Goal: Transaction & Acquisition: Obtain resource

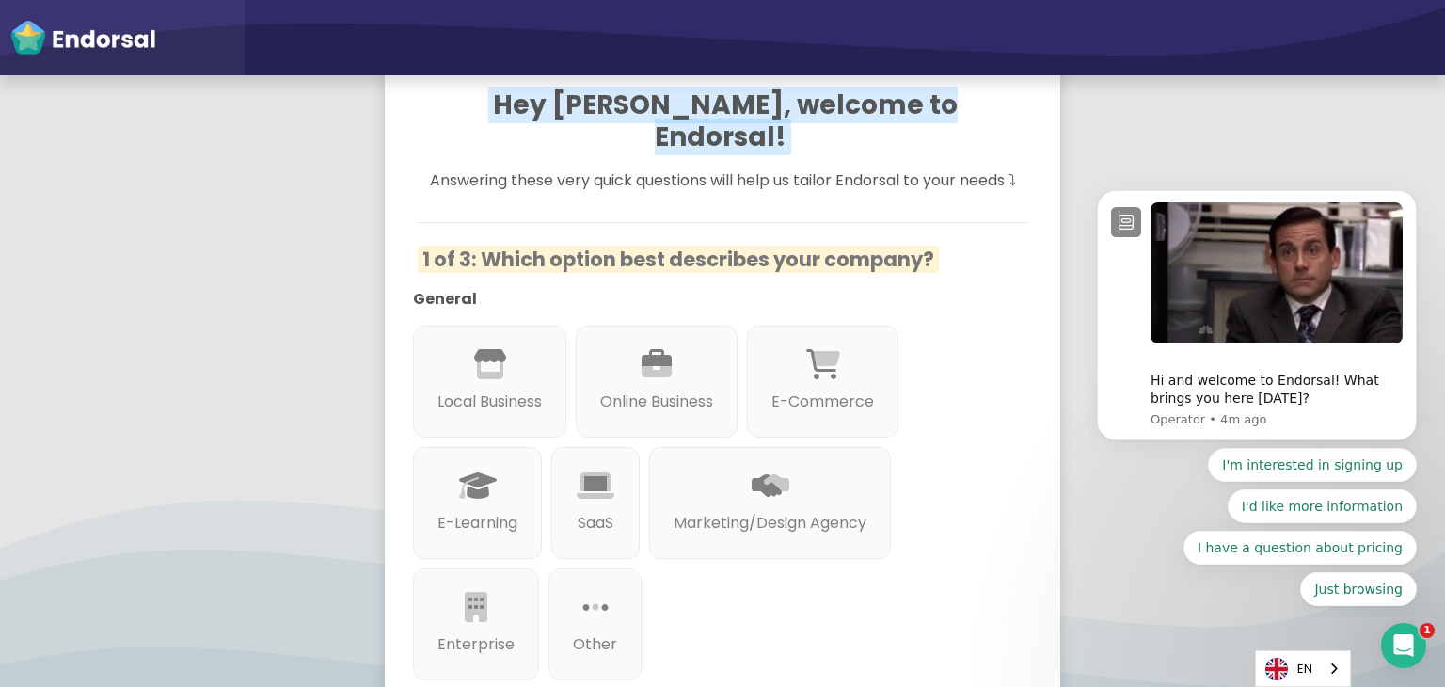
scroll to position [182, 0]
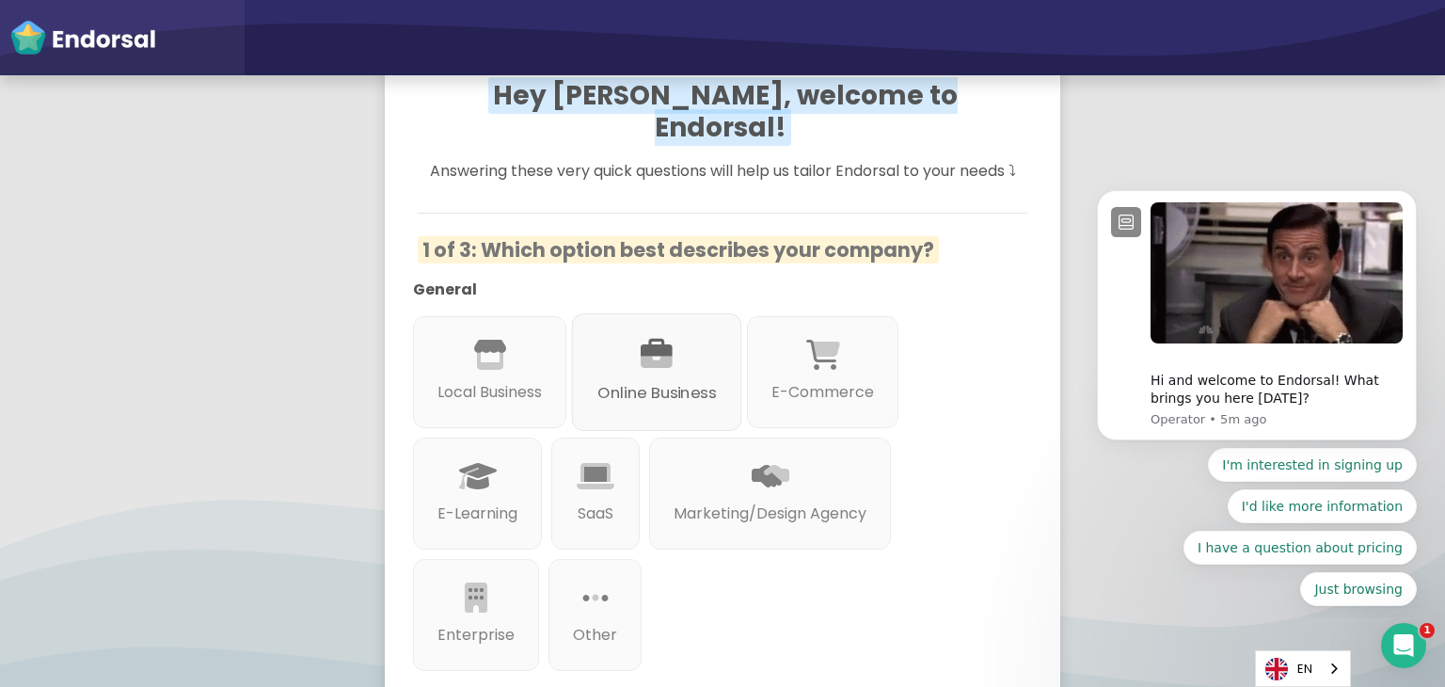
click at [624, 338] on div "Online Business" at bounding box center [657, 372] width 170 height 118
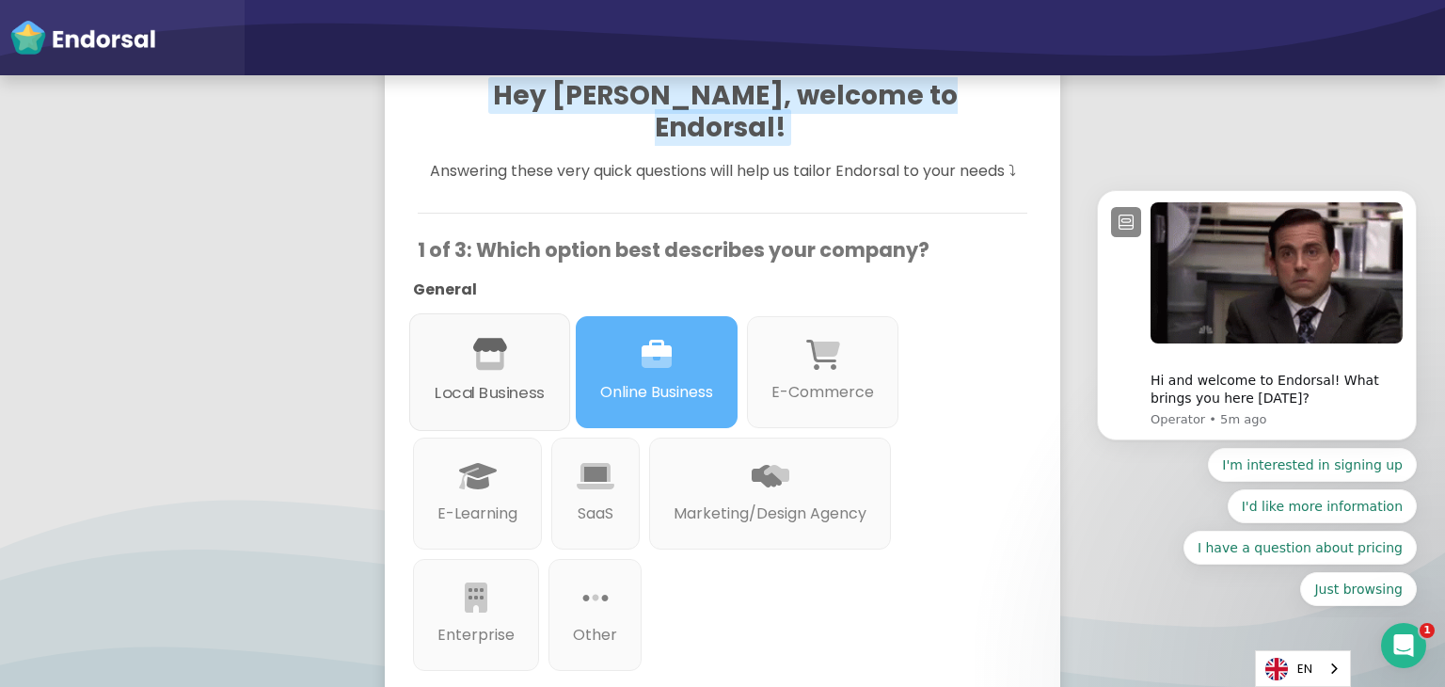
click at [500, 382] on p "Local Business" at bounding box center [490, 394] width 110 height 24
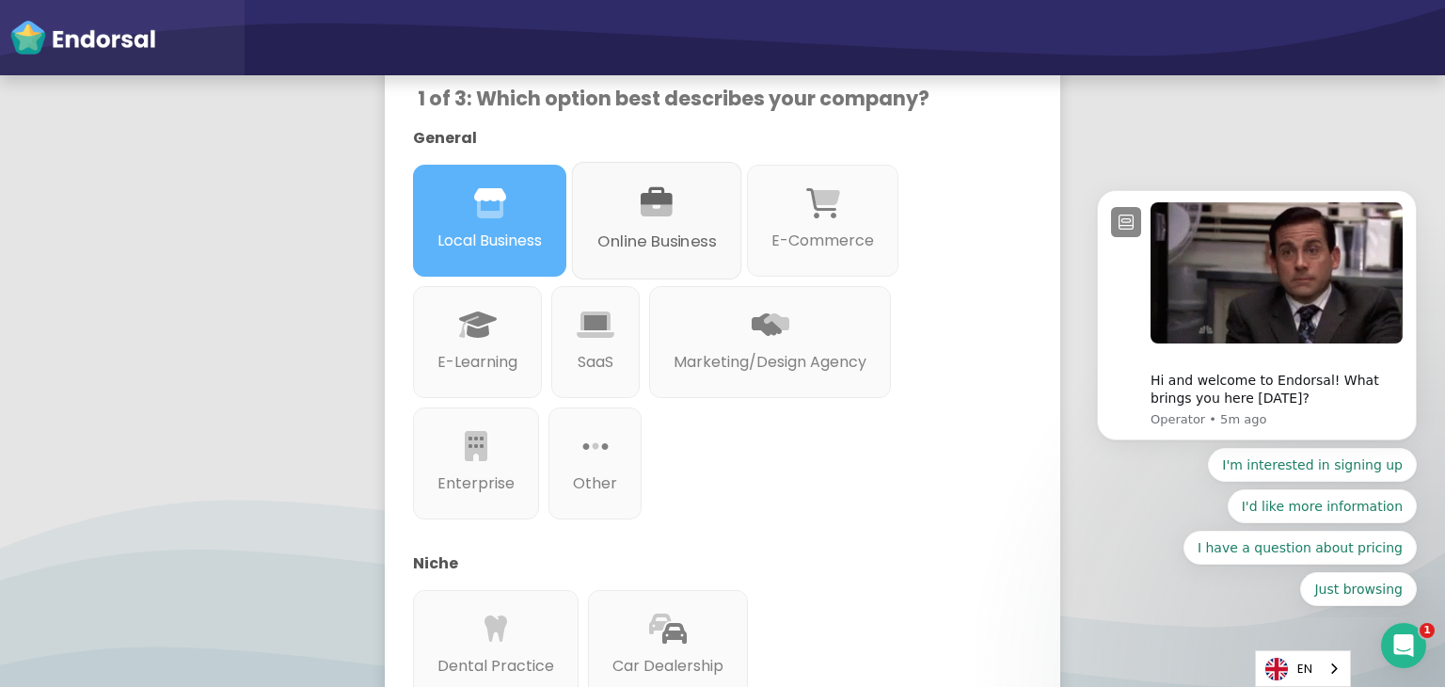
scroll to position [383, 0]
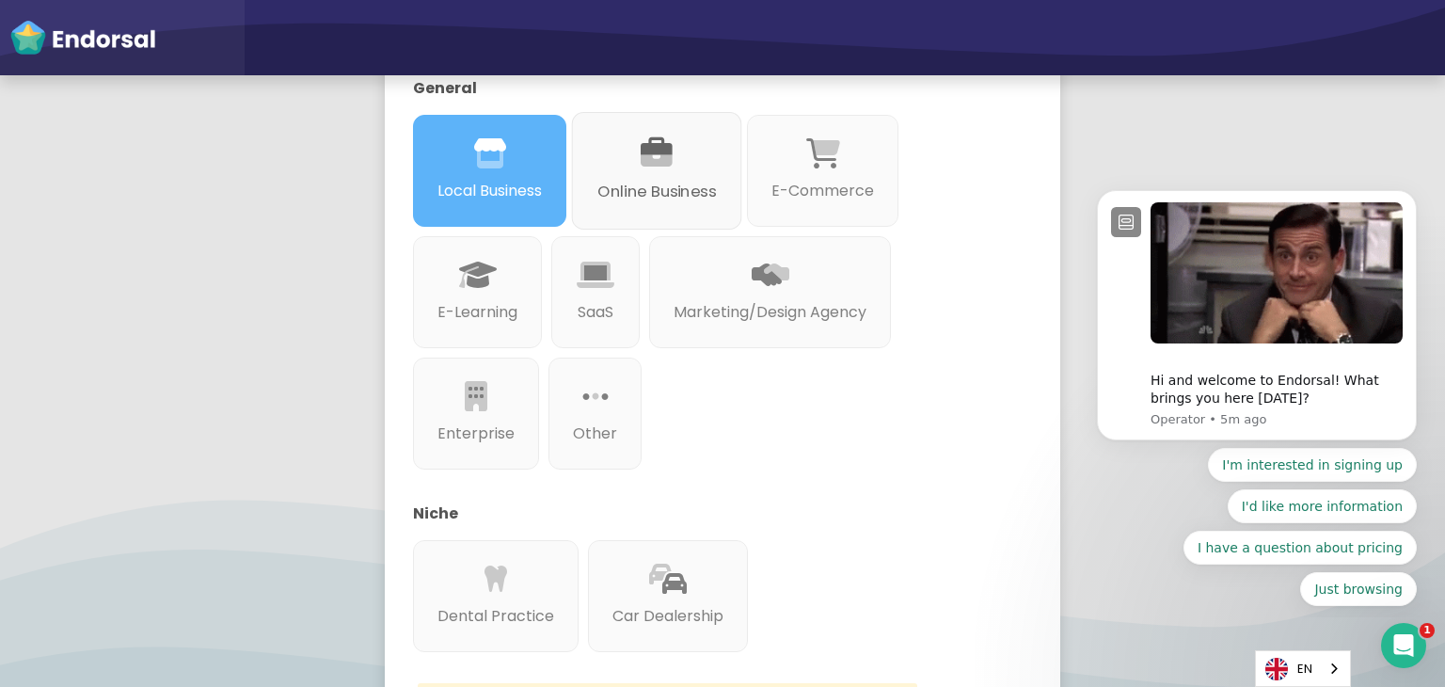
click at [677, 181] on p "Online Business" at bounding box center [656, 193] width 119 height 24
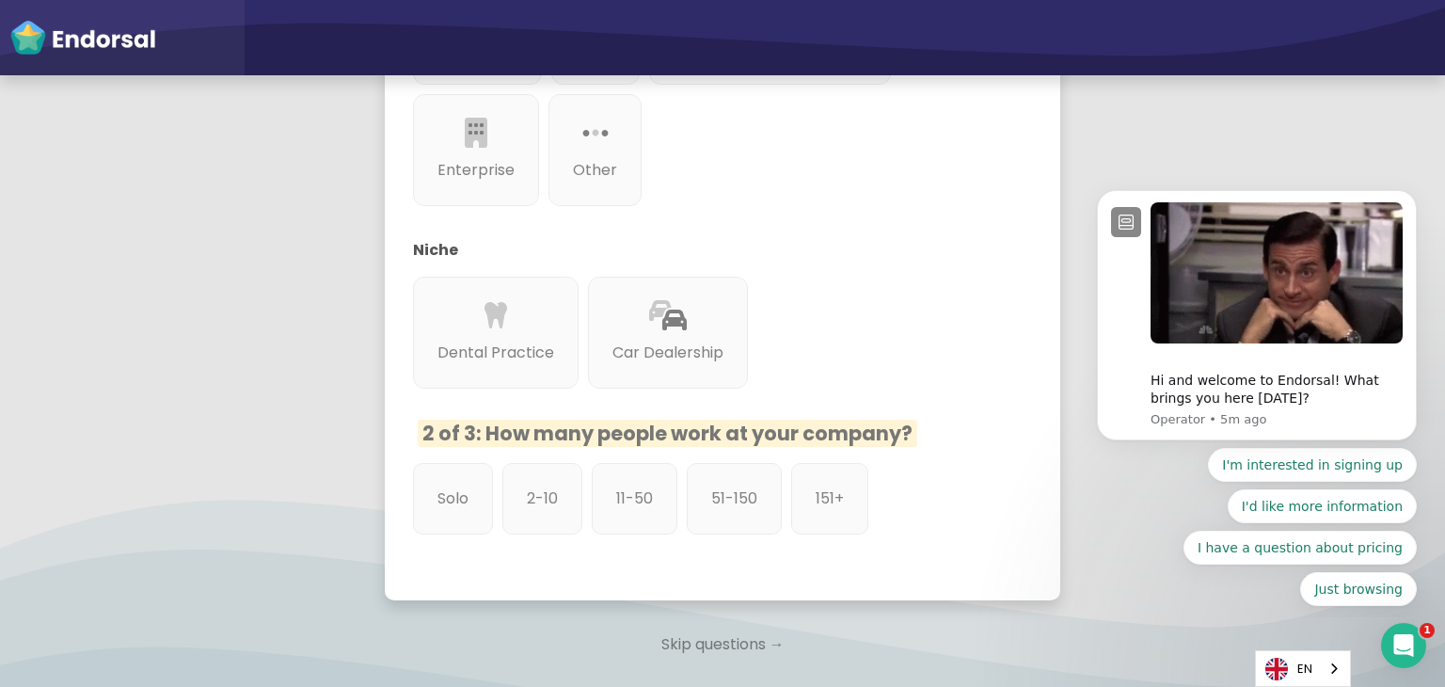
scroll to position [647, 0]
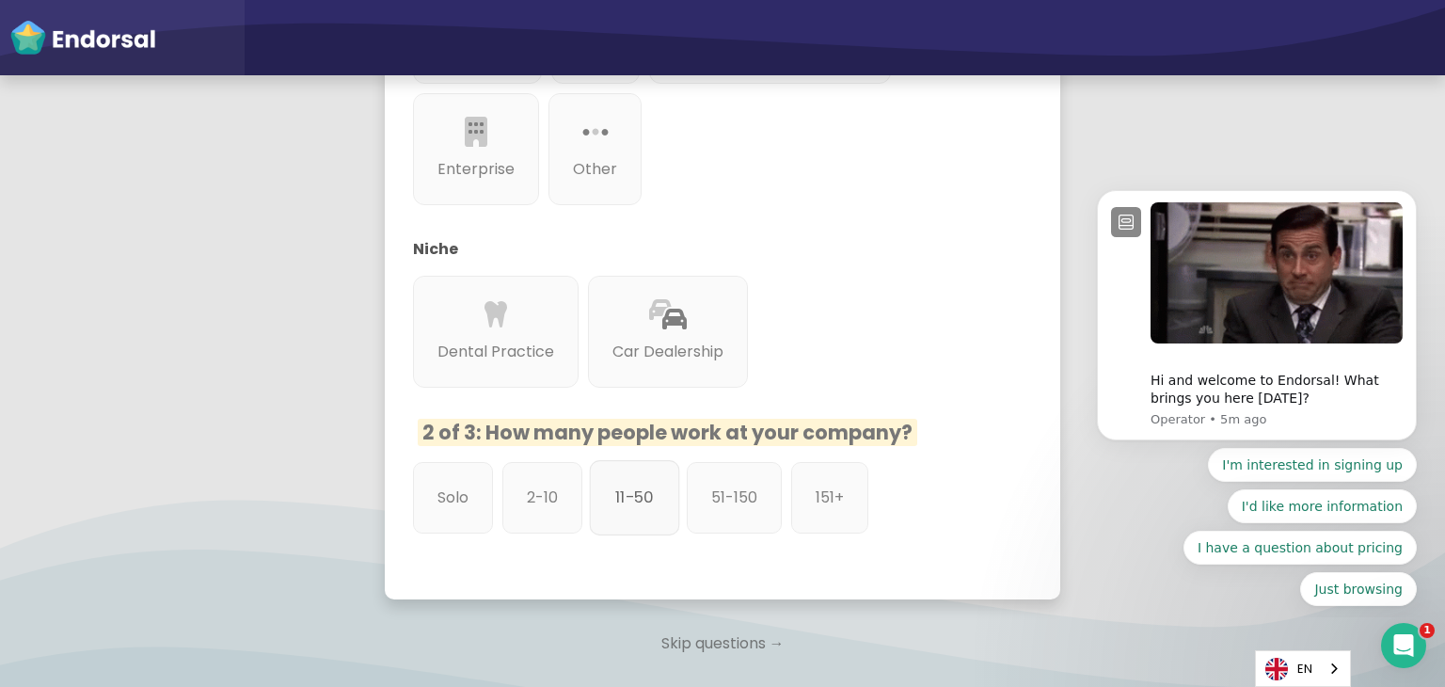
click at [651, 486] on p "11-50" at bounding box center [634, 498] width 39 height 24
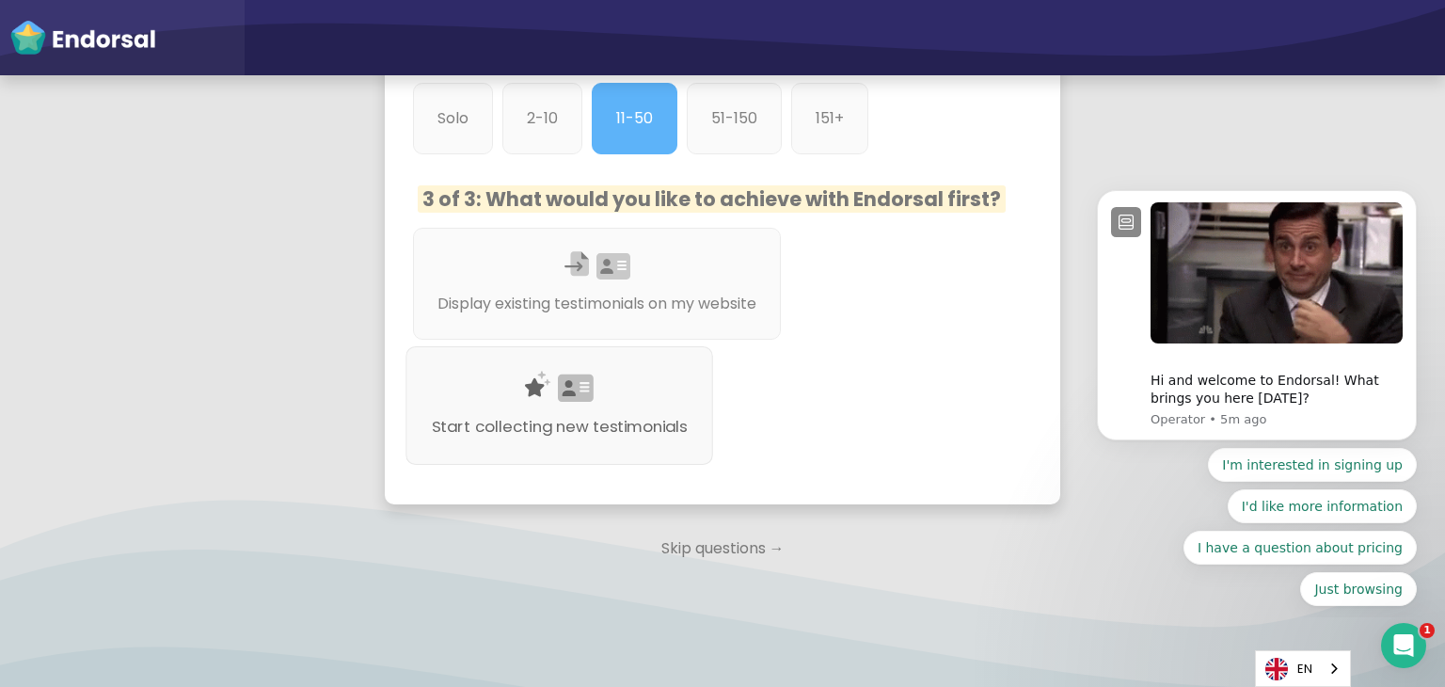
scroll to position [1038, 0]
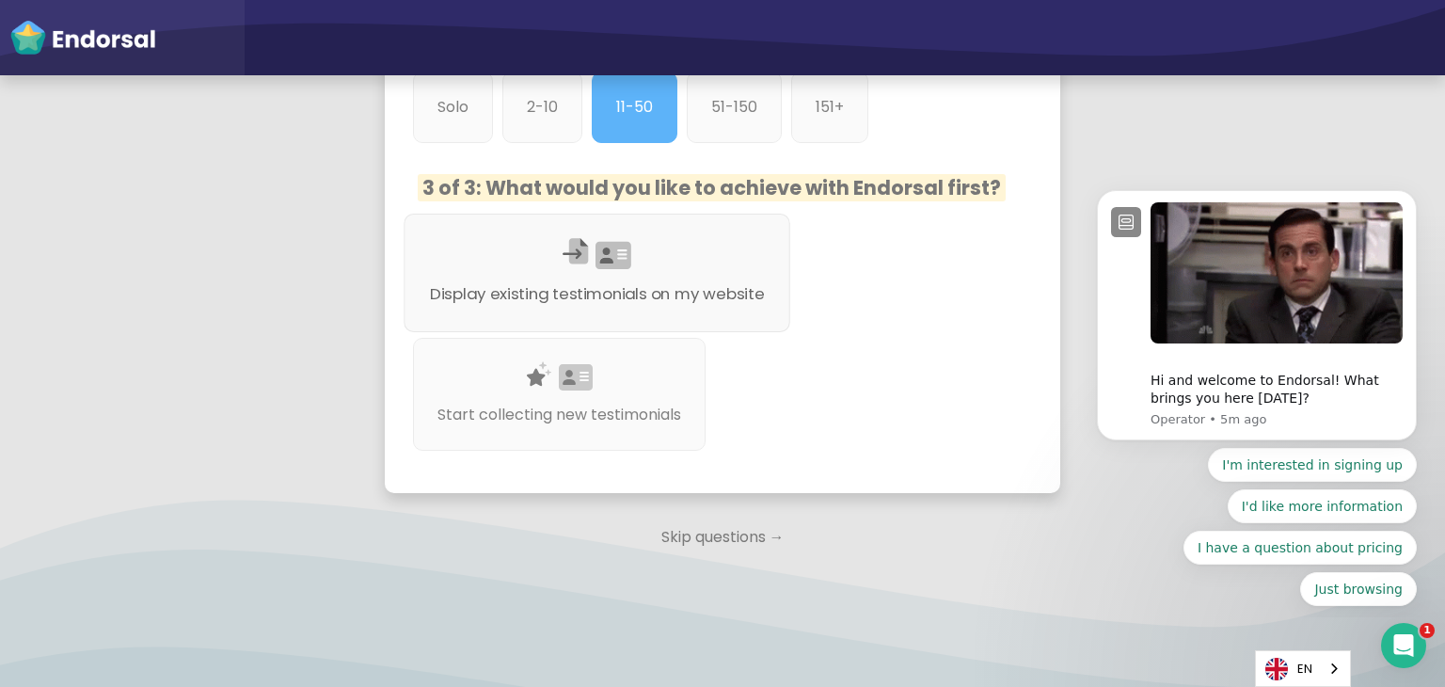
click at [650, 221] on div "Display existing testimonials on my website" at bounding box center [597, 273] width 387 height 119
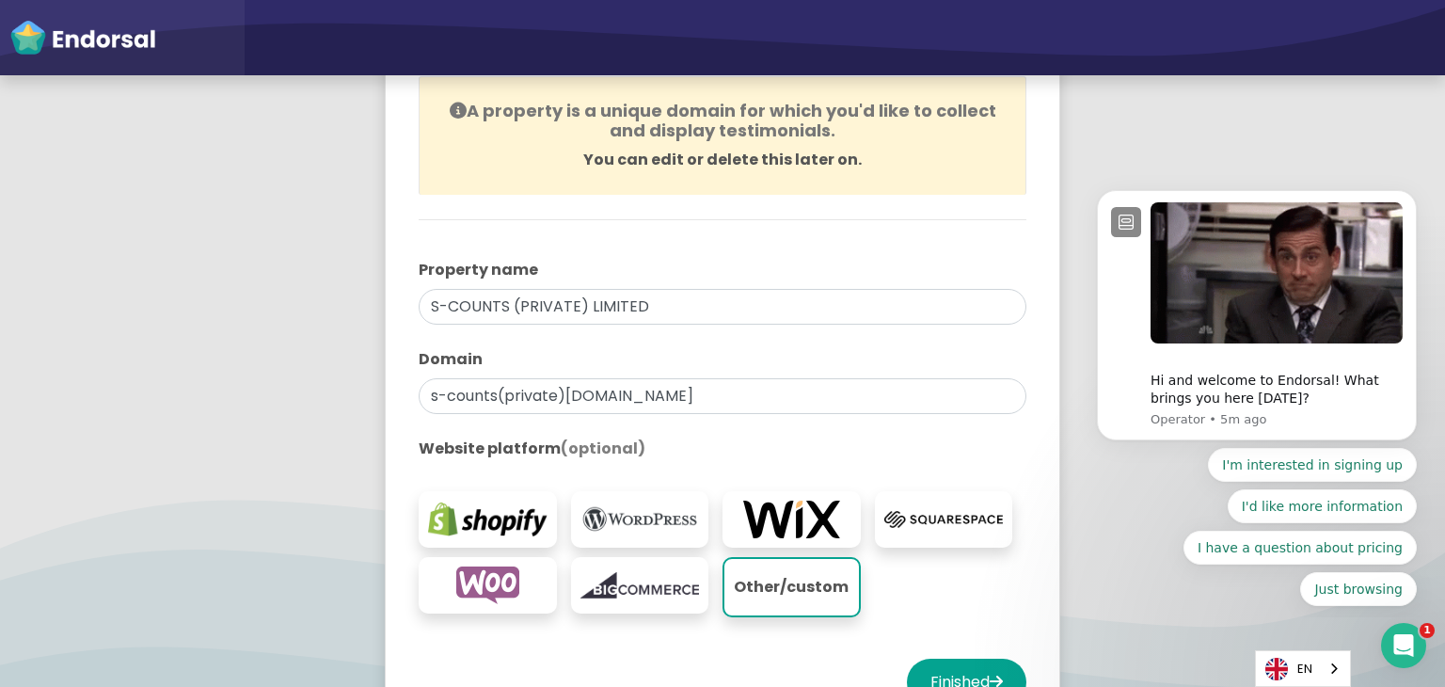
scroll to position [227, 0]
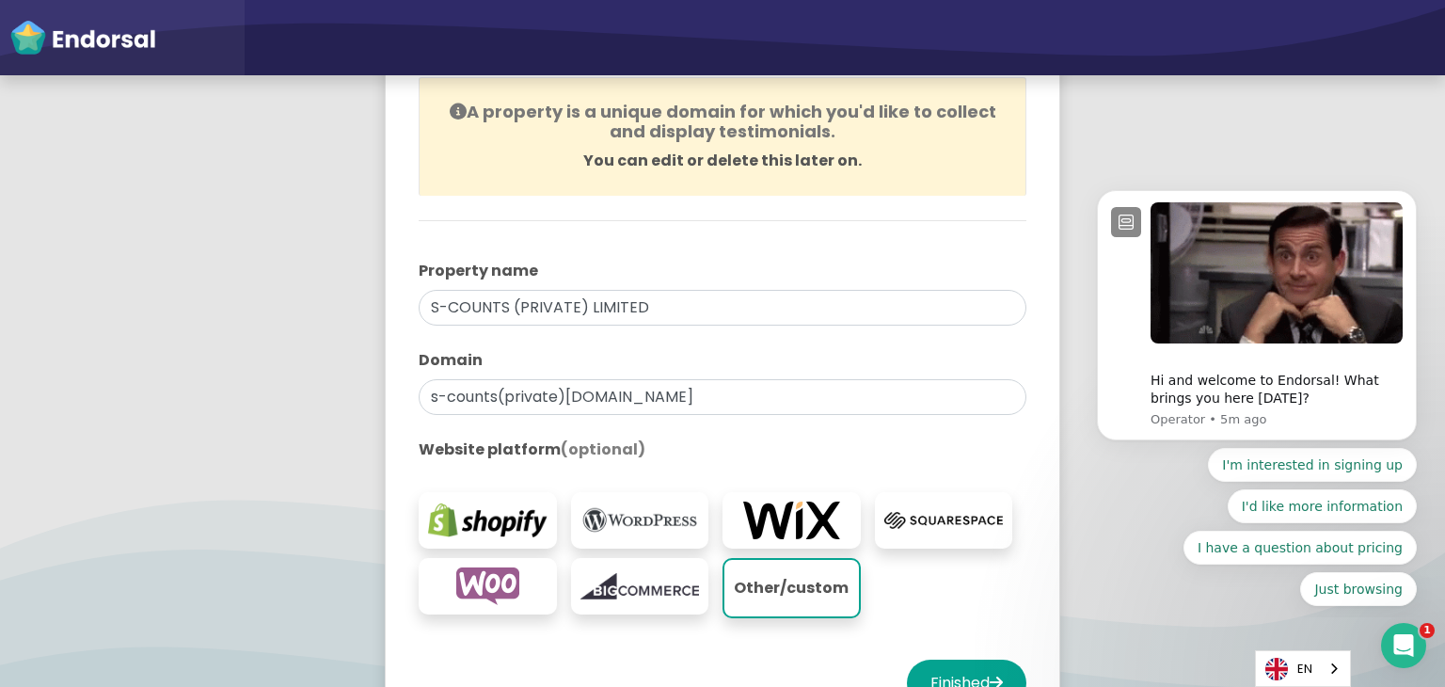
click at [632, 514] on img at bounding box center [640, 521] width 119 height 38
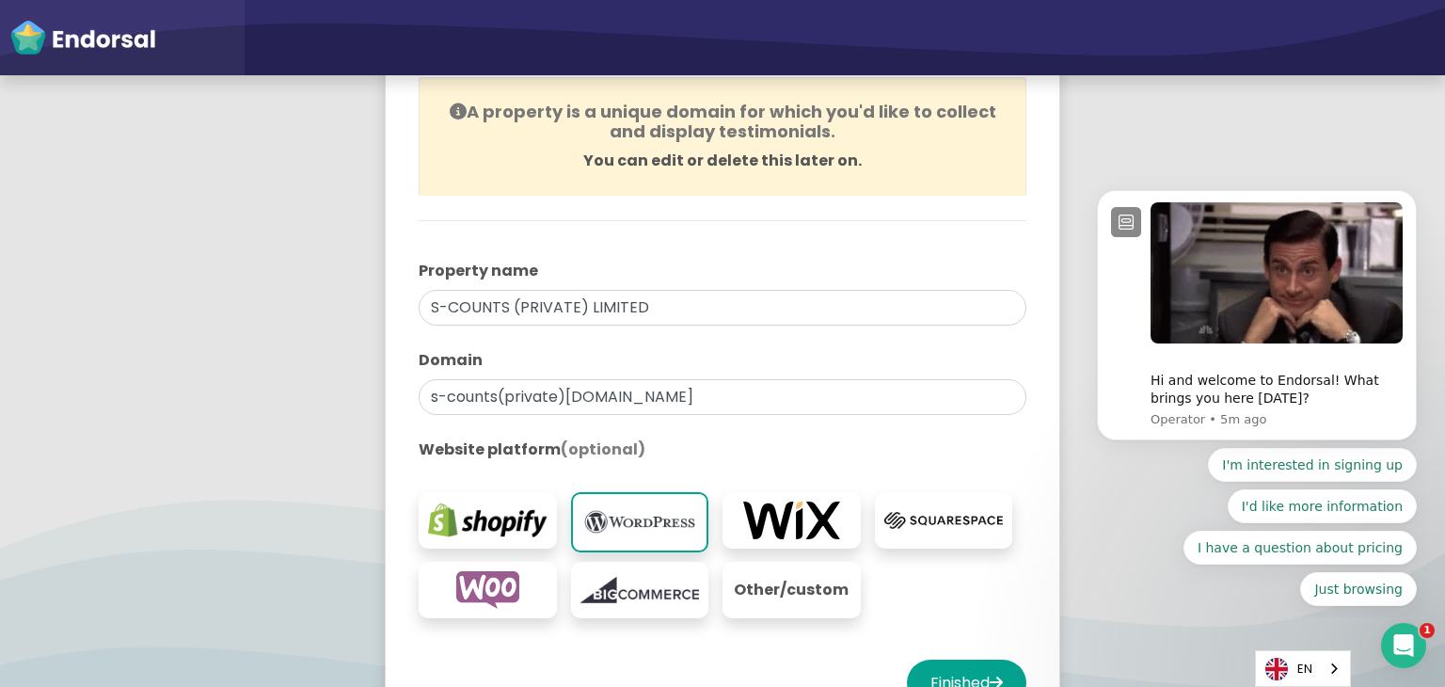
scroll to position [279, 0]
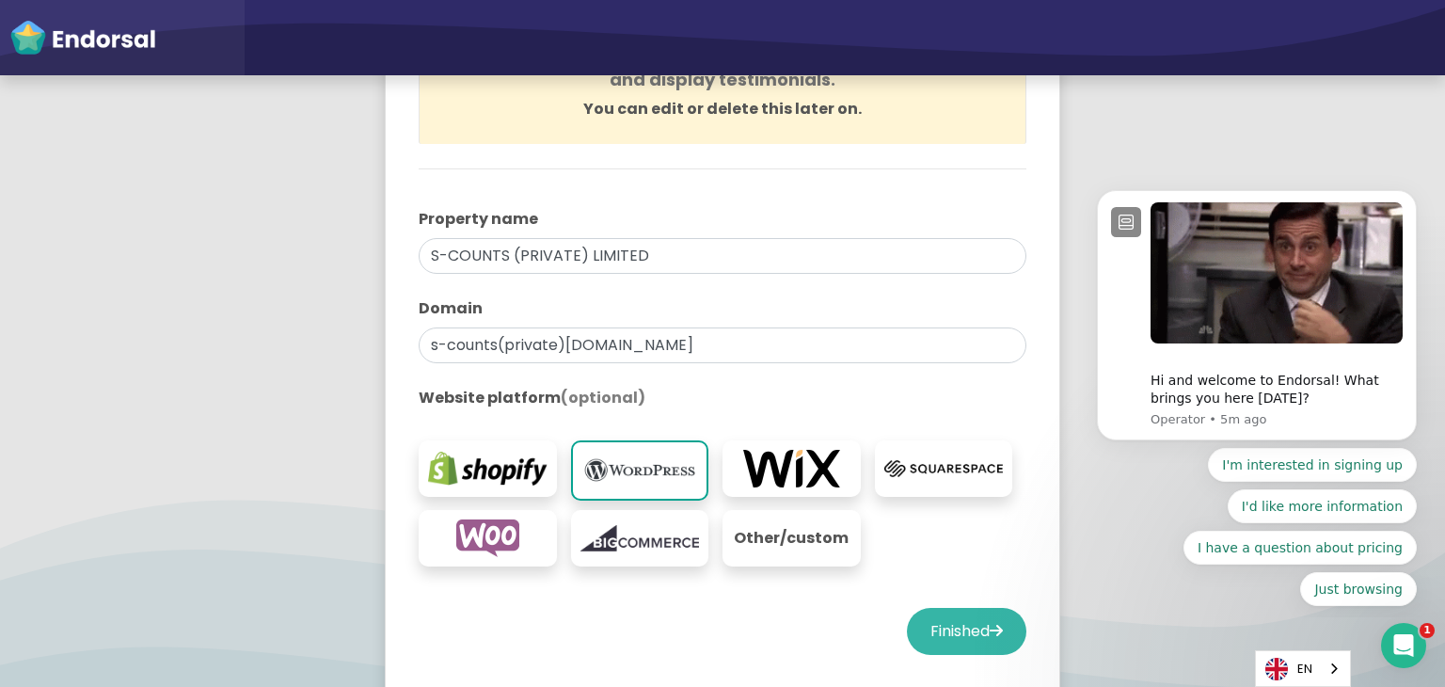
click at [938, 625] on button "Finished" at bounding box center [966, 631] width 119 height 47
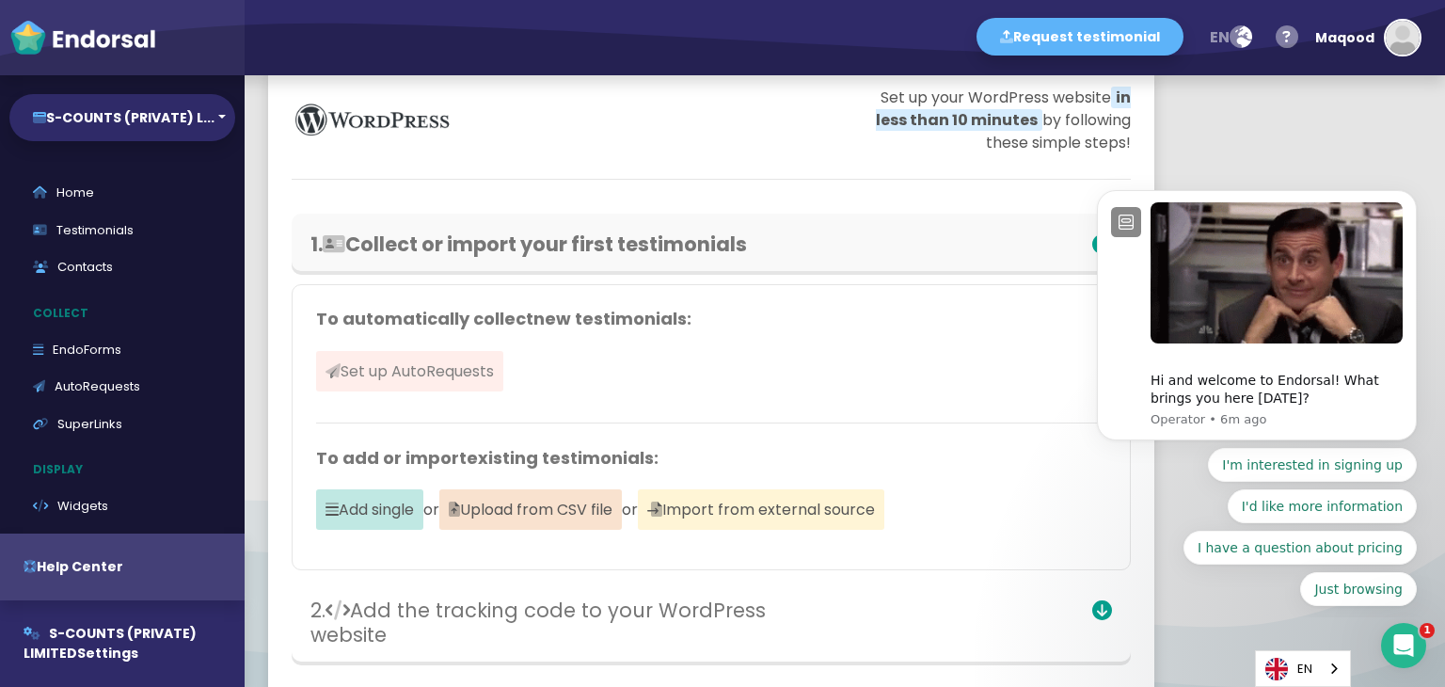
scroll to position [34, 0]
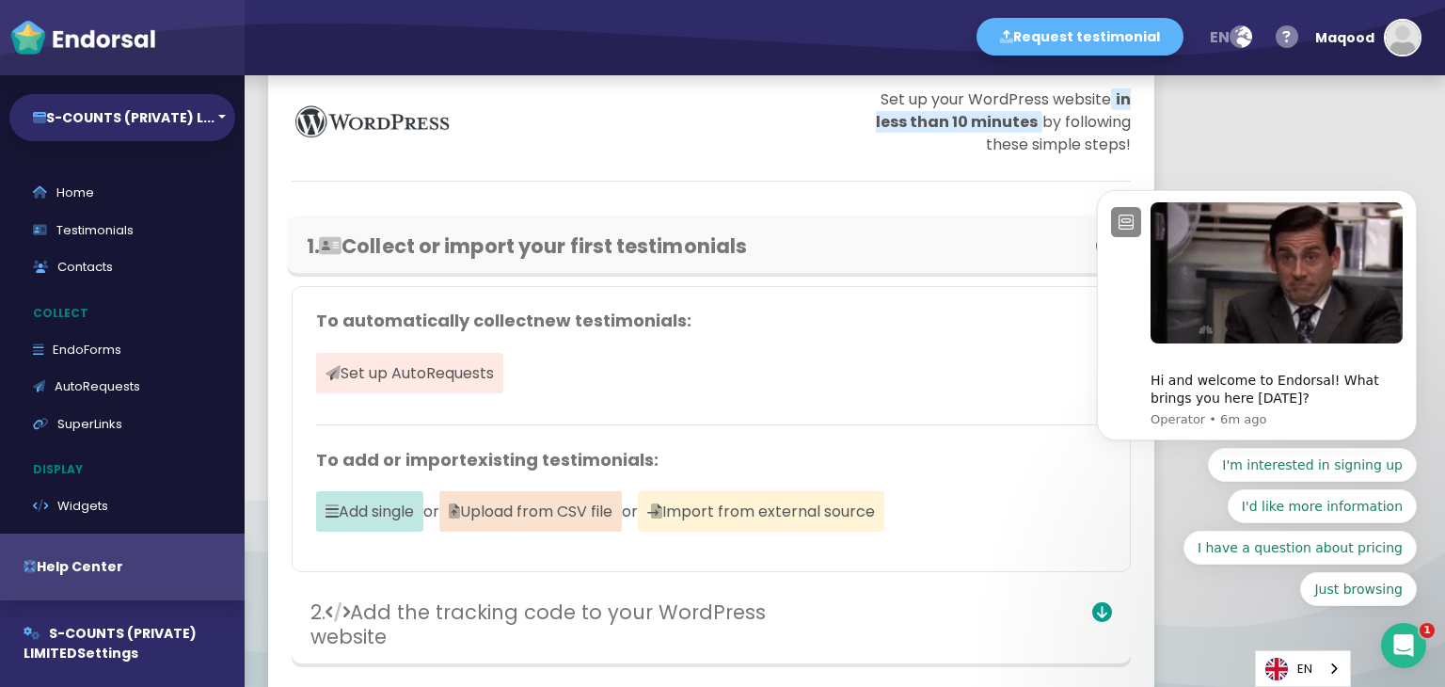
click at [619, 253] on h3 "1. Collect or import your first testimonials" at bounding box center [574, 246] width 534 height 24
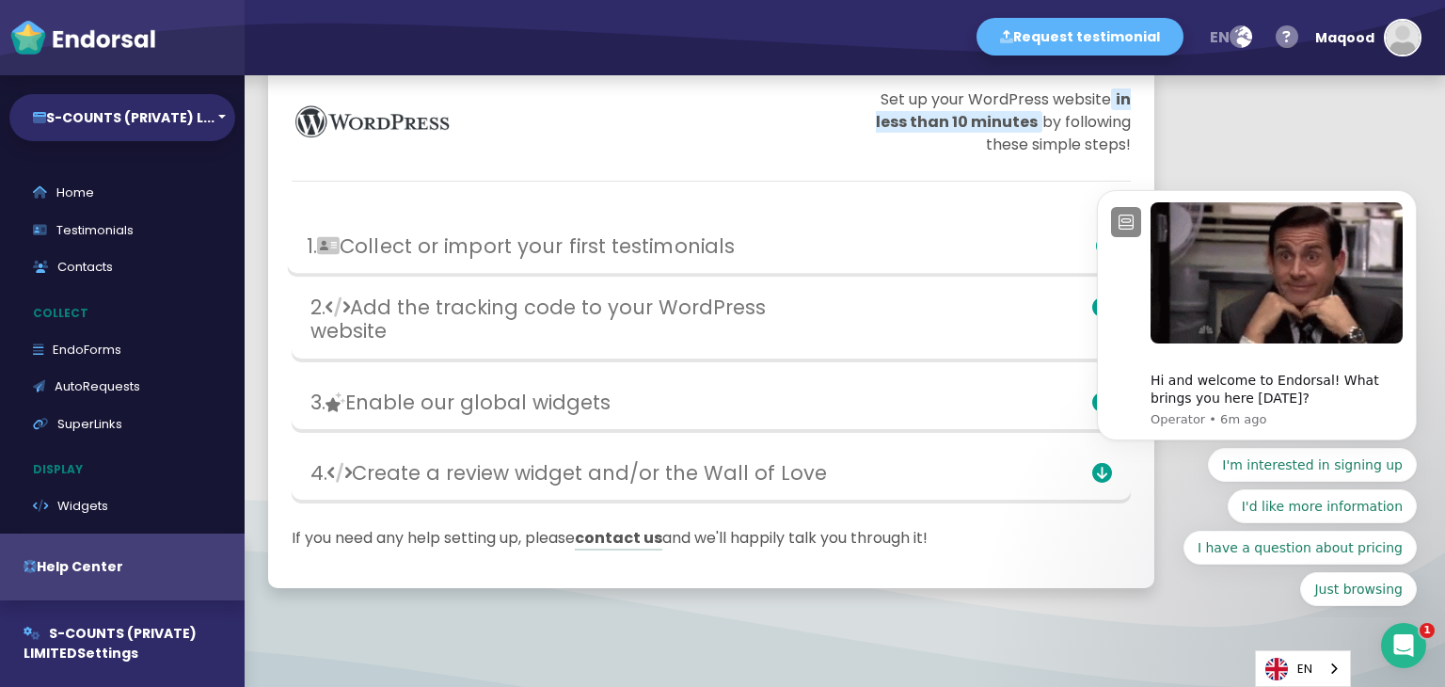
click at [619, 253] on h3 "1. Collect or import your first testimonials" at bounding box center [574, 246] width 534 height 24
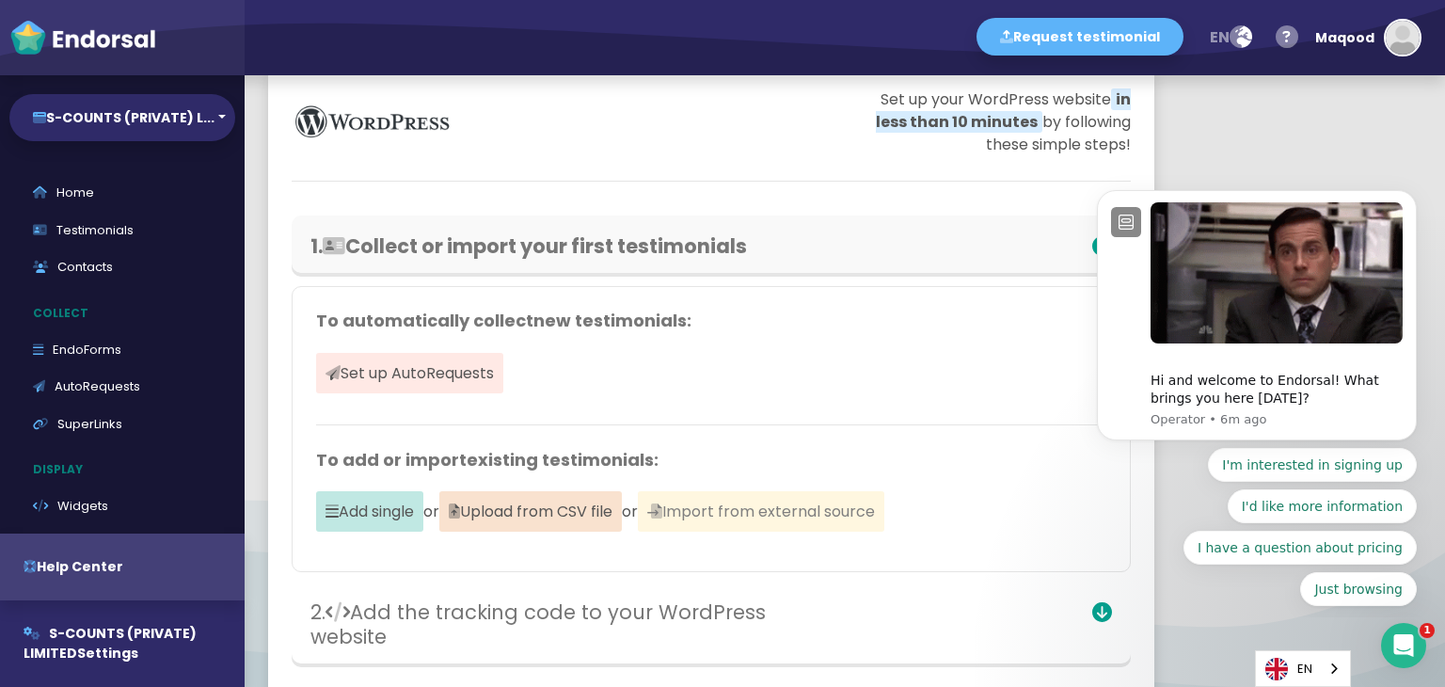
click at [745, 502] on span "Import from external source" at bounding box center [761, 511] width 247 height 40
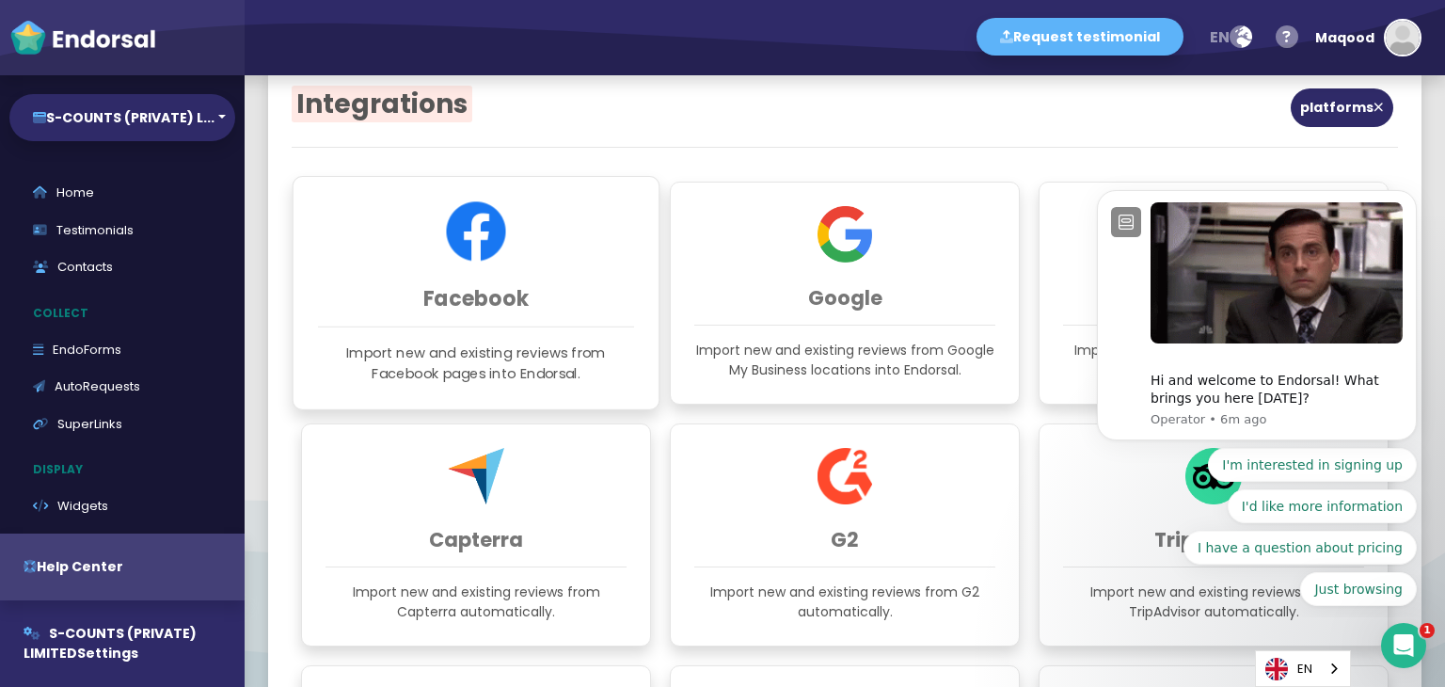
click at [539, 340] on div "Facebook Import new and existing reviews from Facebook pages into Endorsal." at bounding box center [477, 293] width 368 height 234
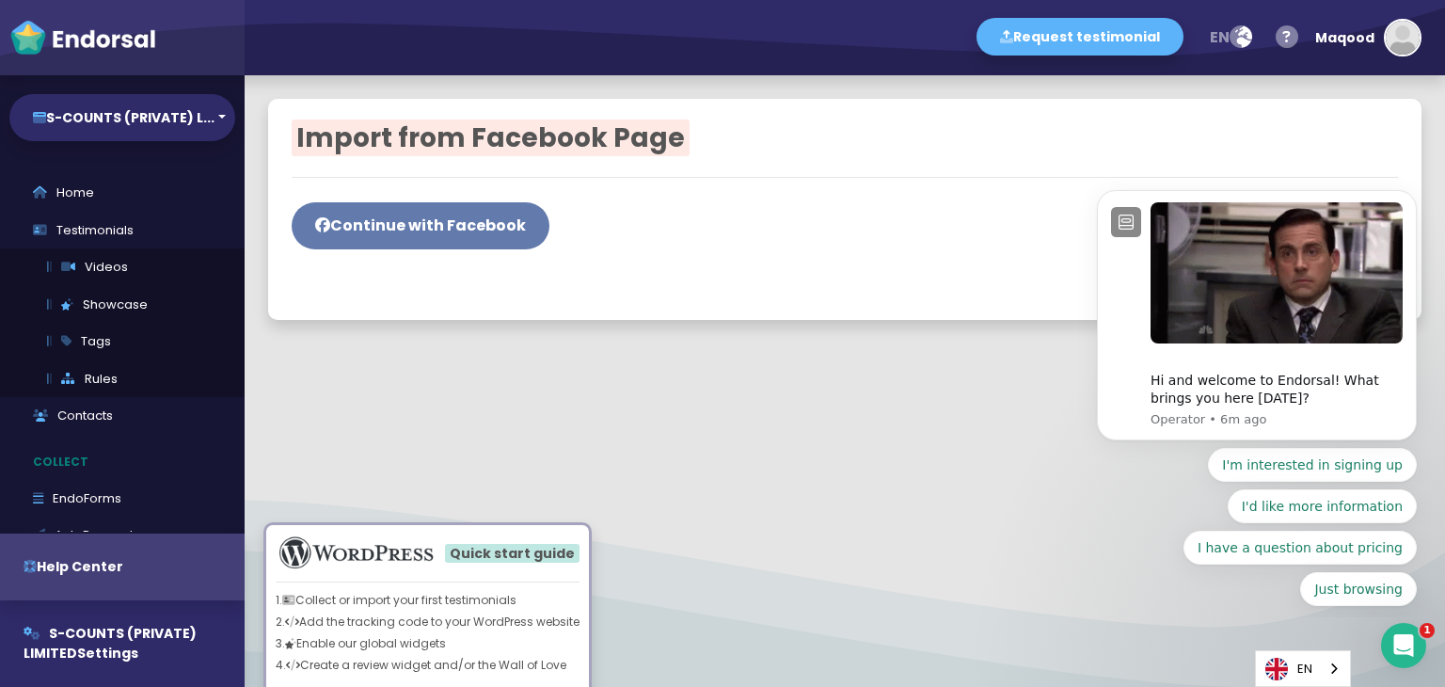
click at [420, 238] on button "Continue with Facebook" at bounding box center [421, 225] width 258 height 47
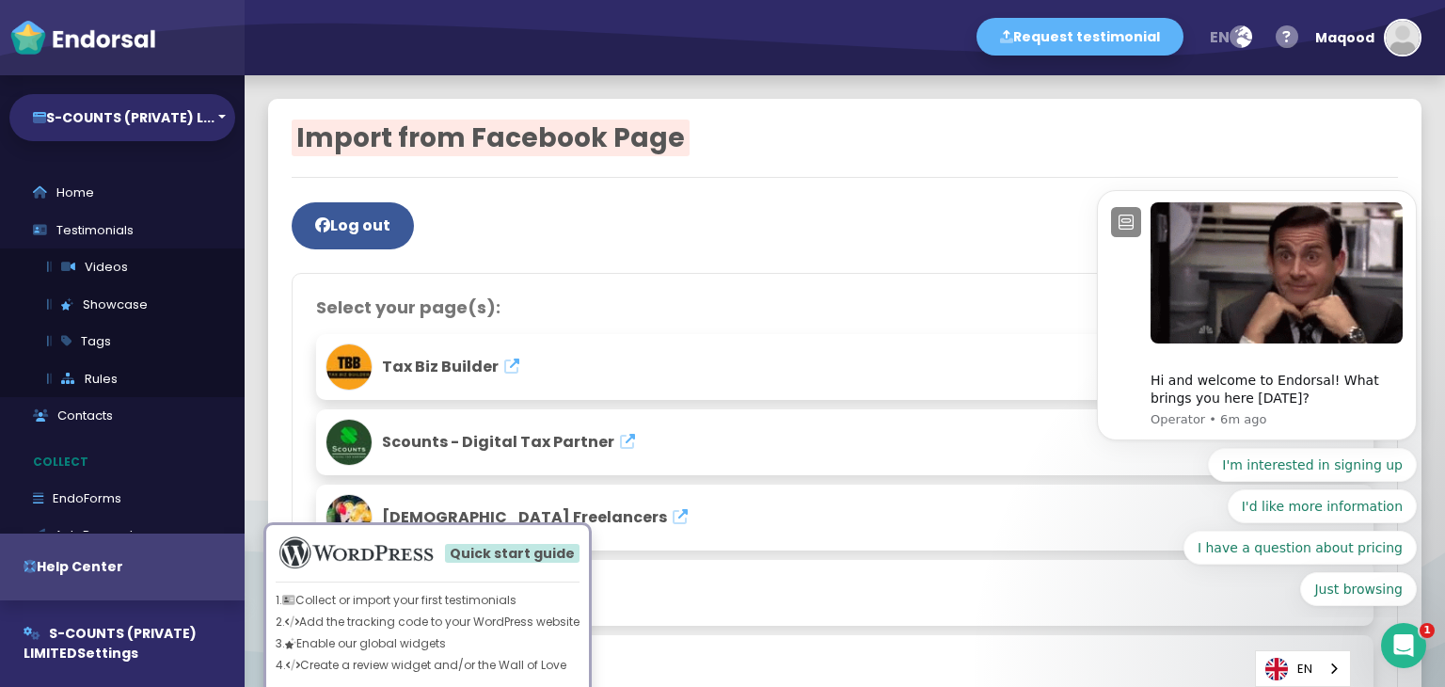
click at [677, 450] on p "Scounts - Digital Tax Partner" at bounding box center [845, 442] width 1039 height 47
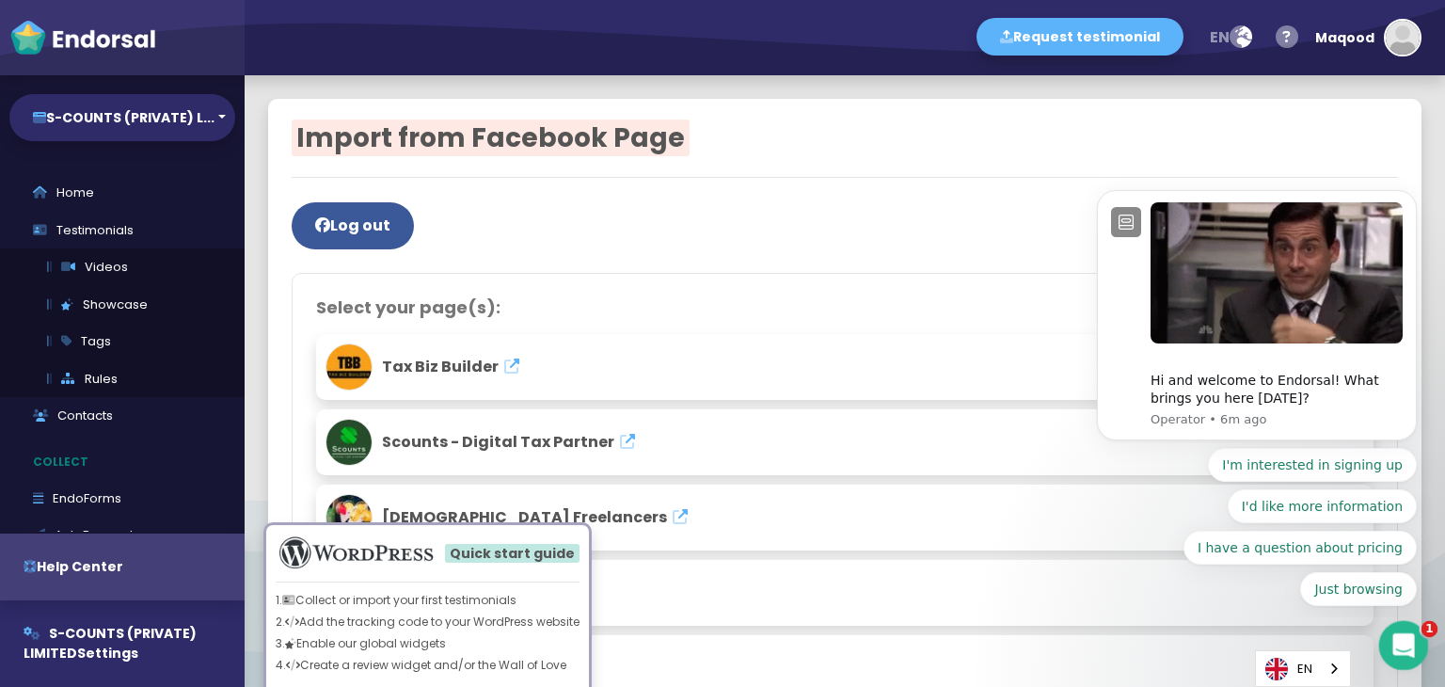
click at [1395, 643] on icon "Open Intercom Messenger" at bounding box center [1401, 643] width 31 height 31
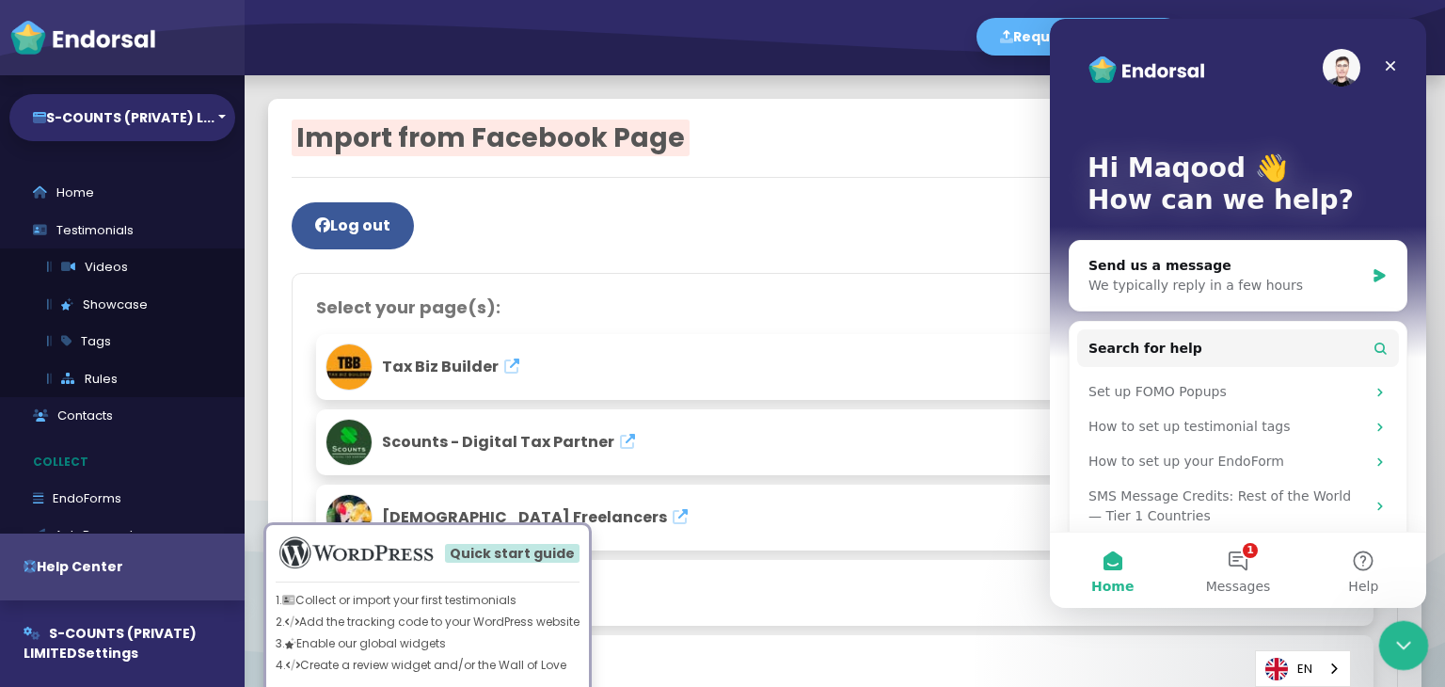
click at [1412, 643] on div "Close Intercom Messenger" at bounding box center [1400, 642] width 45 height 45
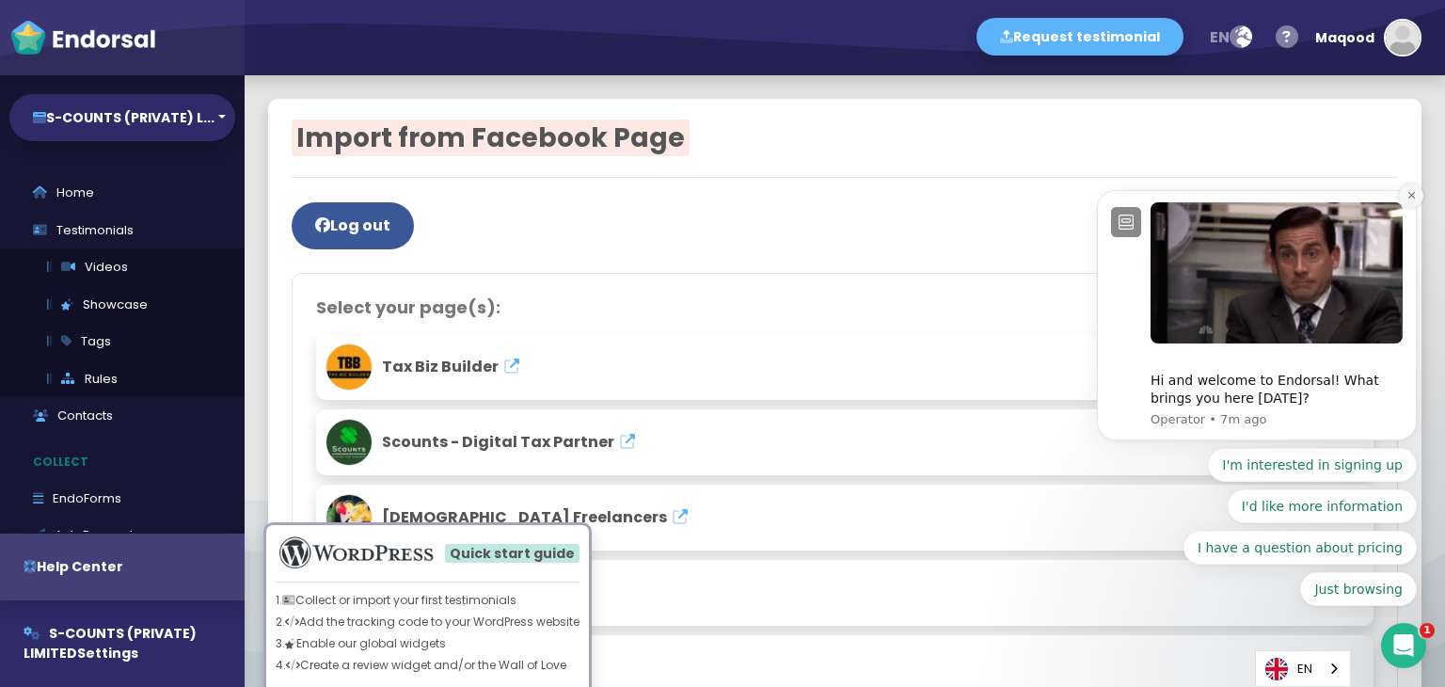
click at [1413, 198] on icon "Dismiss notification" at bounding box center [1412, 195] width 10 height 10
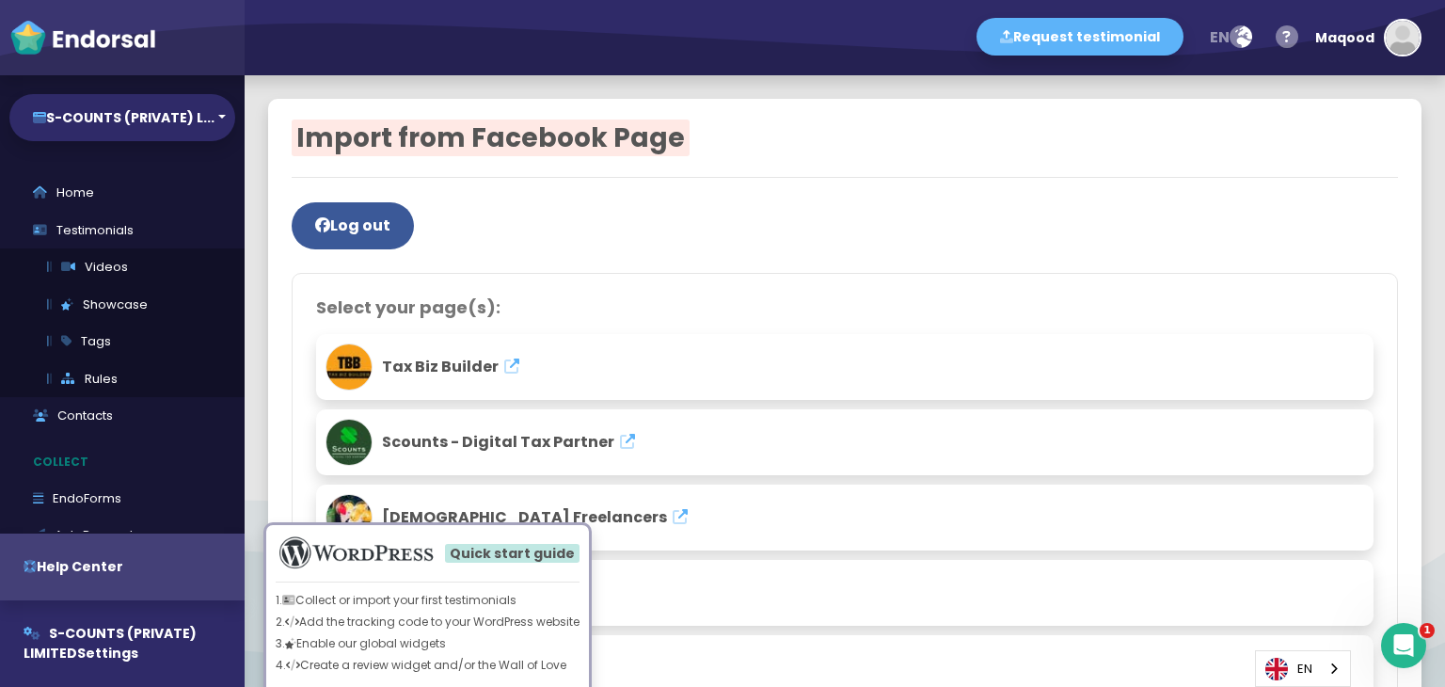
click at [621, 448] on icon at bounding box center [627, 441] width 15 height 15
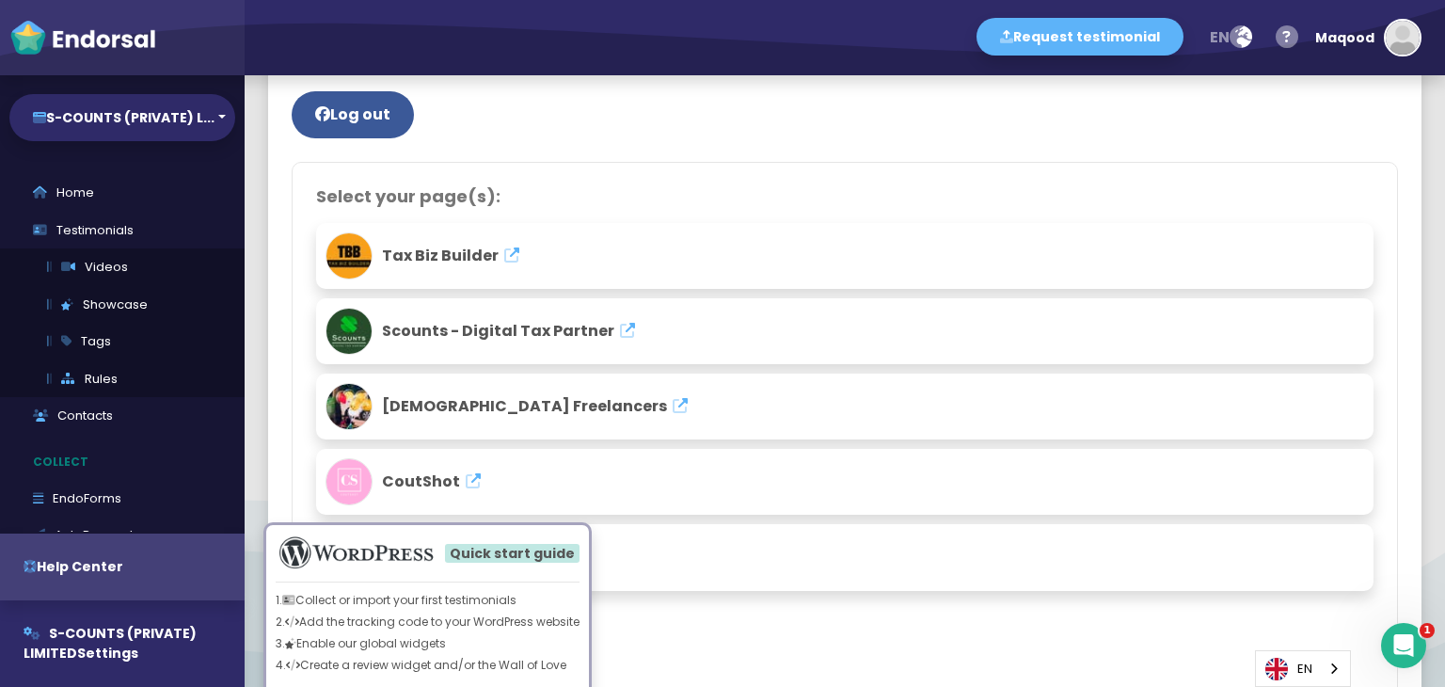
scroll to position [160, 0]
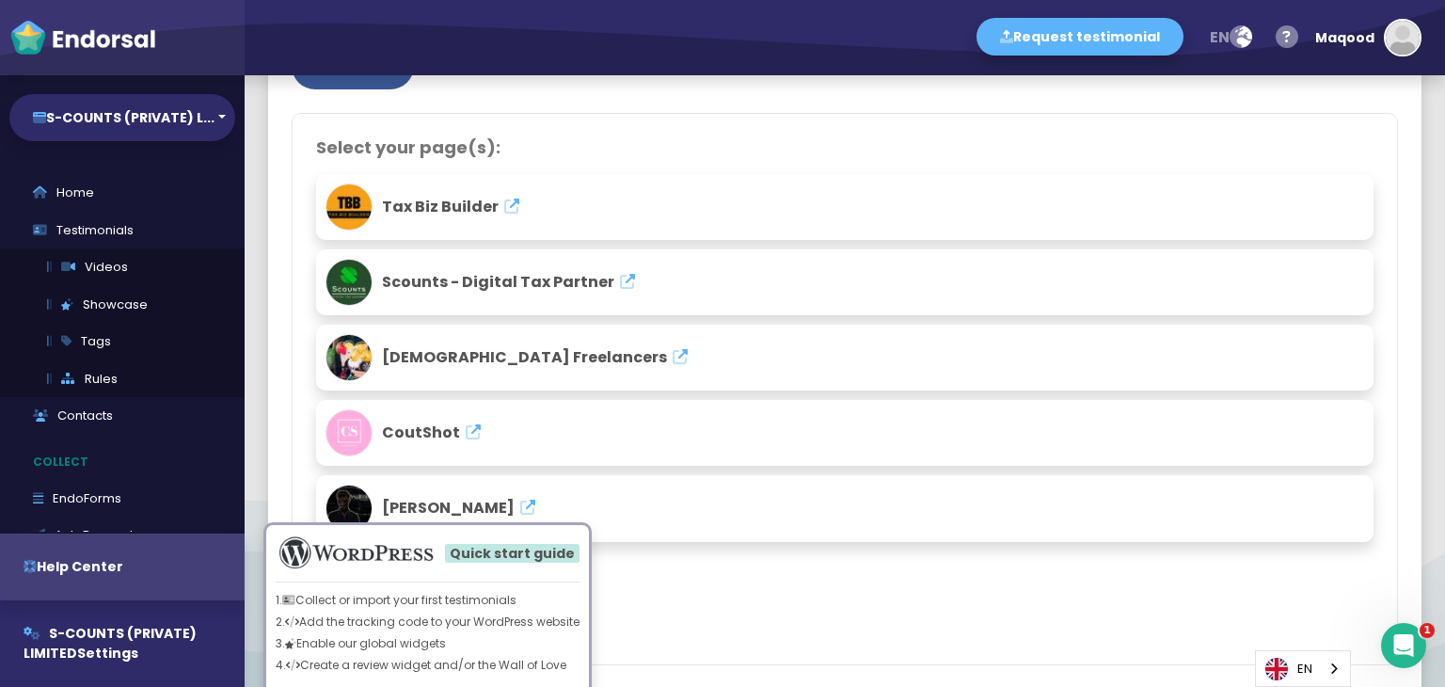
click at [387, 285] on span "Scounts - Digital Tax Partner" at bounding box center [498, 282] width 232 height 22
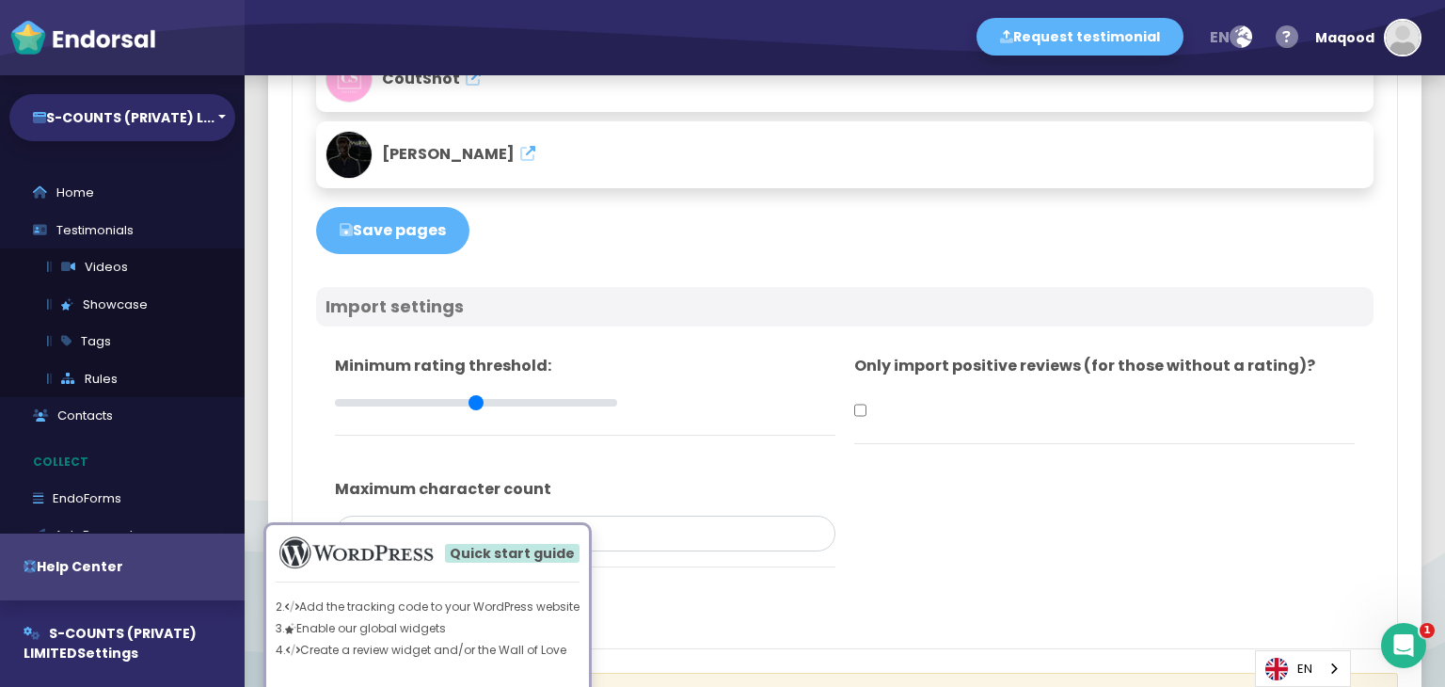
scroll to position [536, 0]
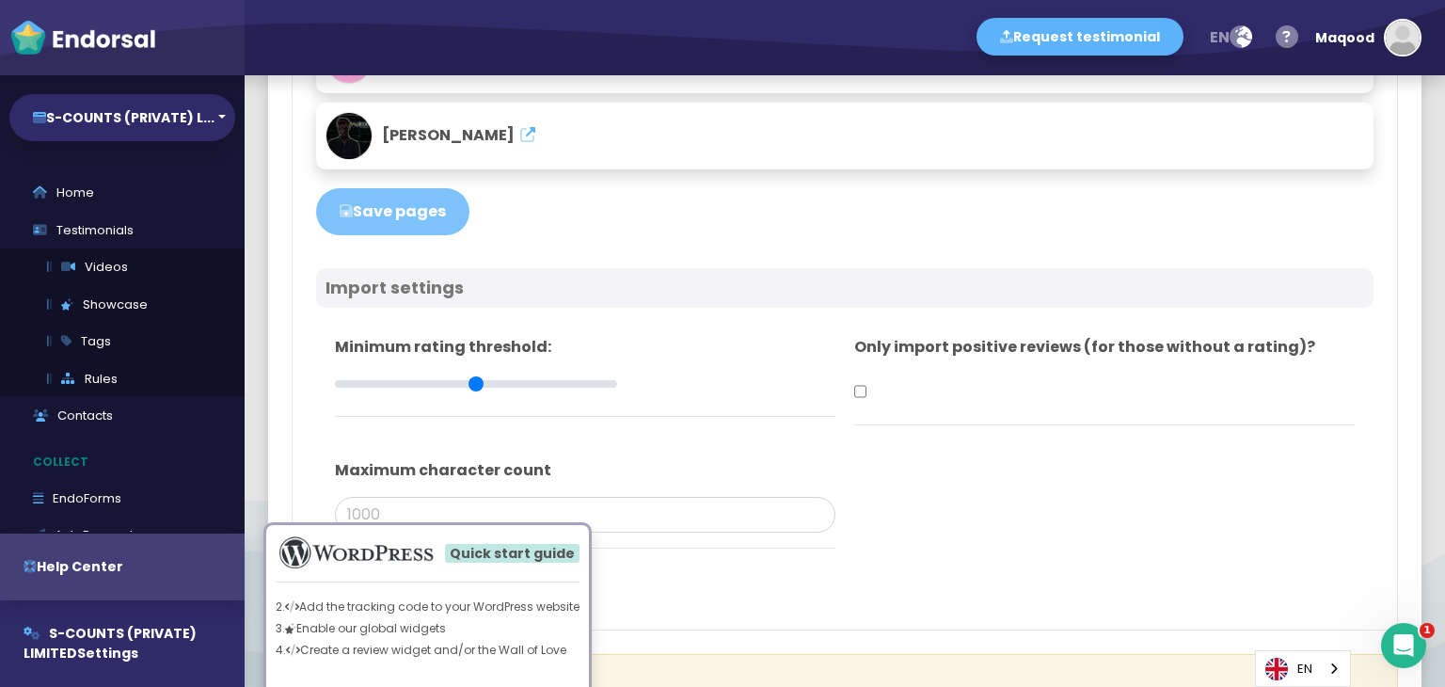
click at [375, 213] on button "Save pages" at bounding box center [392, 211] width 153 height 47
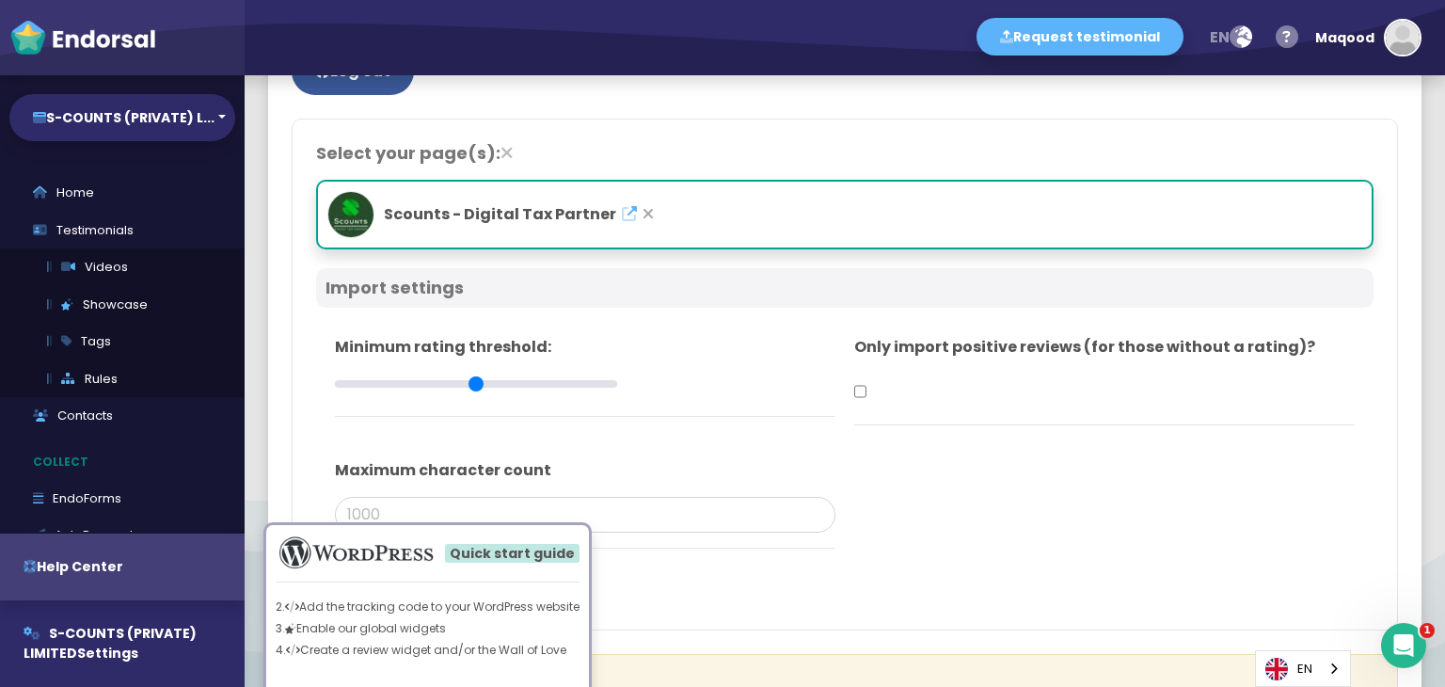
scroll to position [498, 0]
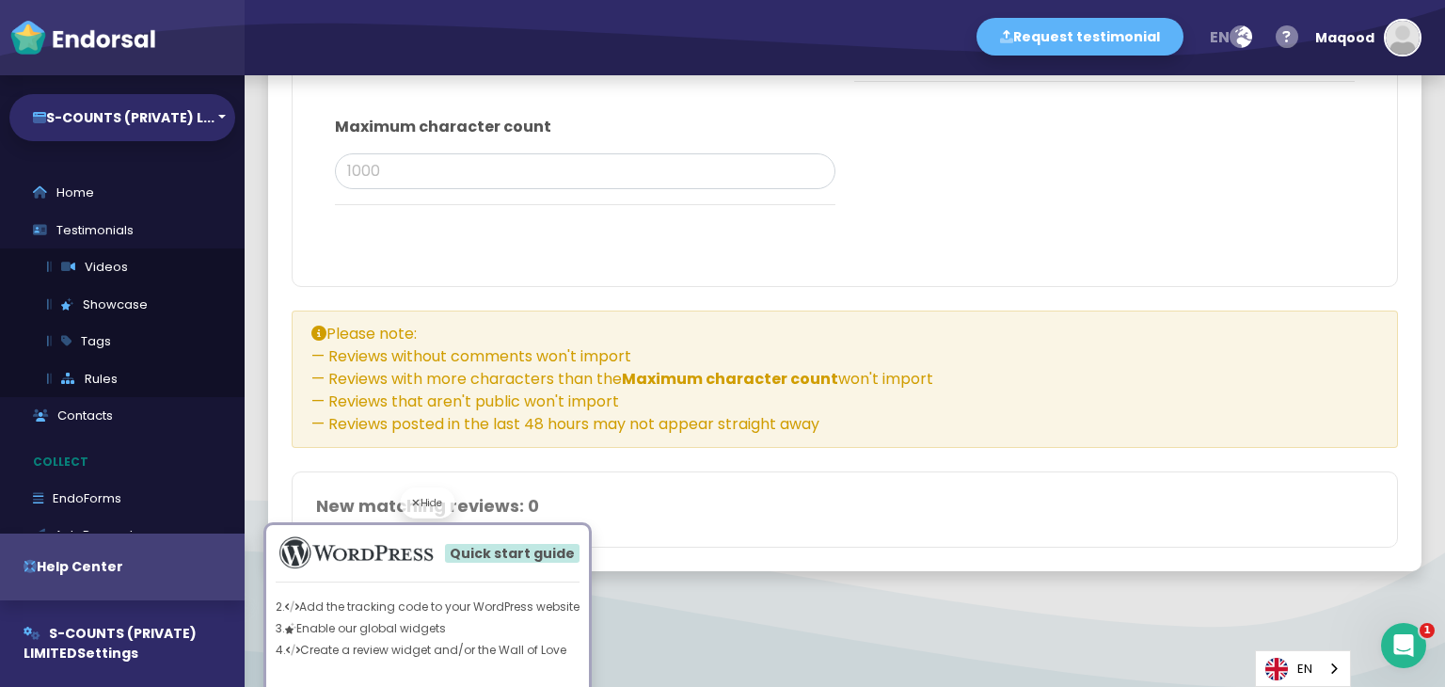
click at [439, 506] on div "Hide" at bounding box center [428, 502] width 55 height 31
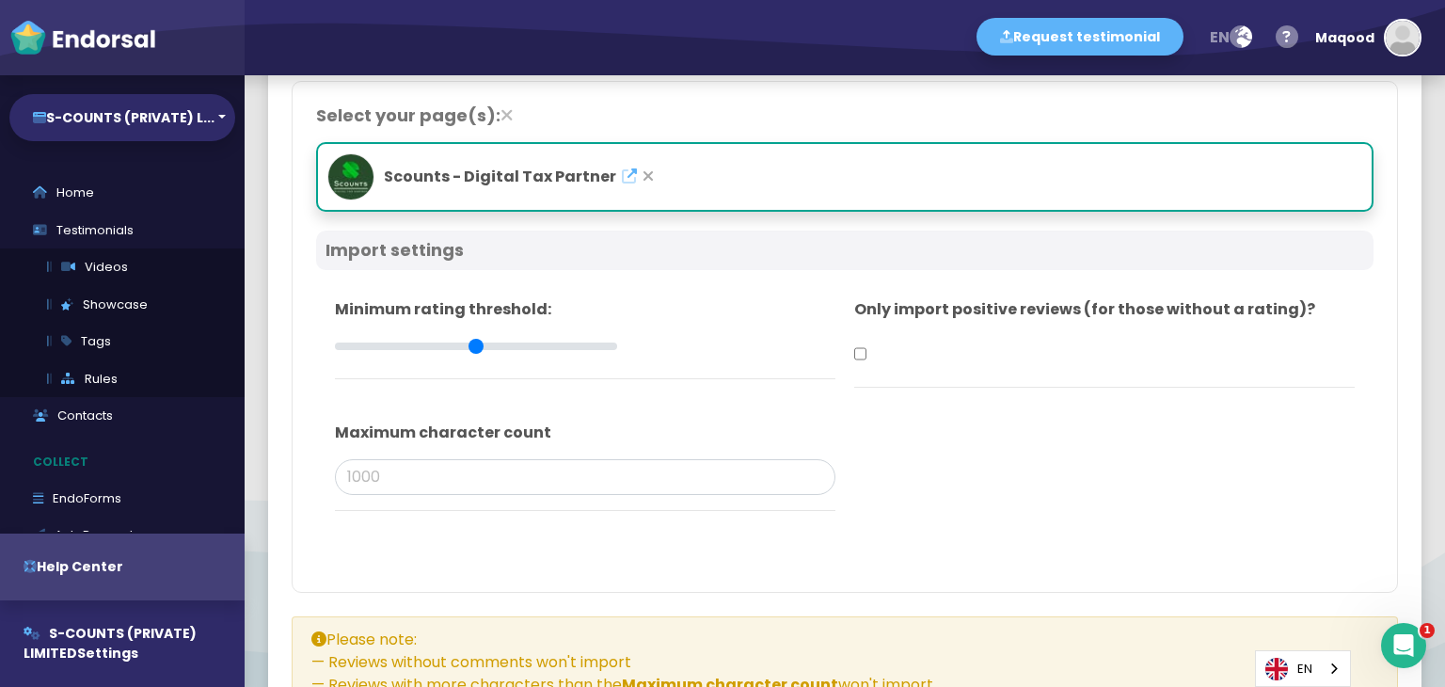
scroll to position [196, 0]
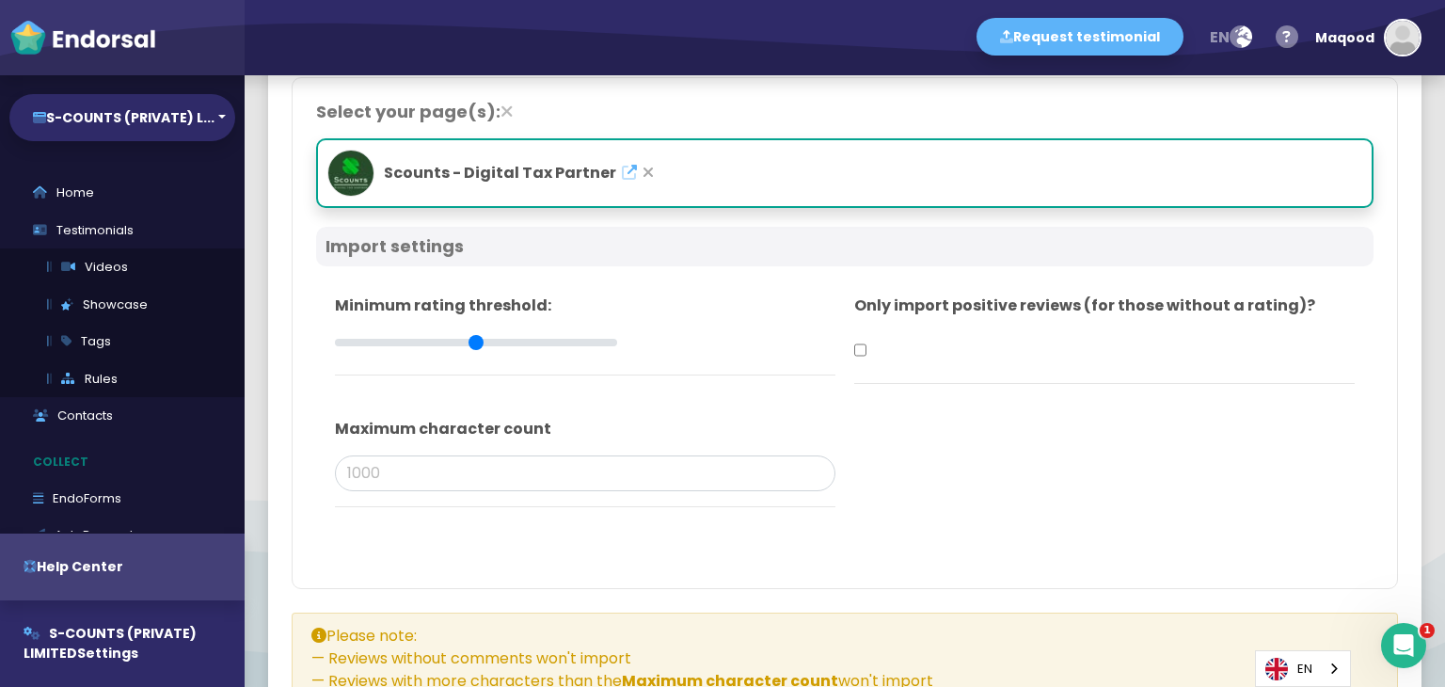
click at [854, 344] on input "checkbox" at bounding box center [860, 350] width 12 height 36
checkbox input "false"
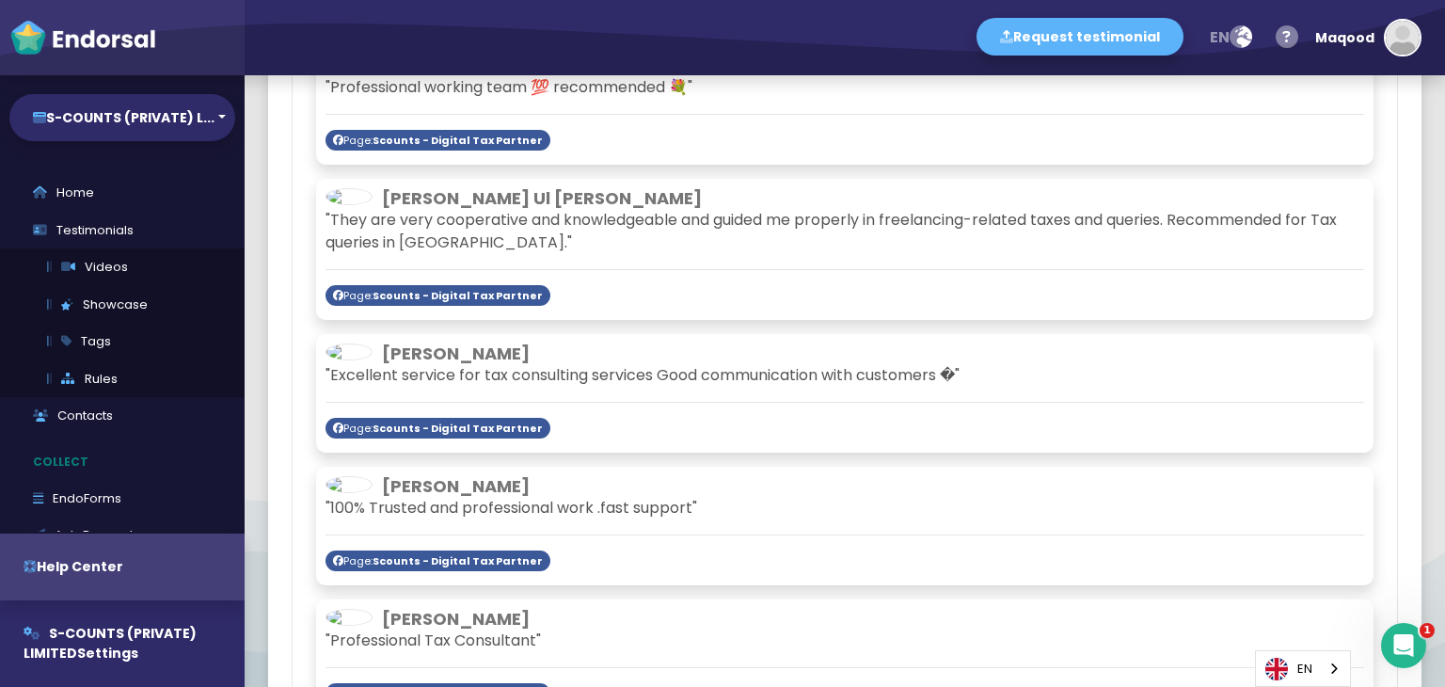
scroll to position [14026, 0]
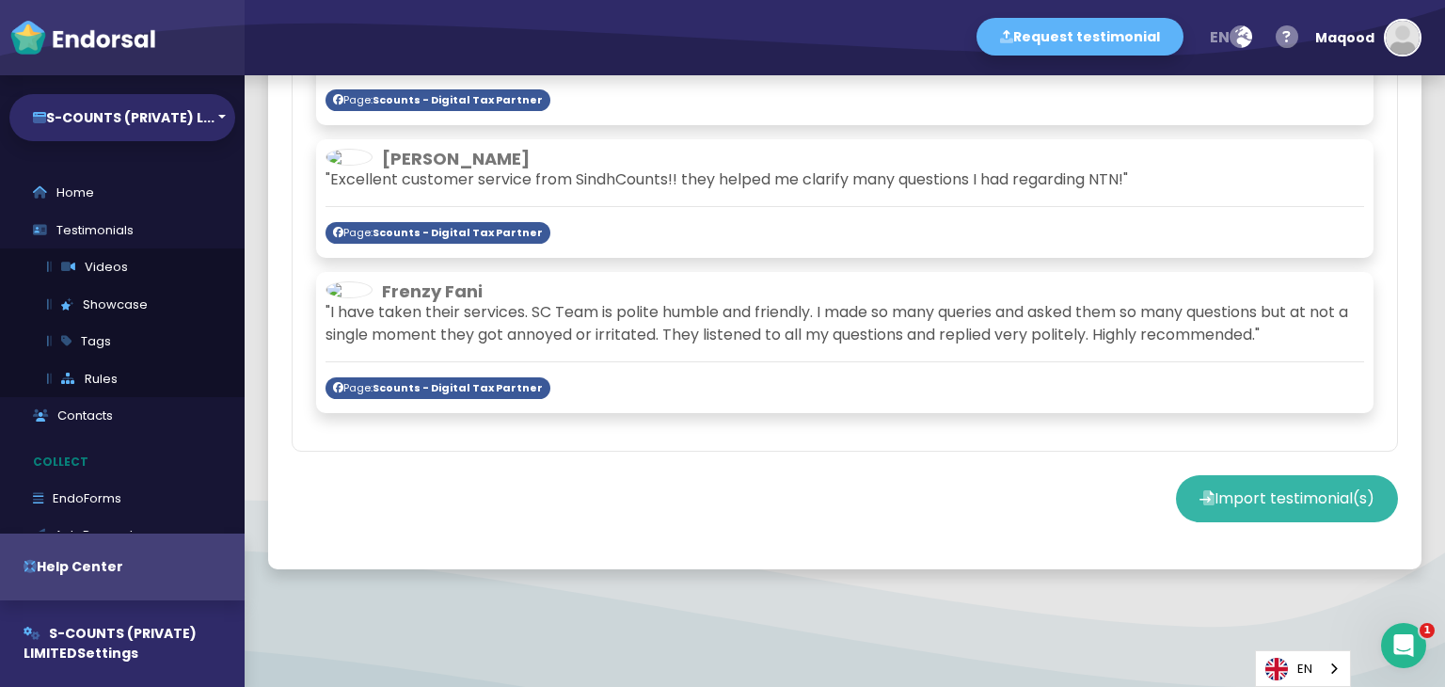
click at [1219, 478] on button "Import testimonial(s)" at bounding box center [1287, 498] width 222 height 47
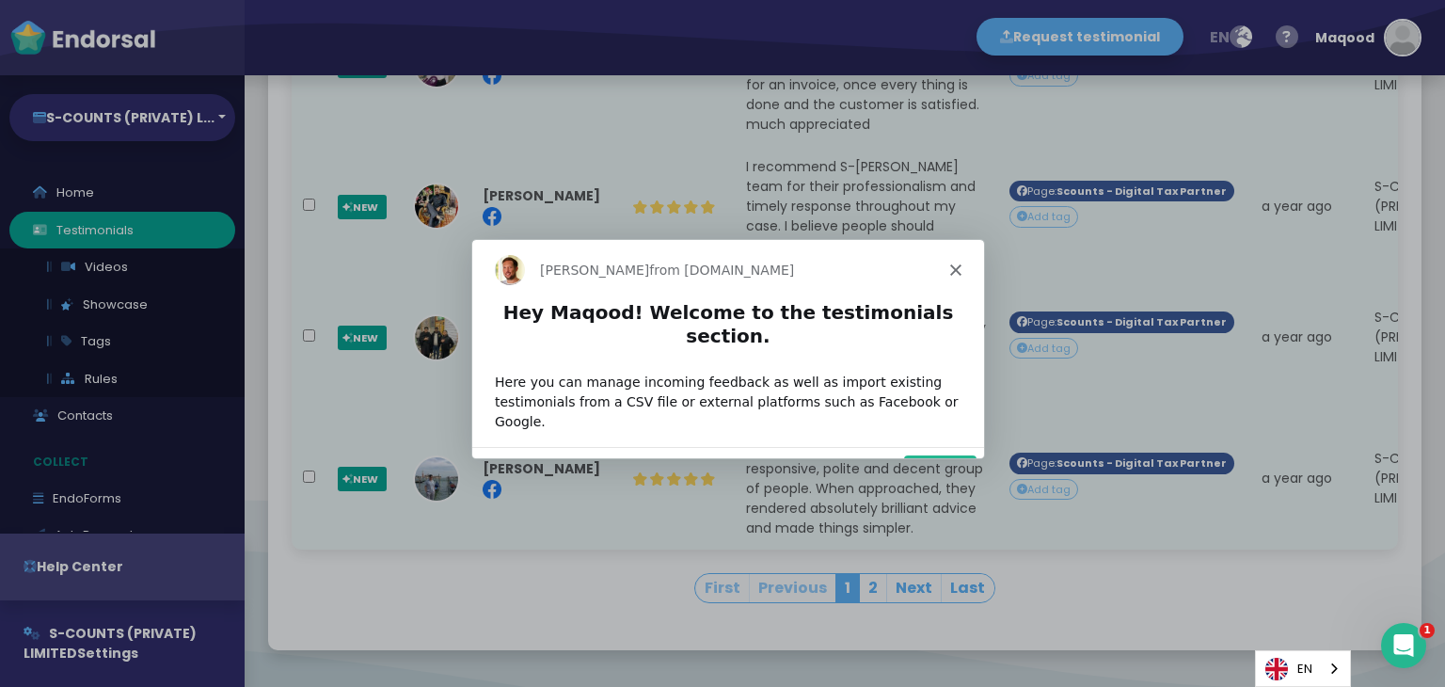
click at [949, 454] on button "Next" at bounding box center [939, 473] width 72 height 39
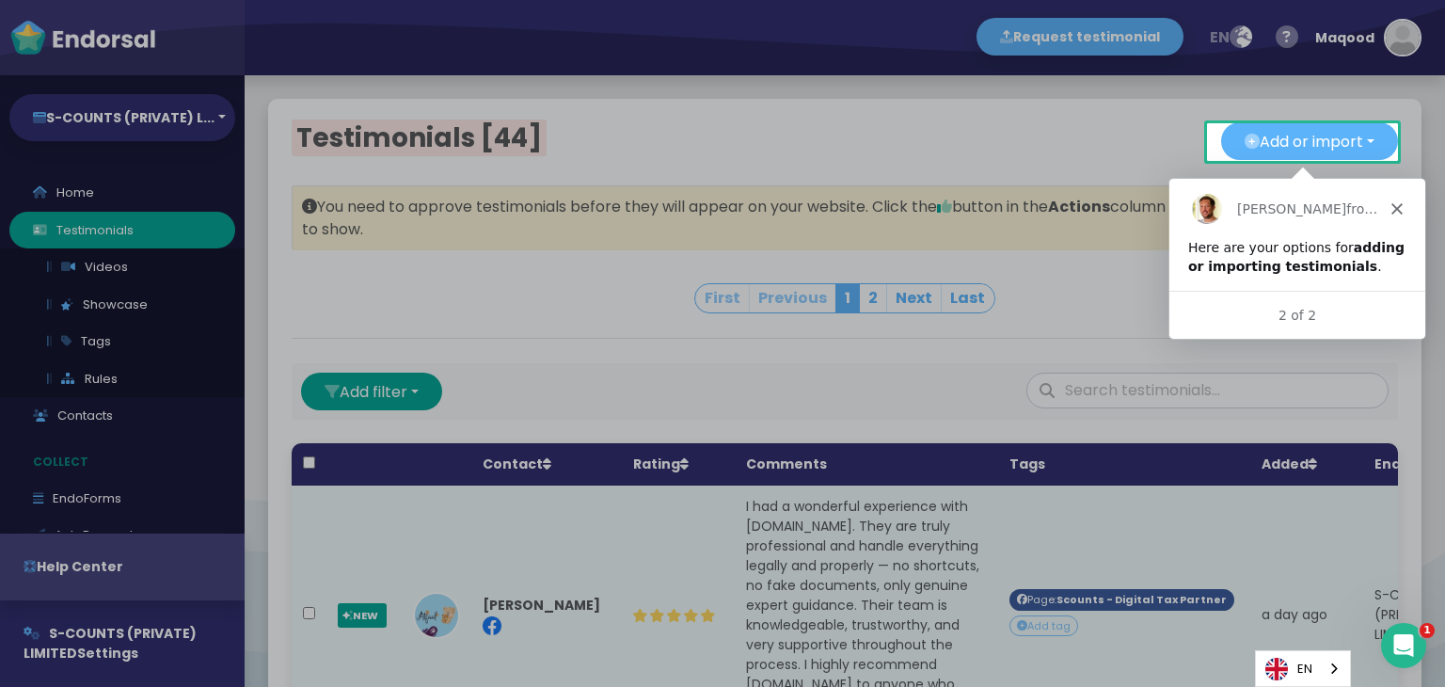
click at [1406, 215] on div "[PERSON_NAME] from [DOMAIN_NAME]" at bounding box center [1297, 207] width 256 height 60
click at [1391, 203] on icon "Close" at bounding box center [1396, 206] width 11 height 11
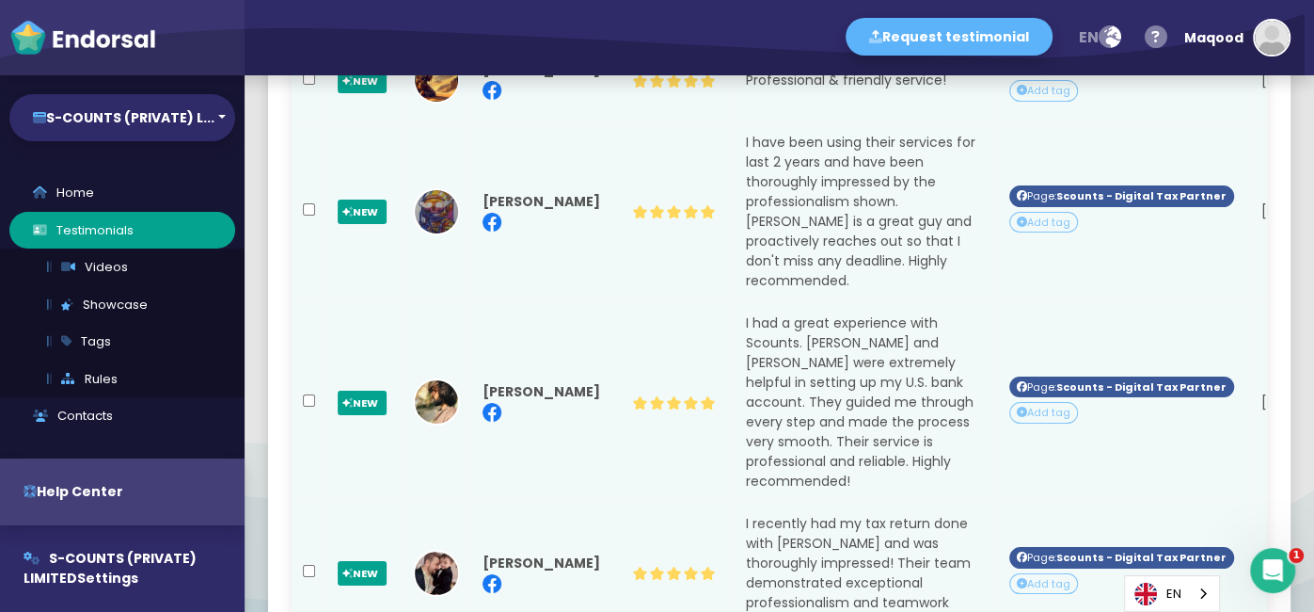
scroll to position [0, 293]
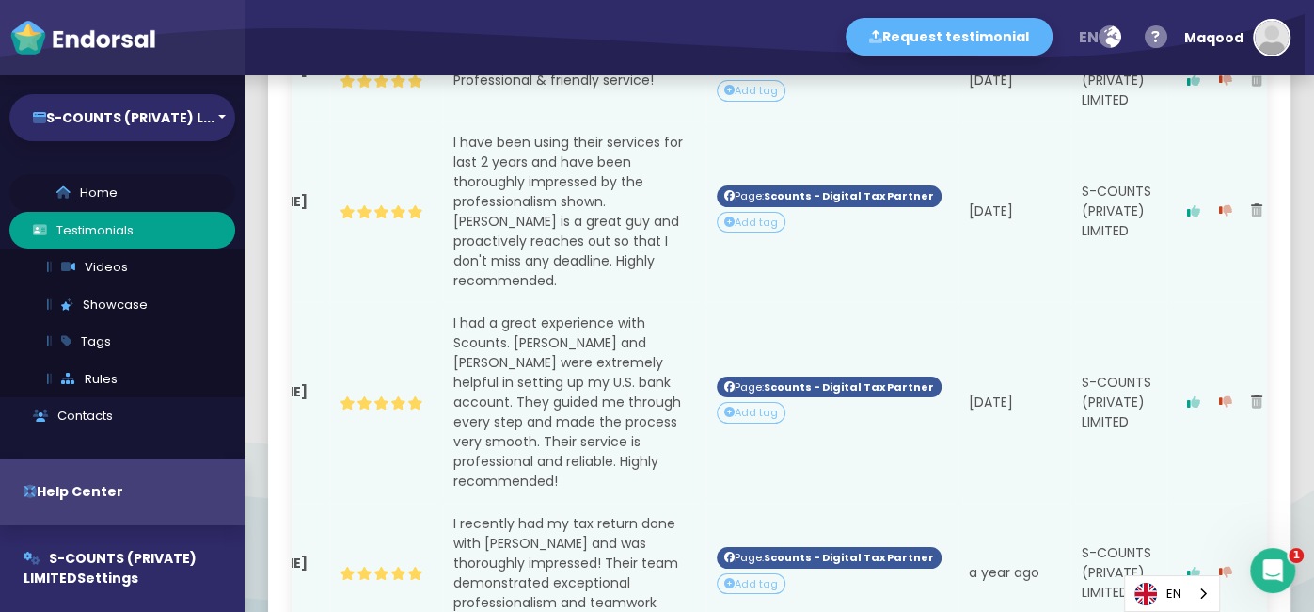
click at [144, 184] on link "Home" at bounding box center [122, 193] width 226 height 38
select select "14"
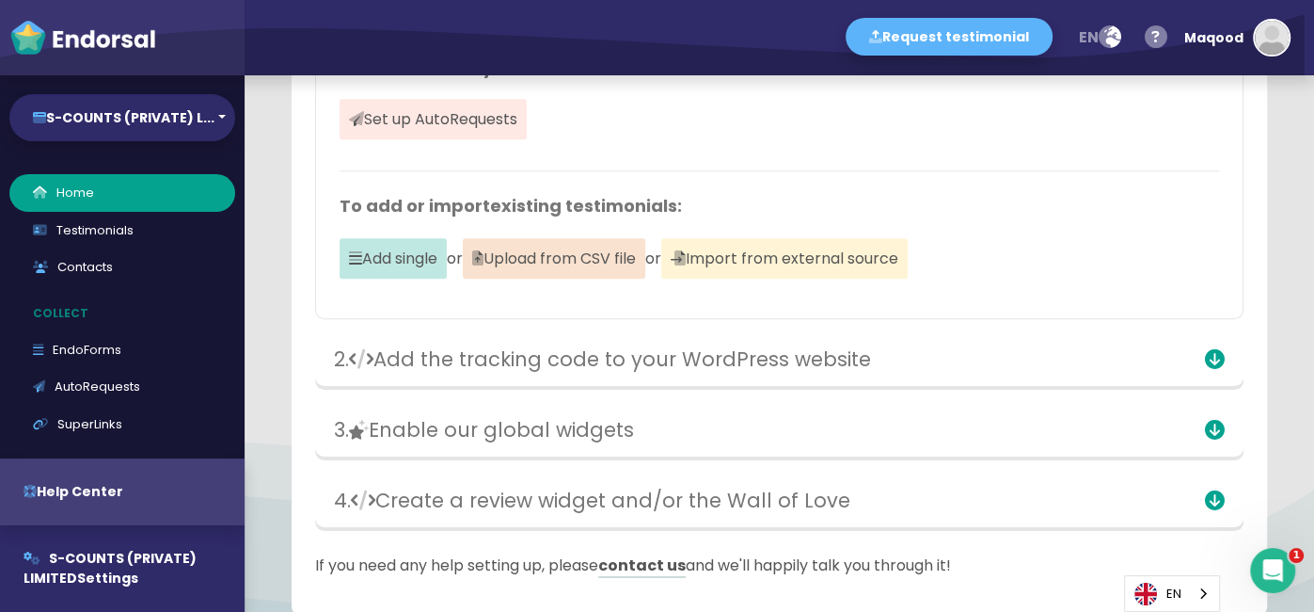
scroll to position [634, 0]
click at [611, 337] on div "2. Add the tracking code to your WordPress website" at bounding box center [626, 358] width 613 height 43
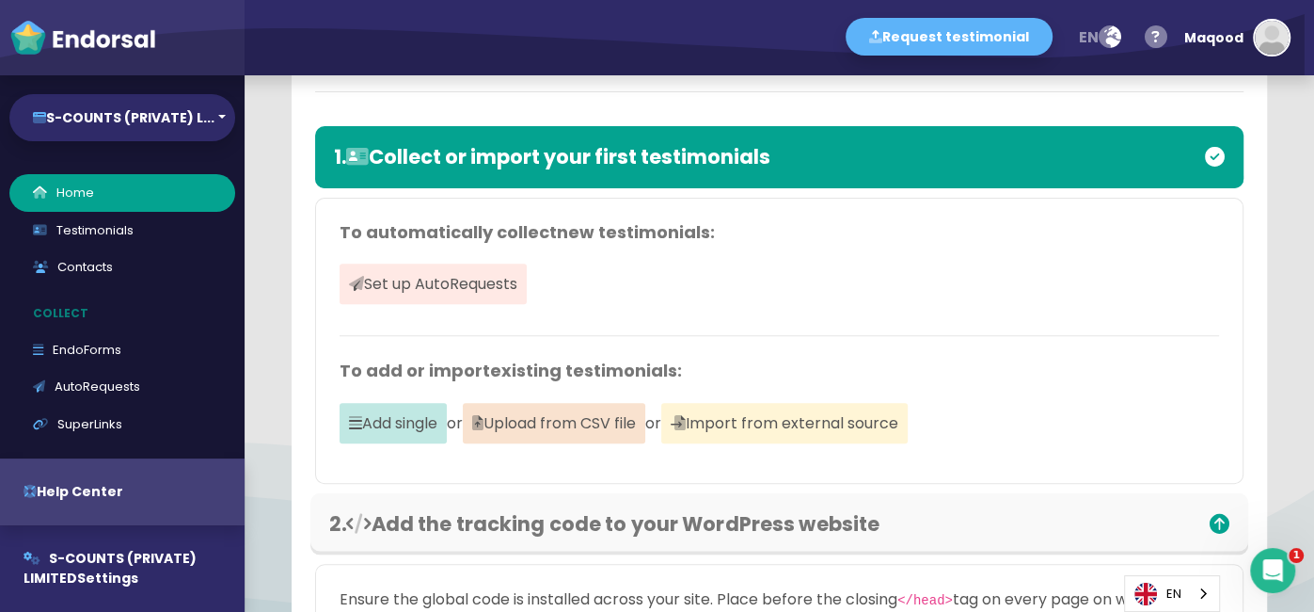
scroll to position [459, 0]
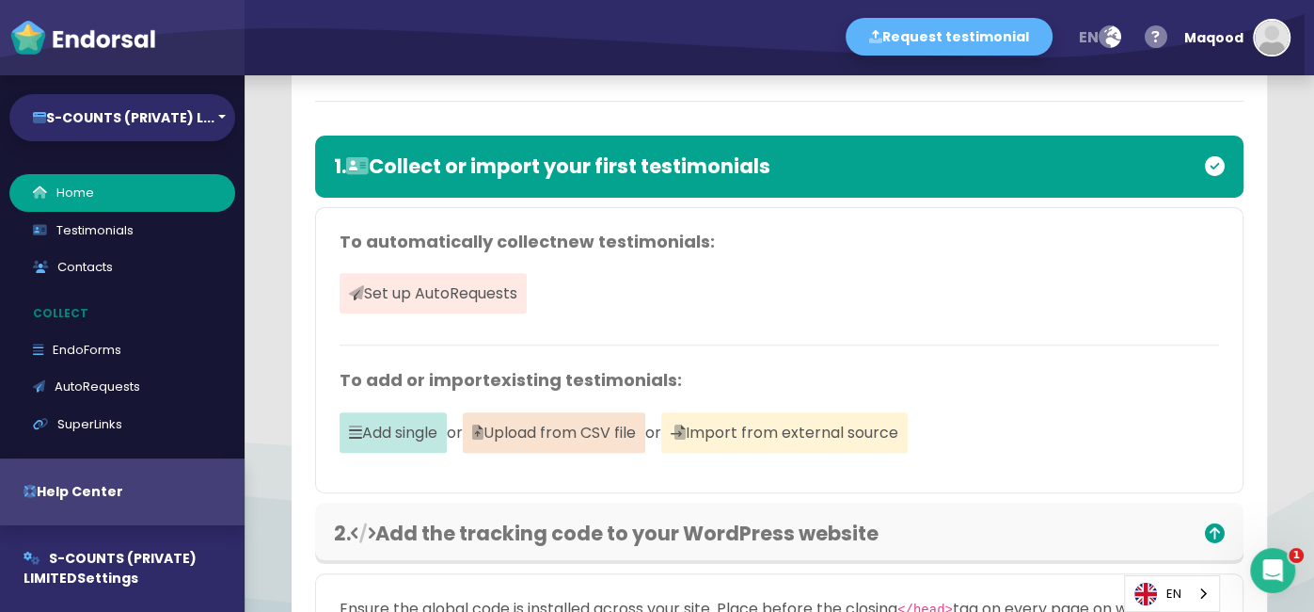
click at [636, 230] on span "new testimonials" at bounding box center [633, 242] width 153 height 24
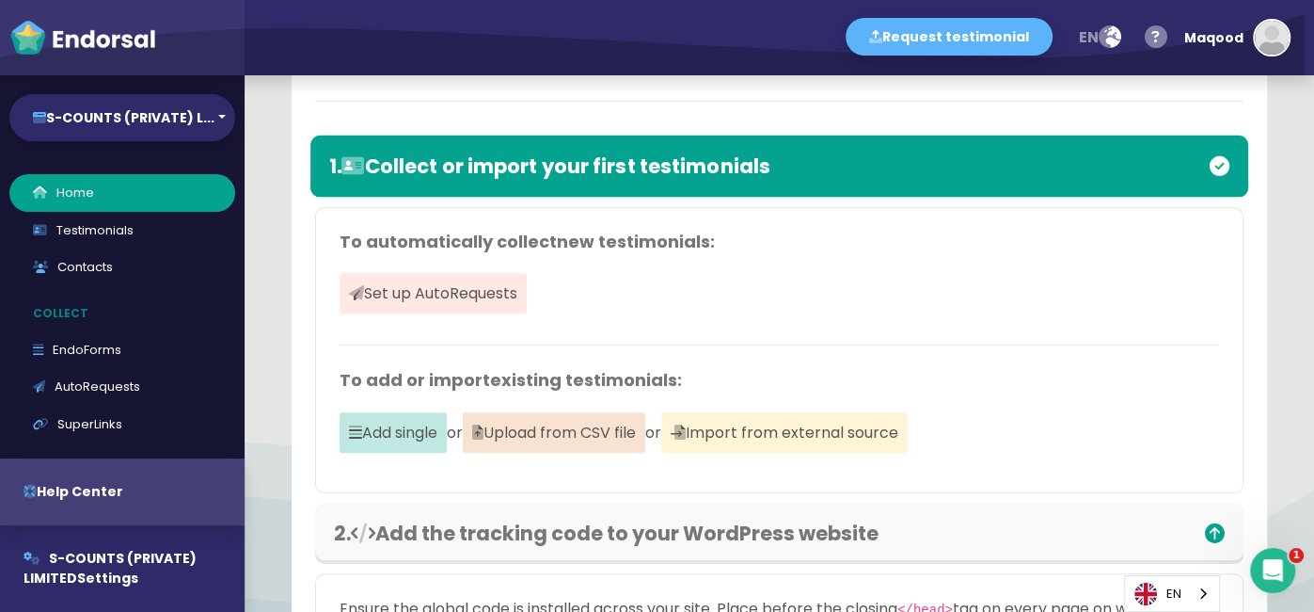
click at [814, 159] on h3 "1. Collect or import your first testimonials" at bounding box center [626, 166] width 594 height 24
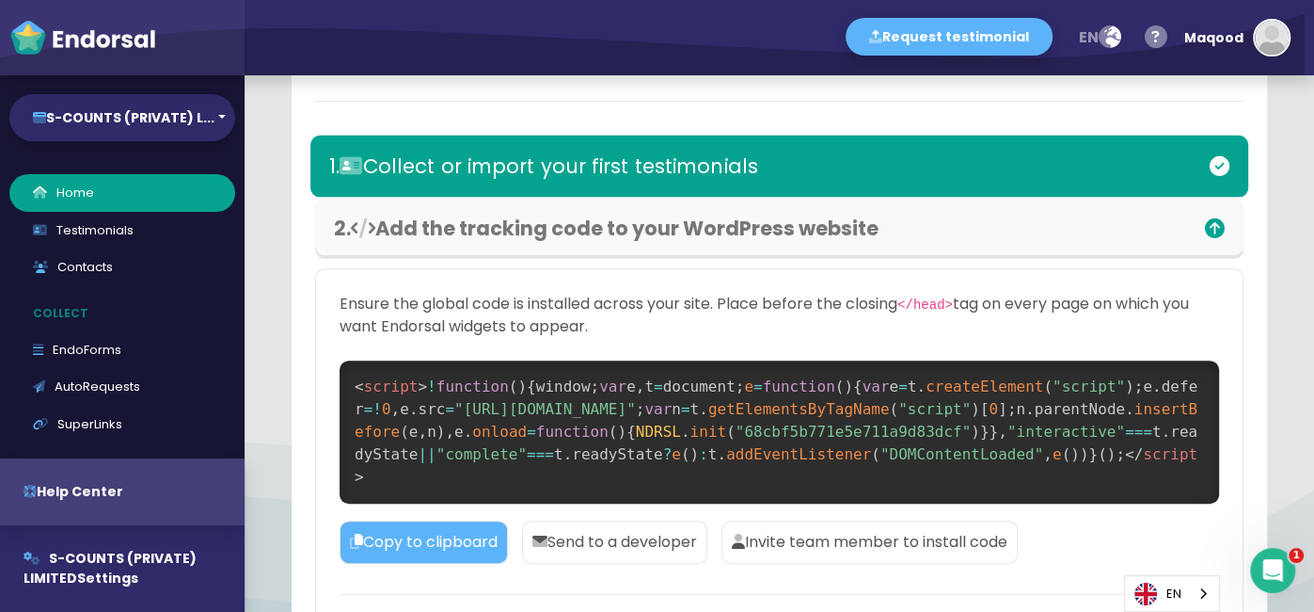
click at [814, 159] on h3 "1. Collect or import your first testimonials" at bounding box center [626, 166] width 594 height 24
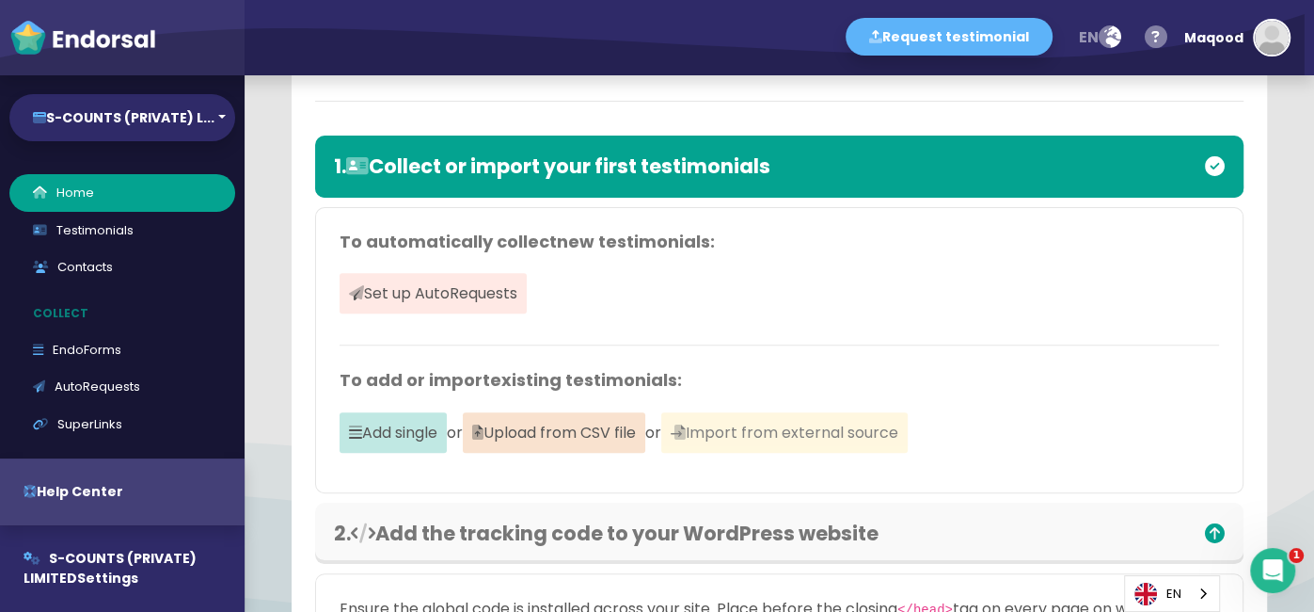
click at [902, 439] on span "Import from external source" at bounding box center [784, 432] width 247 height 40
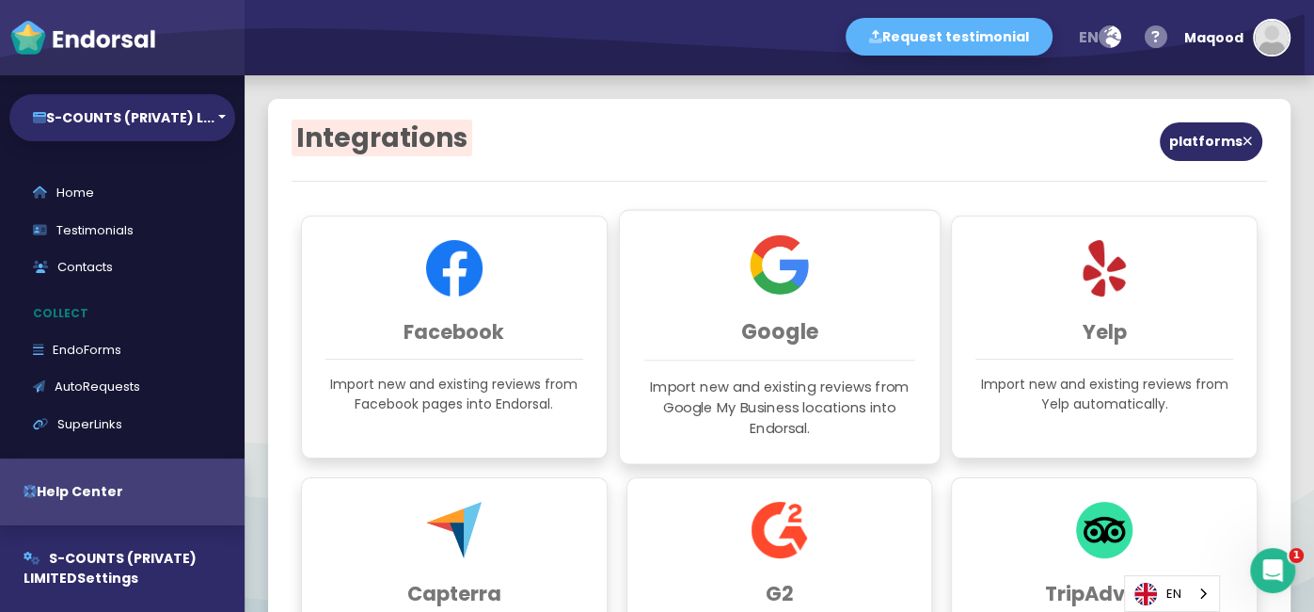
click at [783, 269] on img at bounding box center [779, 264] width 59 height 59
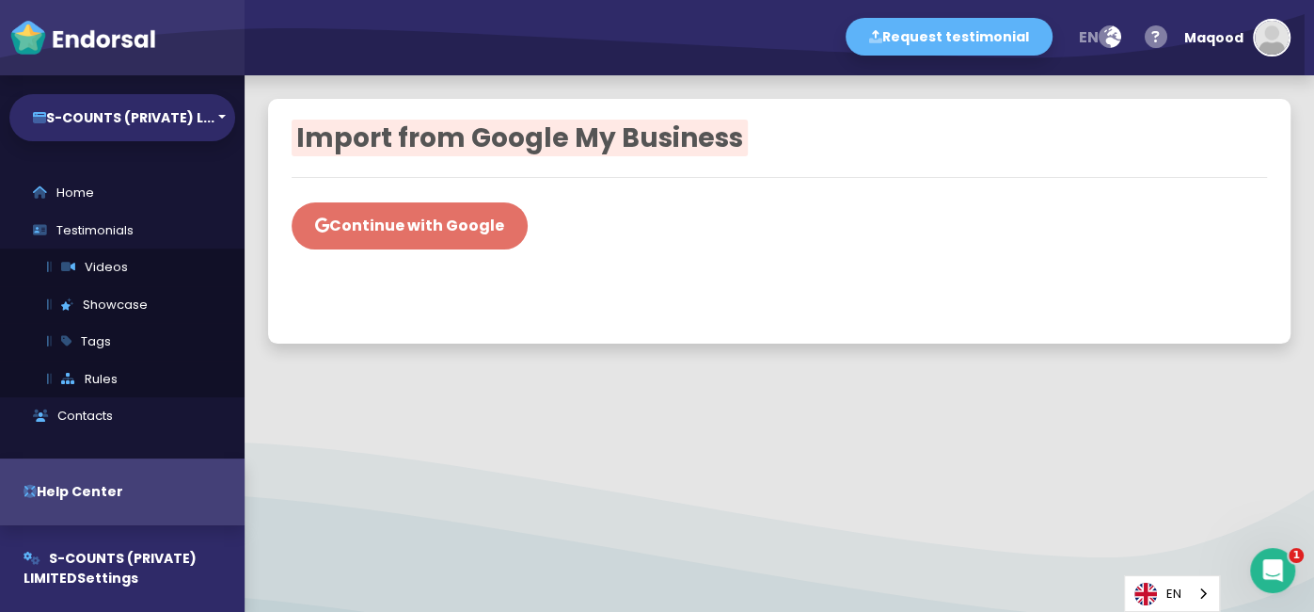
click at [500, 224] on button "Continue with Google" at bounding box center [410, 225] width 236 height 47
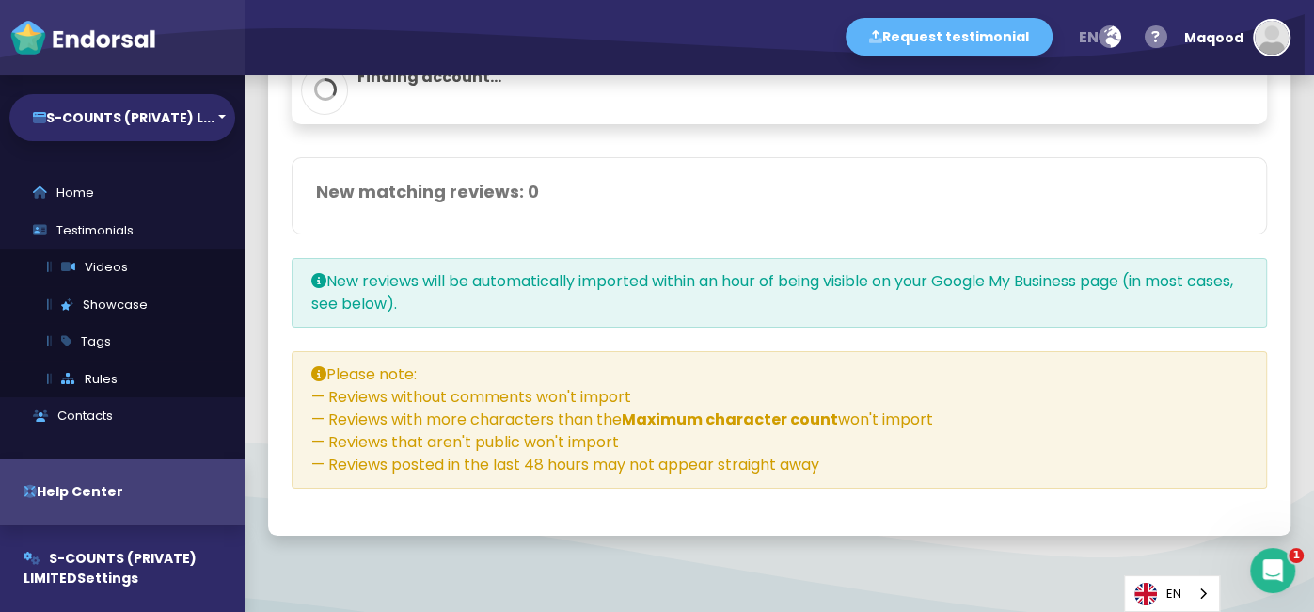
scroll to position [1077, 0]
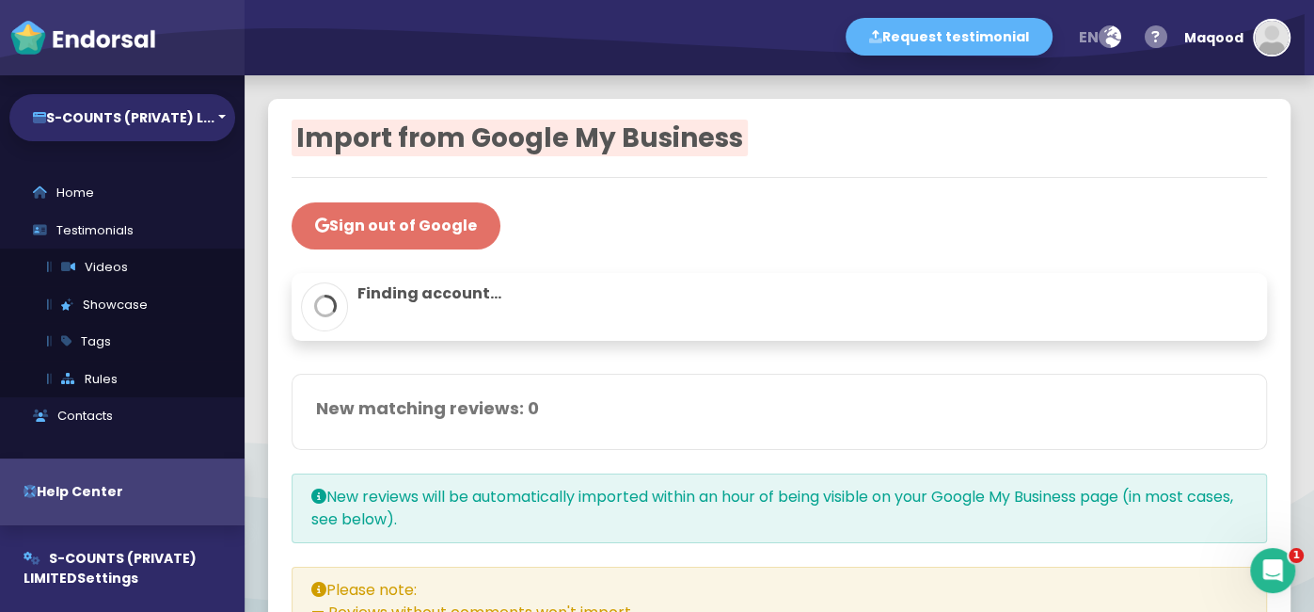
click at [349, 217] on button "Sign out of Google" at bounding box center [396, 225] width 209 height 47
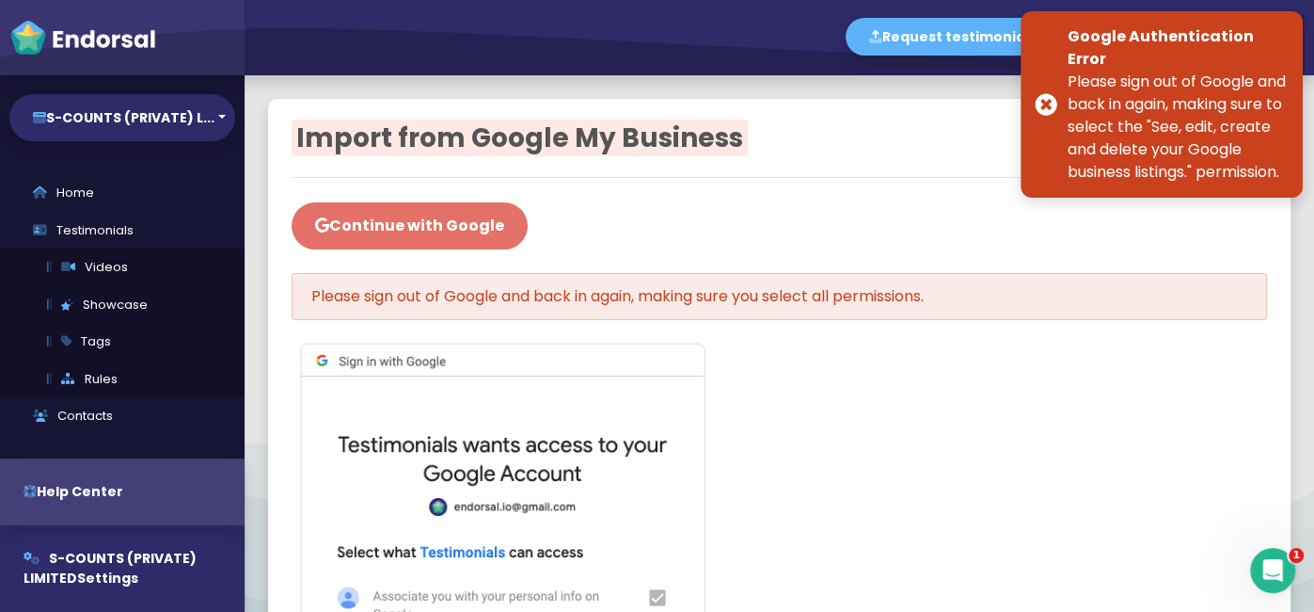
click at [494, 211] on button "Continue with Google" at bounding box center [410, 225] width 236 height 47
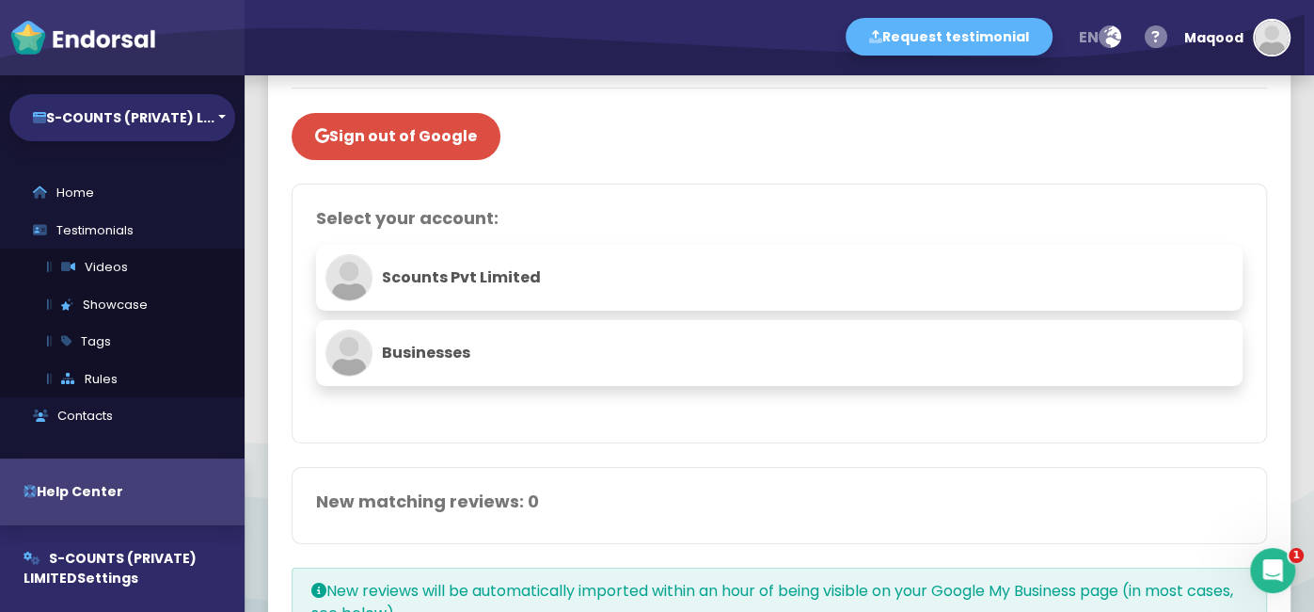
scroll to position [89, 0]
click at [479, 294] on p "Scounts Pvt Limited" at bounding box center [780, 277] width 908 height 47
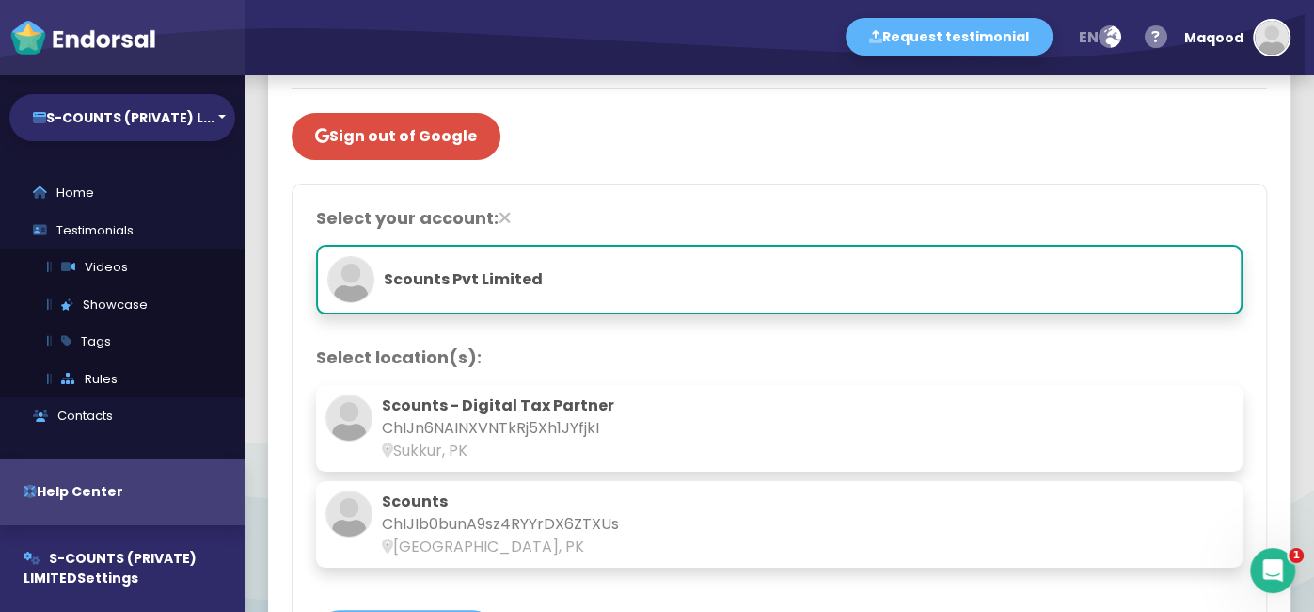
click at [358, 423] on p "ChIJn6NAINXVNTkRj5Xh1JYfjkI" at bounding box center [780, 428] width 908 height 23
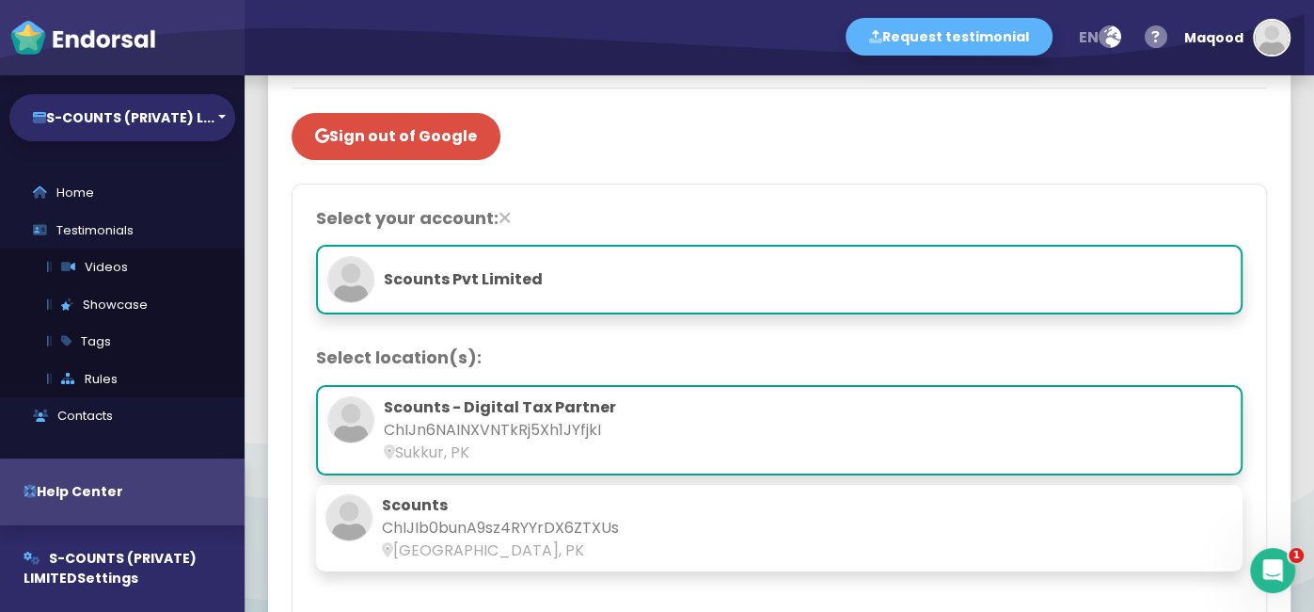
click at [402, 511] on p "Scounts" at bounding box center [780, 505] width 908 height 23
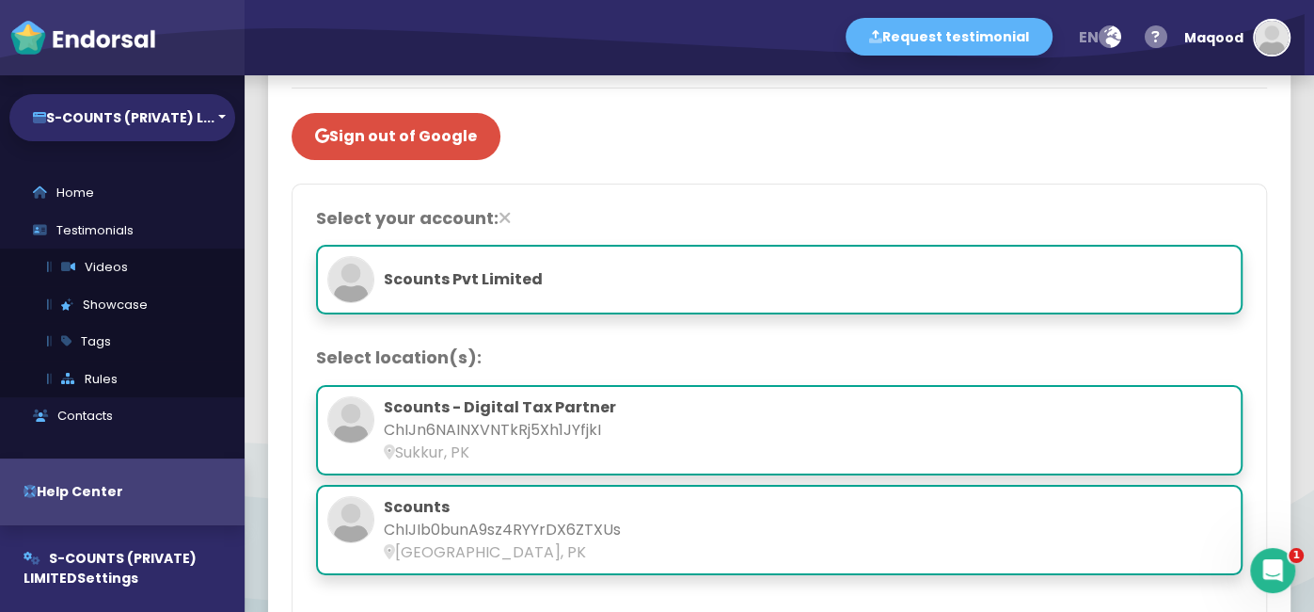
scroll to position [274, 0]
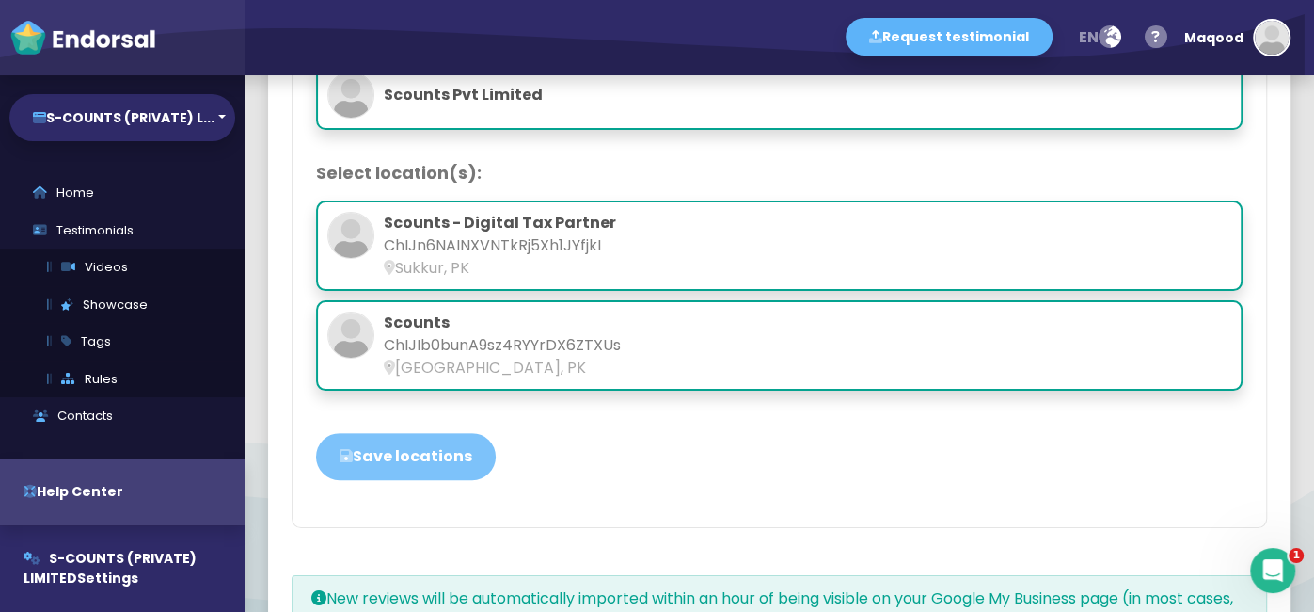
click at [446, 454] on button "Save locations" at bounding box center [406, 456] width 180 height 47
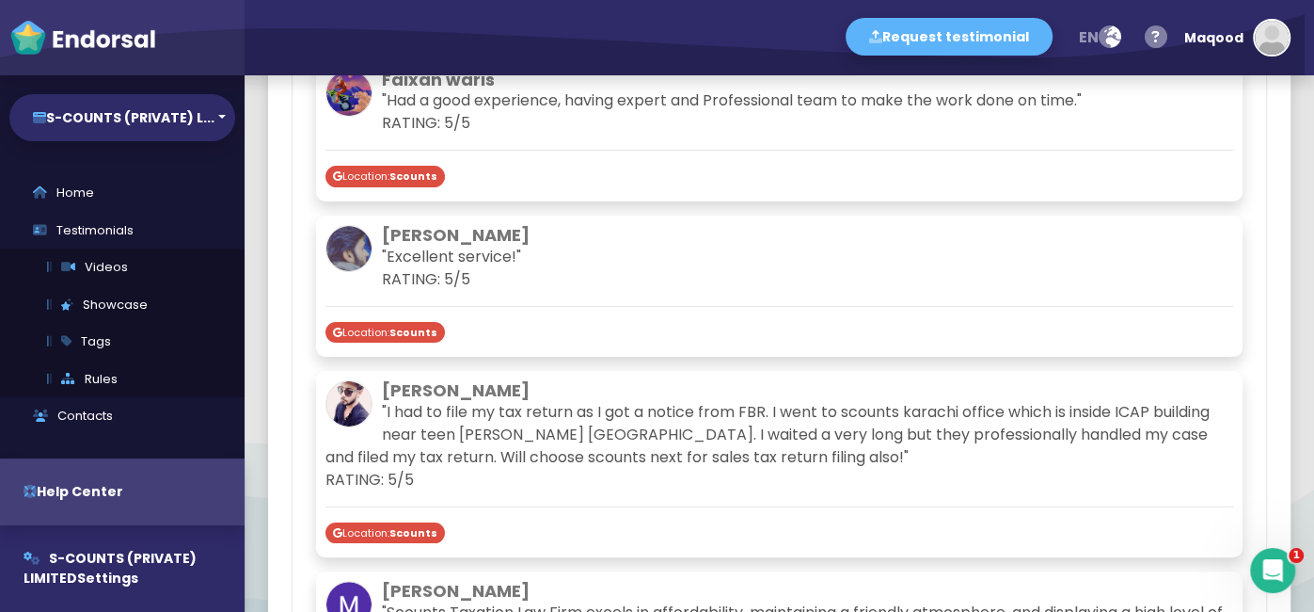
scroll to position [11610, 0]
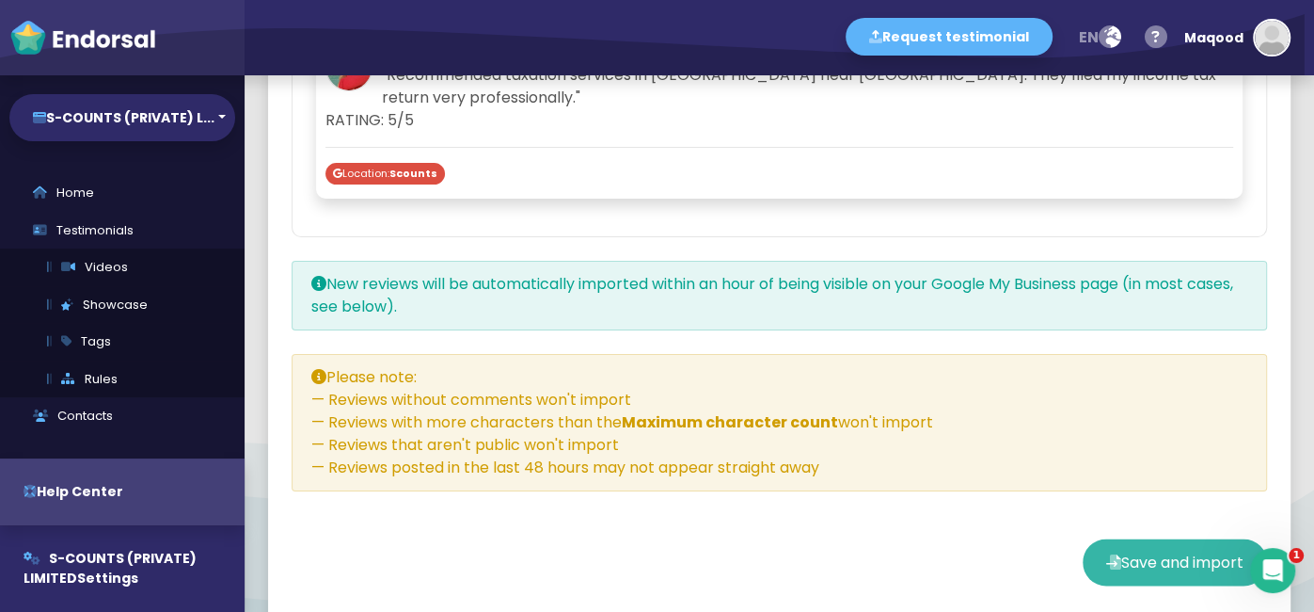
click at [1155, 550] on span "Save and import" at bounding box center [1183, 561] width 122 height 22
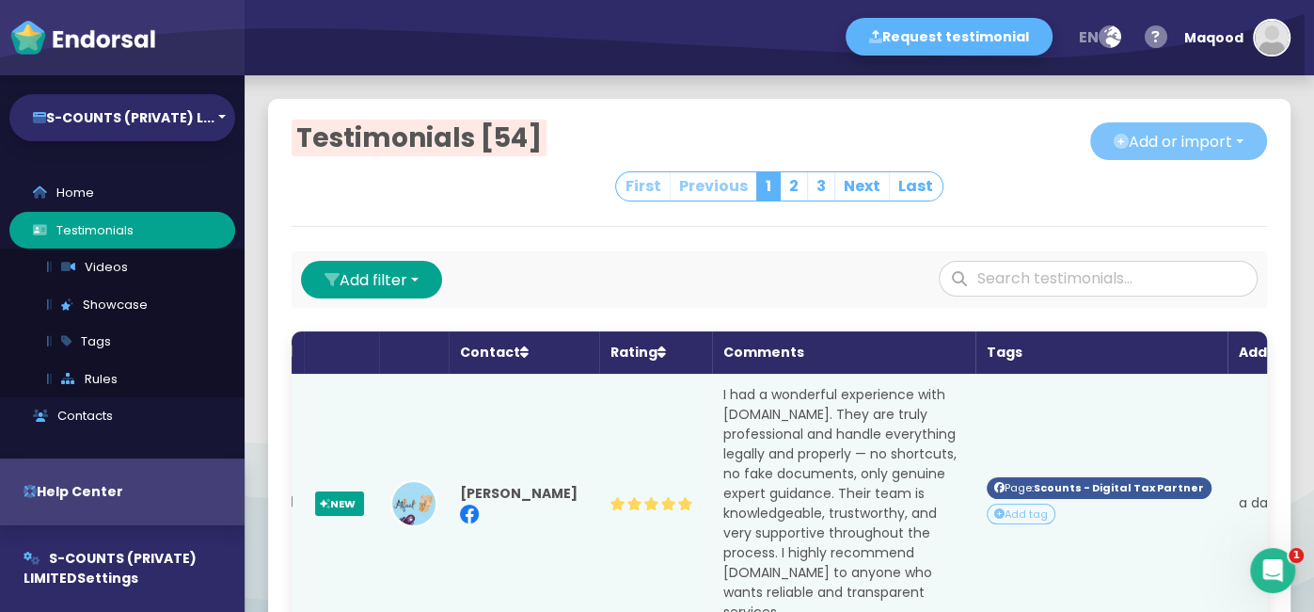
click at [1160, 151] on button "Add or import" at bounding box center [1179, 141] width 177 height 38
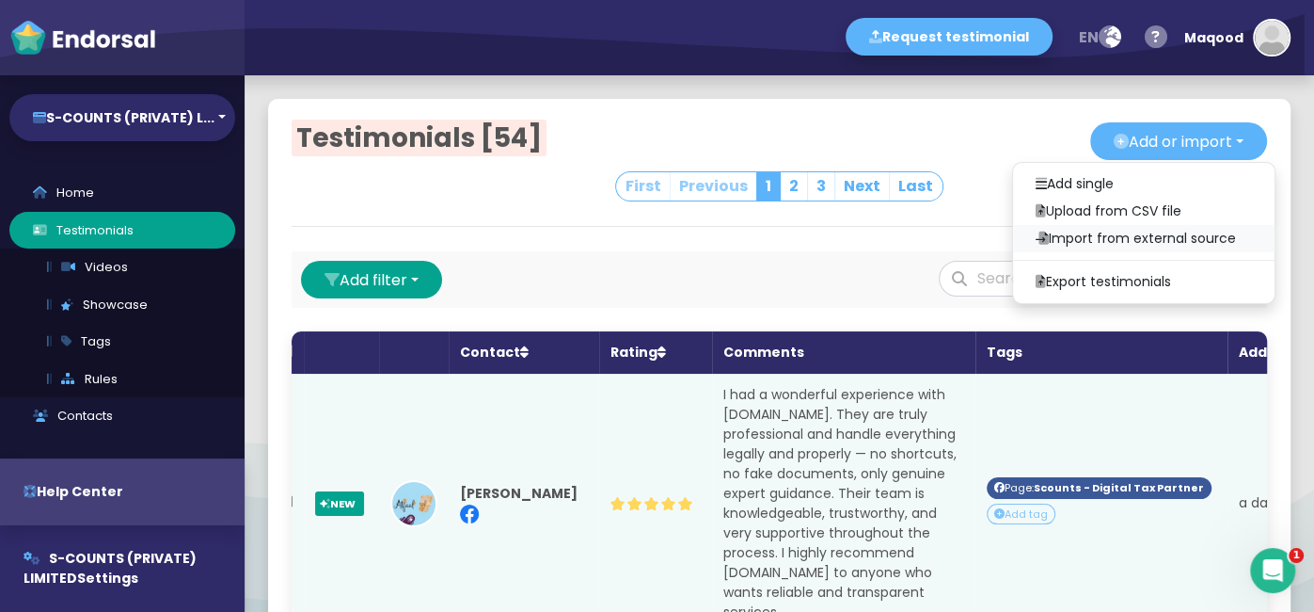
click at [1088, 238] on link "Import from external source" at bounding box center [1144, 238] width 262 height 27
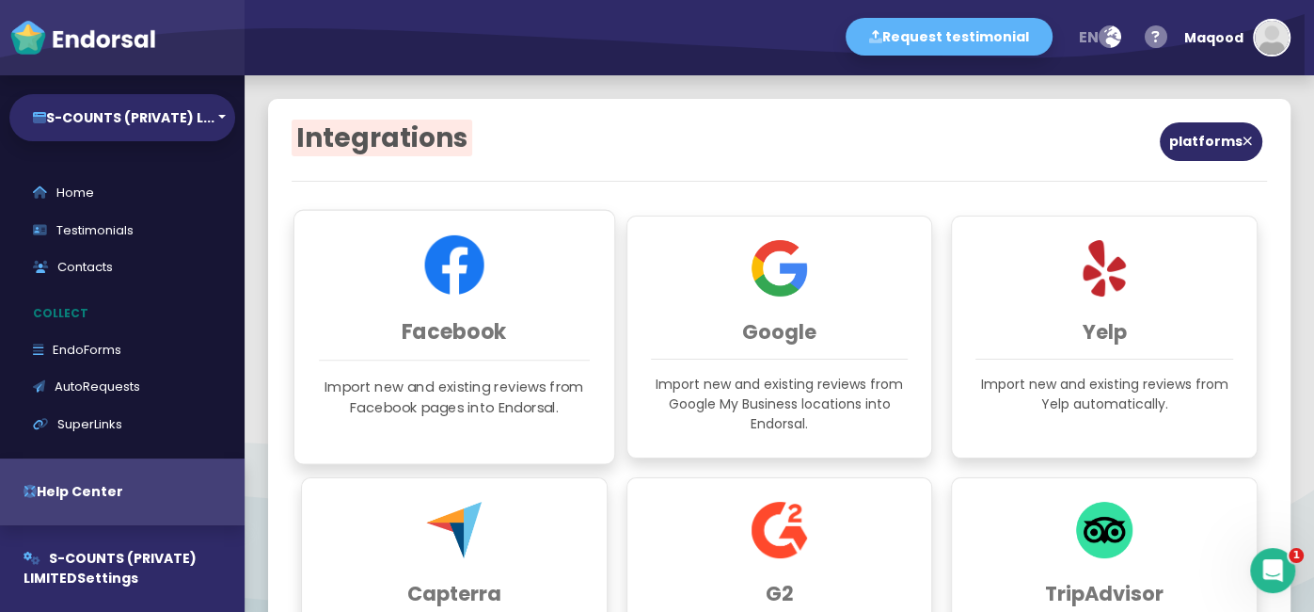
click at [468, 342] on h3 "Facebook" at bounding box center [454, 331] width 270 height 24
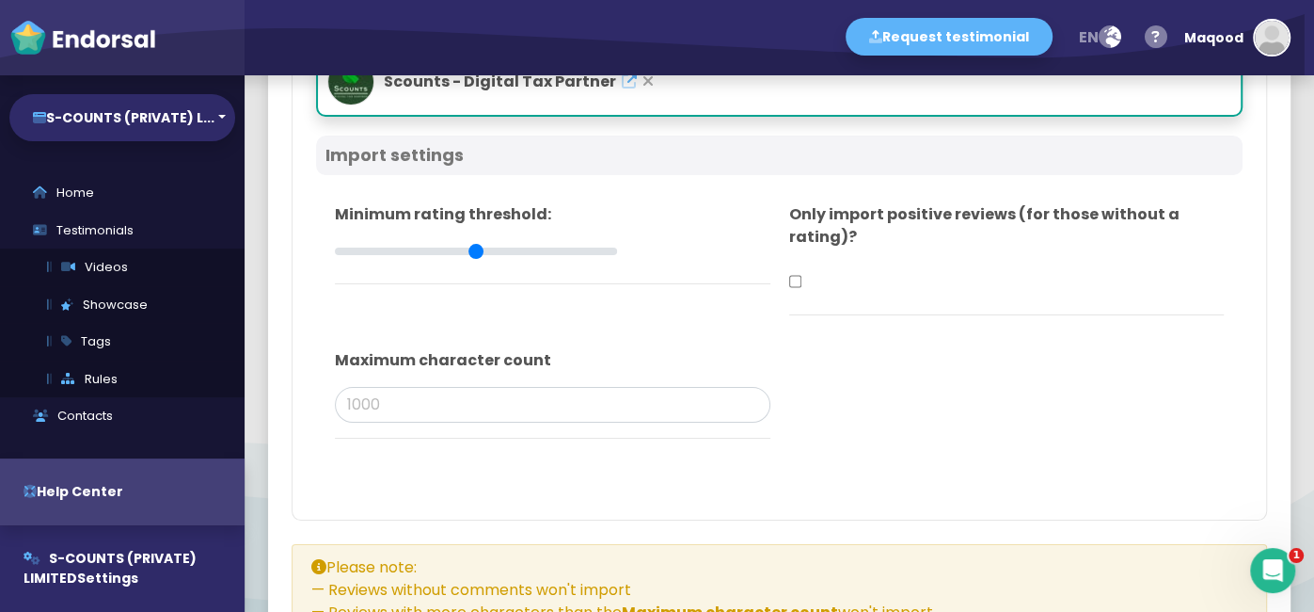
scroll to position [309, 0]
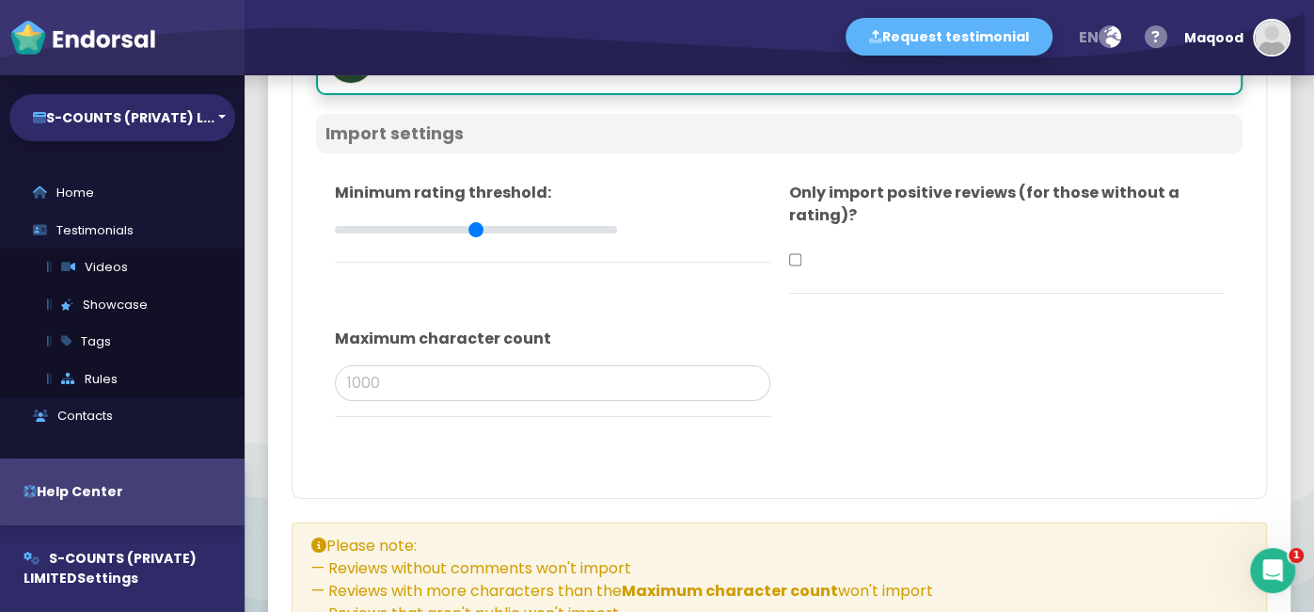
click at [797, 257] on input "checkbox" at bounding box center [795, 260] width 12 height 36
checkbox input "false"
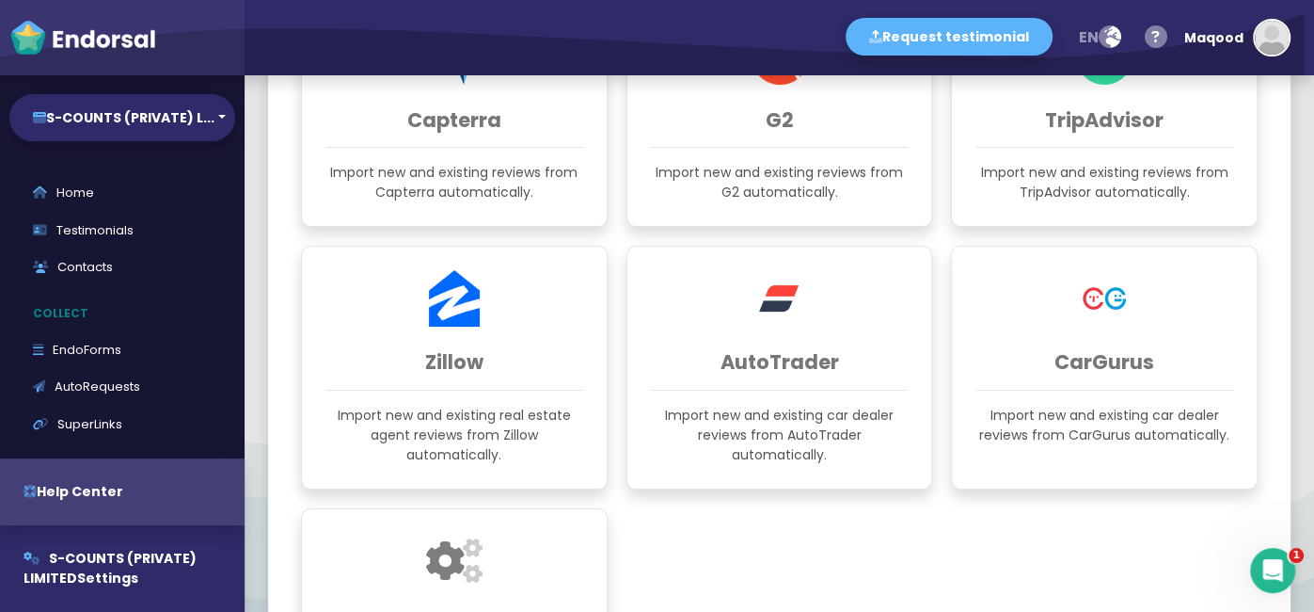
scroll to position [2, 0]
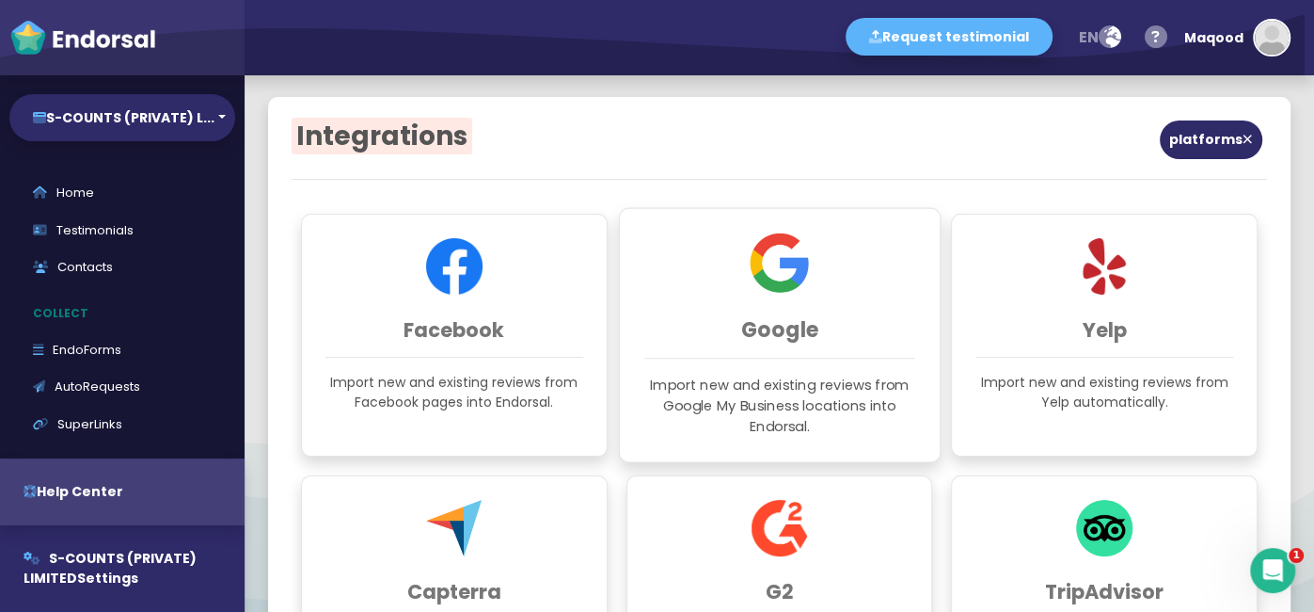
click at [745, 392] on p "Import new and existing reviews from Google My Business locations into Endorsal." at bounding box center [780, 405] width 270 height 62
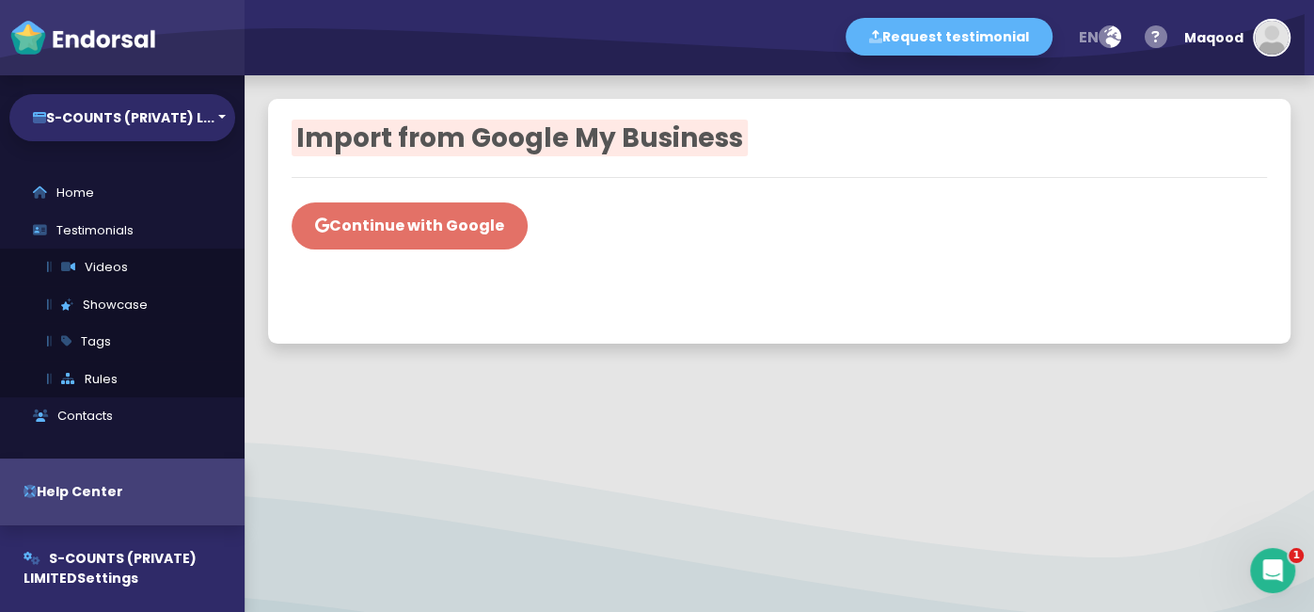
click at [451, 236] on button "Continue with Google" at bounding box center [410, 225] width 236 height 47
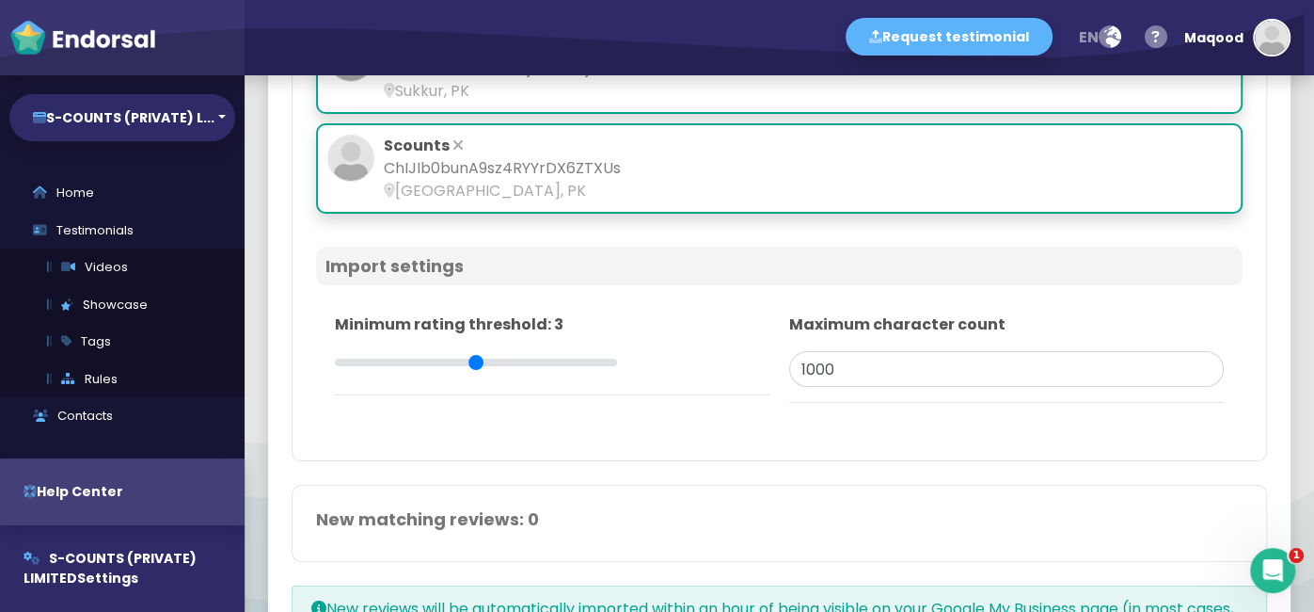
scroll to position [453, 0]
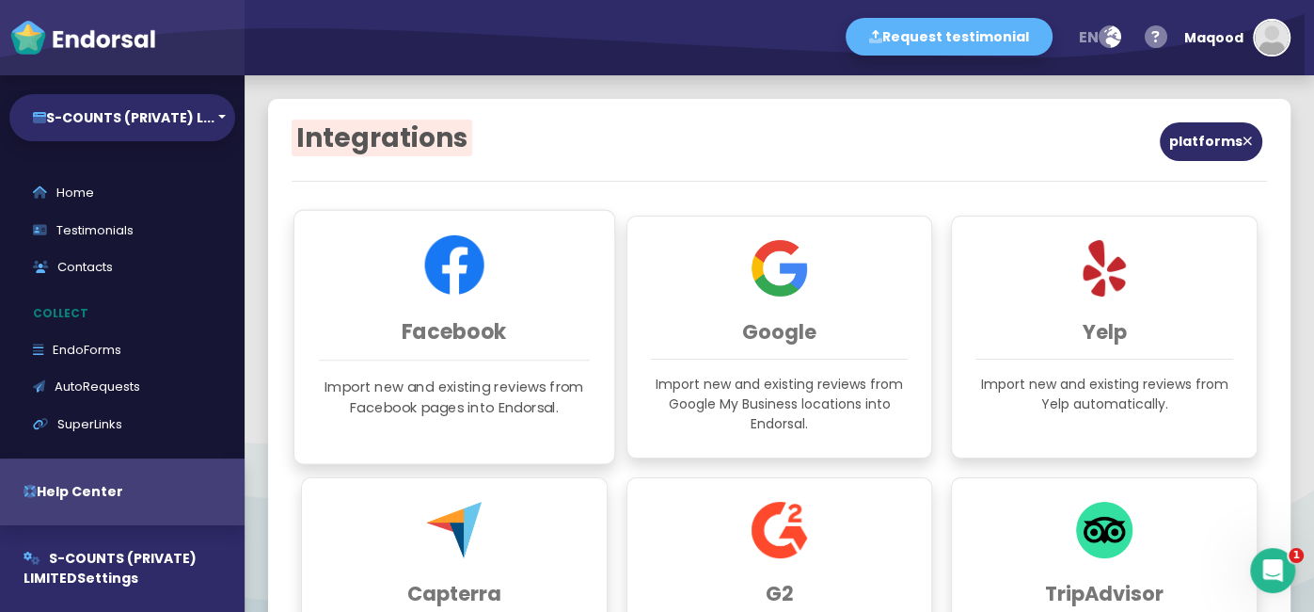
click at [471, 329] on h3 "Facebook" at bounding box center [454, 331] width 270 height 24
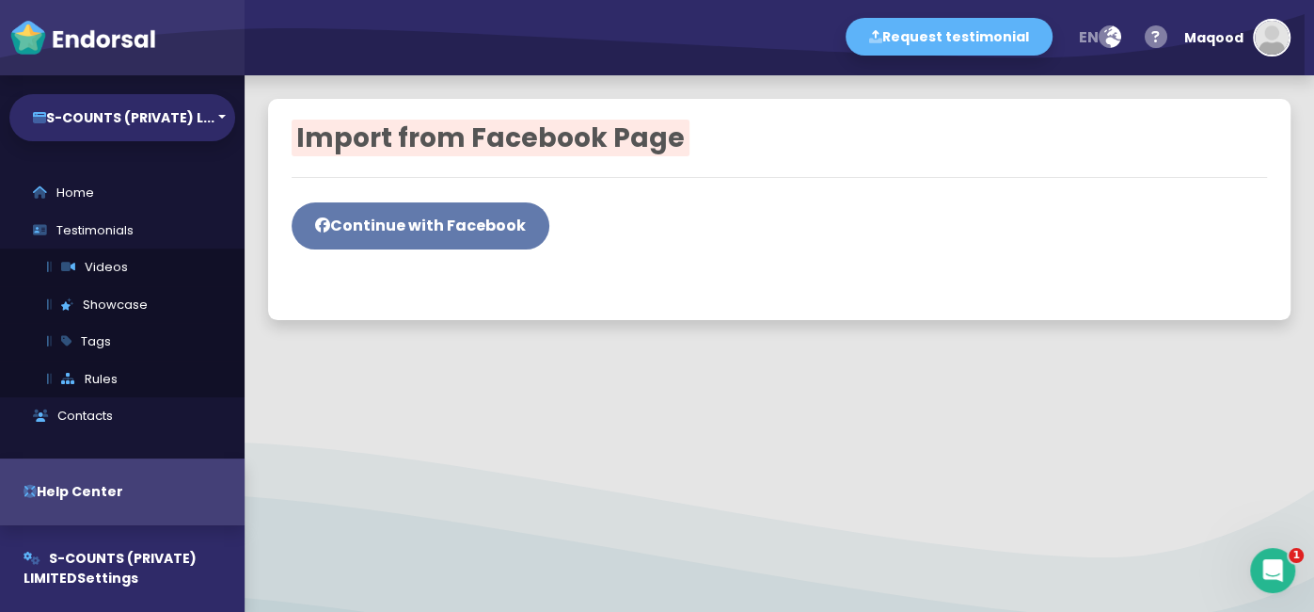
click at [398, 236] on button "Continue with Facebook" at bounding box center [421, 225] width 258 height 47
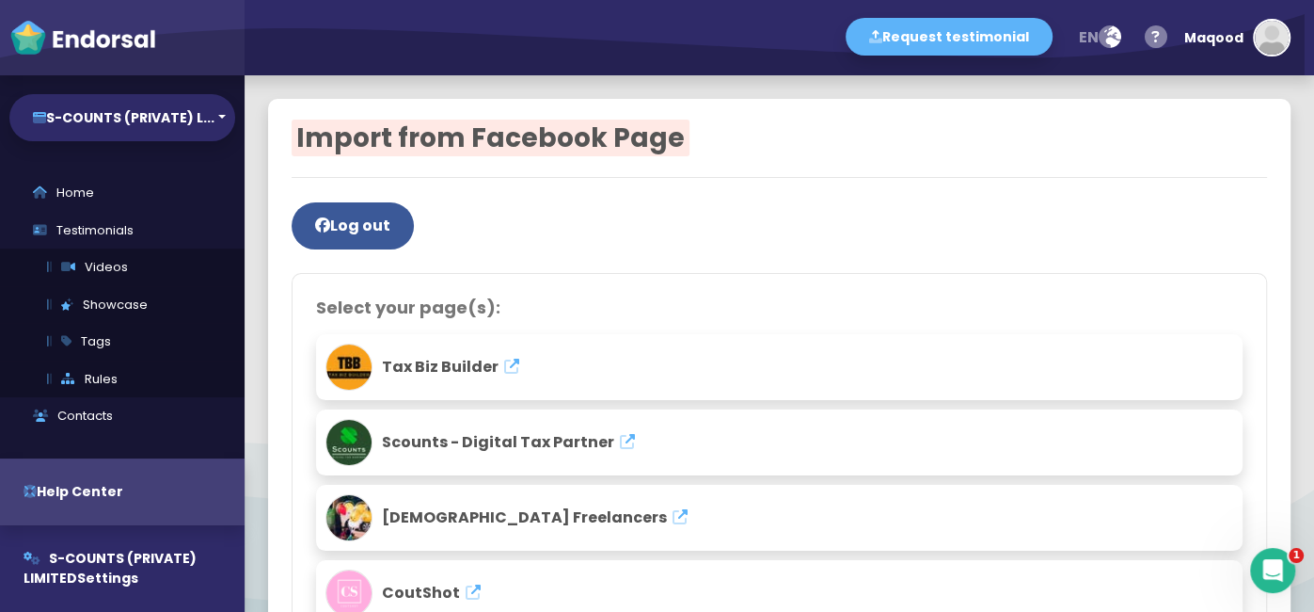
click at [417, 438] on span "Scounts - Digital Tax Partner" at bounding box center [498, 442] width 232 height 22
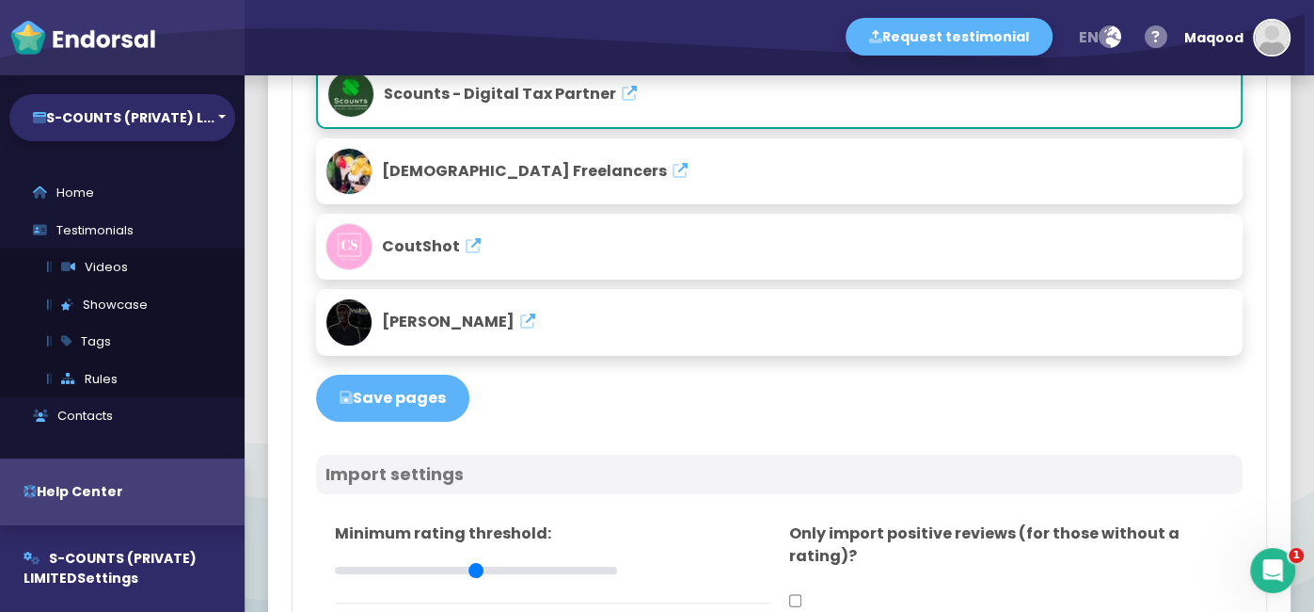
scroll to position [348, 0]
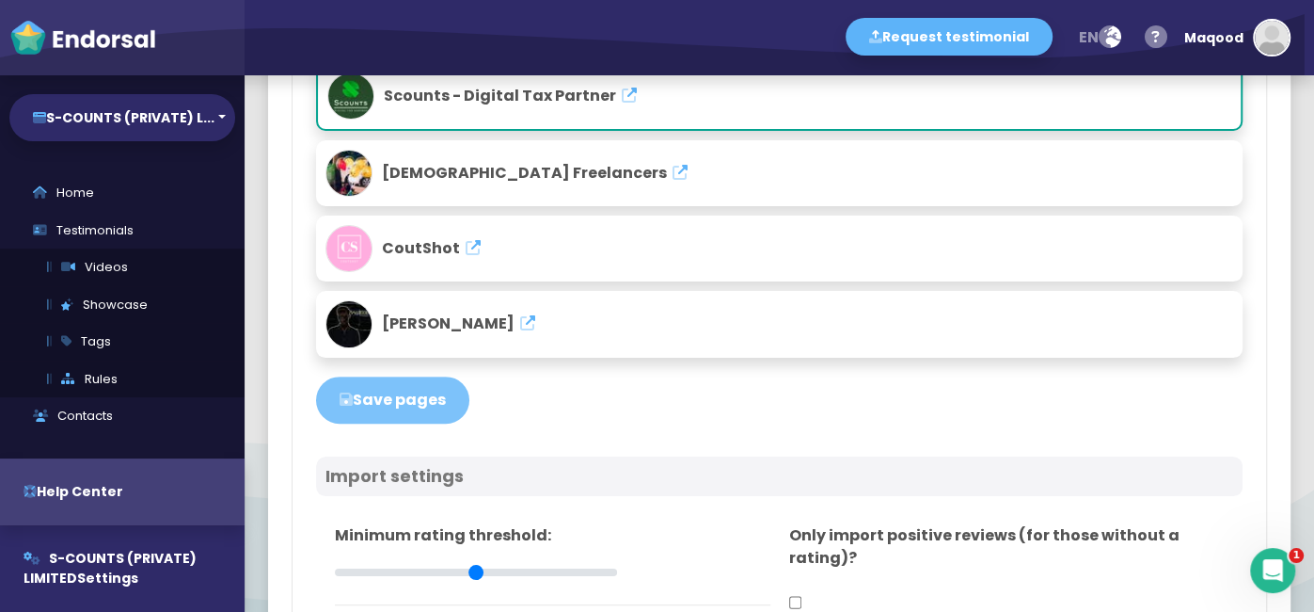
click at [380, 392] on button "Save pages" at bounding box center [392, 399] width 153 height 47
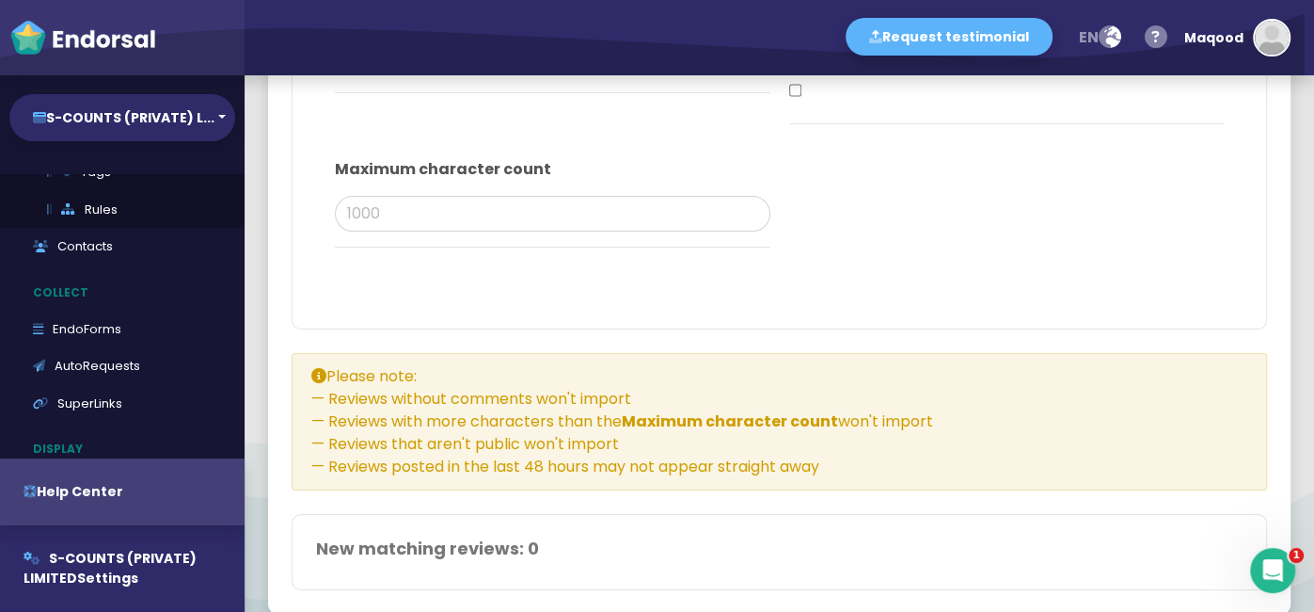
scroll to position [473, 0]
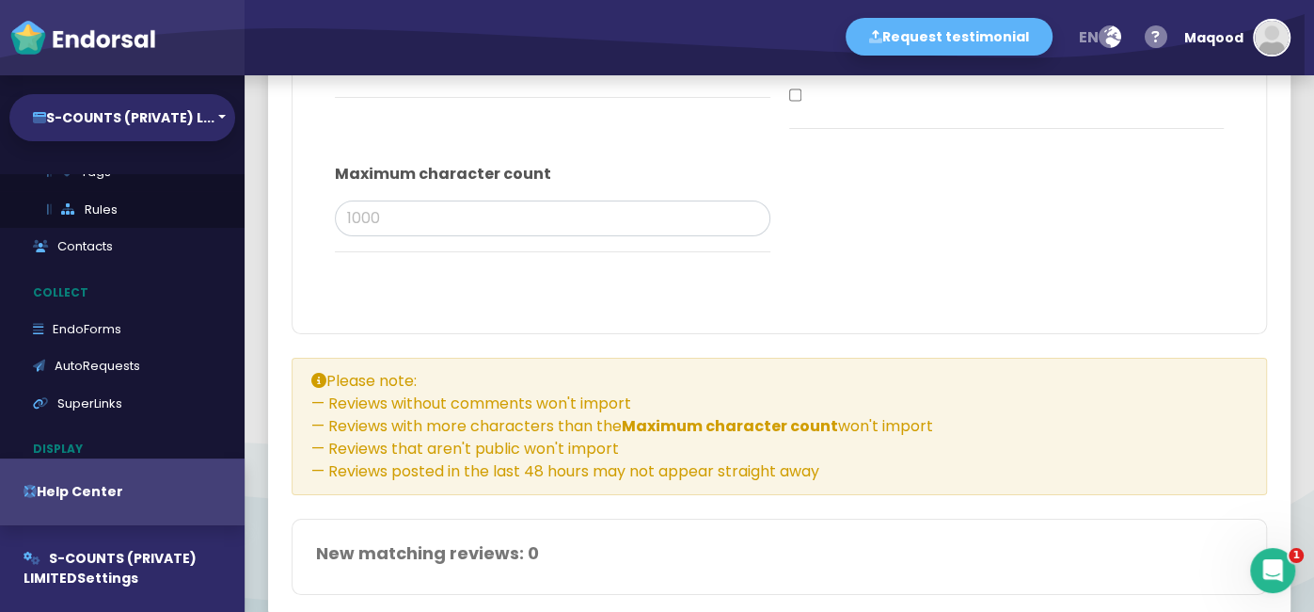
click at [409, 343] on div at bounding box center [780, 346] width 976 height 24
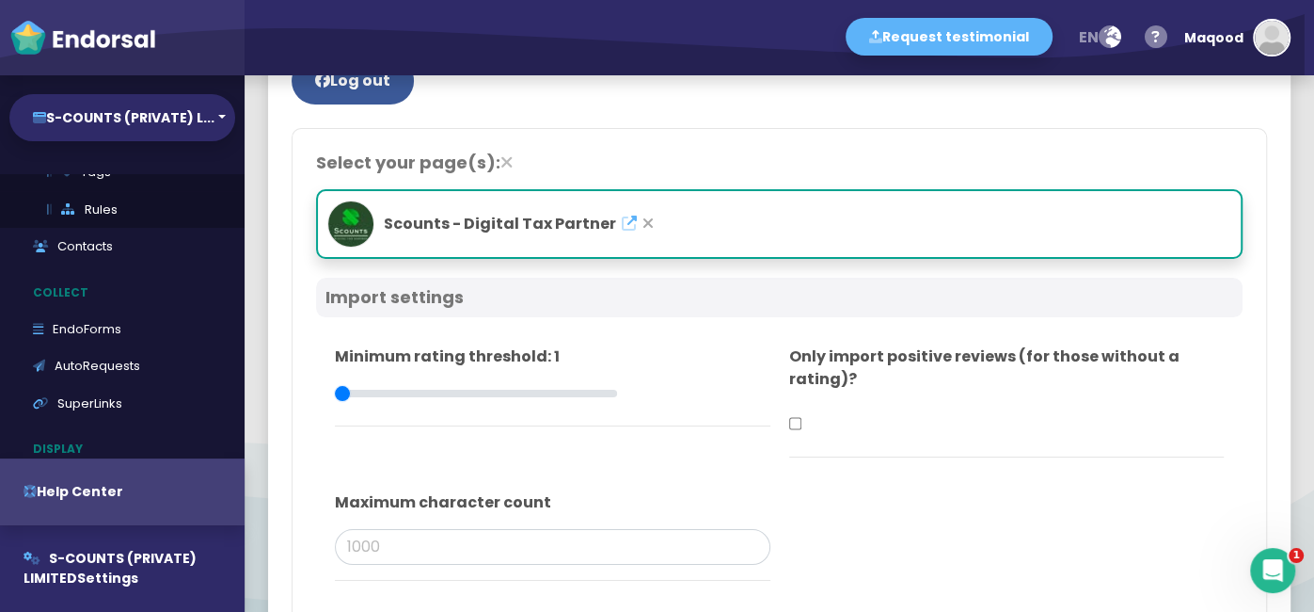
drag, startPoint x: 453, startPoint y: 389, endPoint x: 327, endPoint y: 393, distance: 125.2
click at [335, 393] on input "range" at bounding box center [476, 393] width 282 height 21
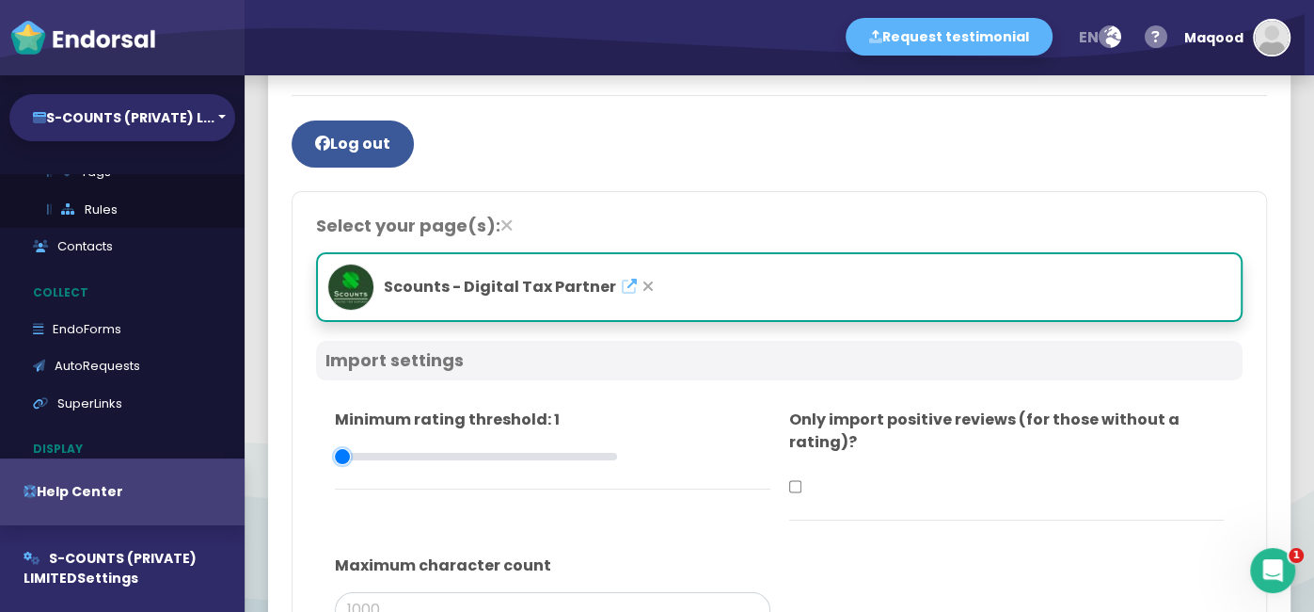
scroll to position [80, 0]
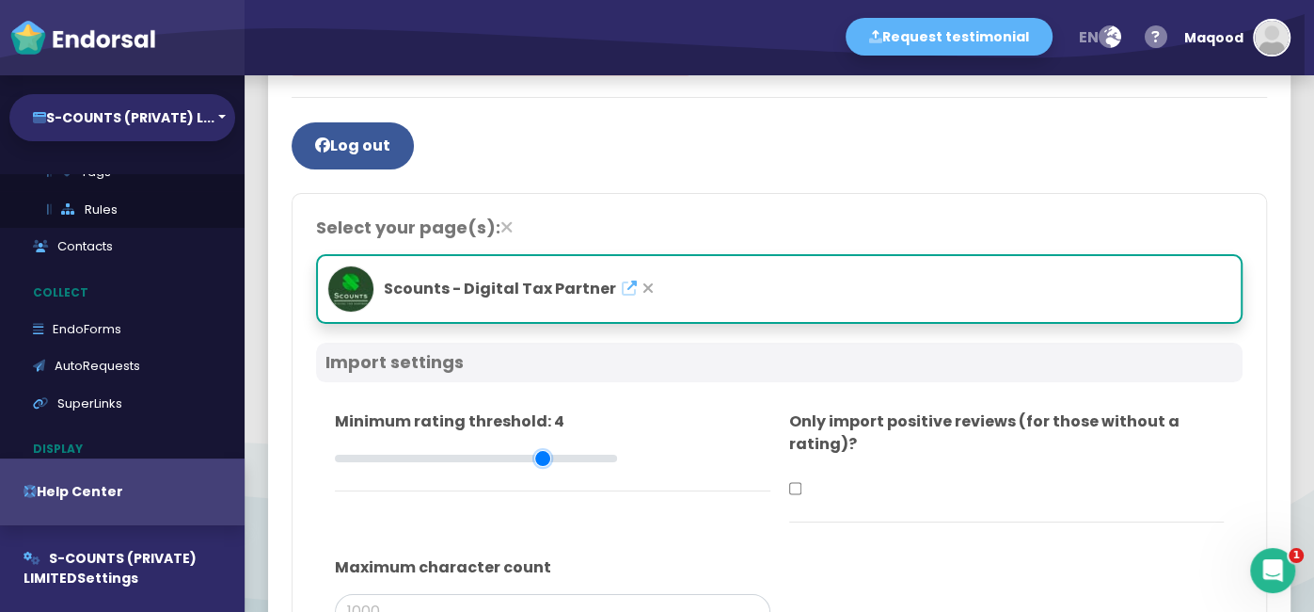
type input "4"
click at [516, 459] on input "range" at bounding box center [476, 458] width 282 height 21
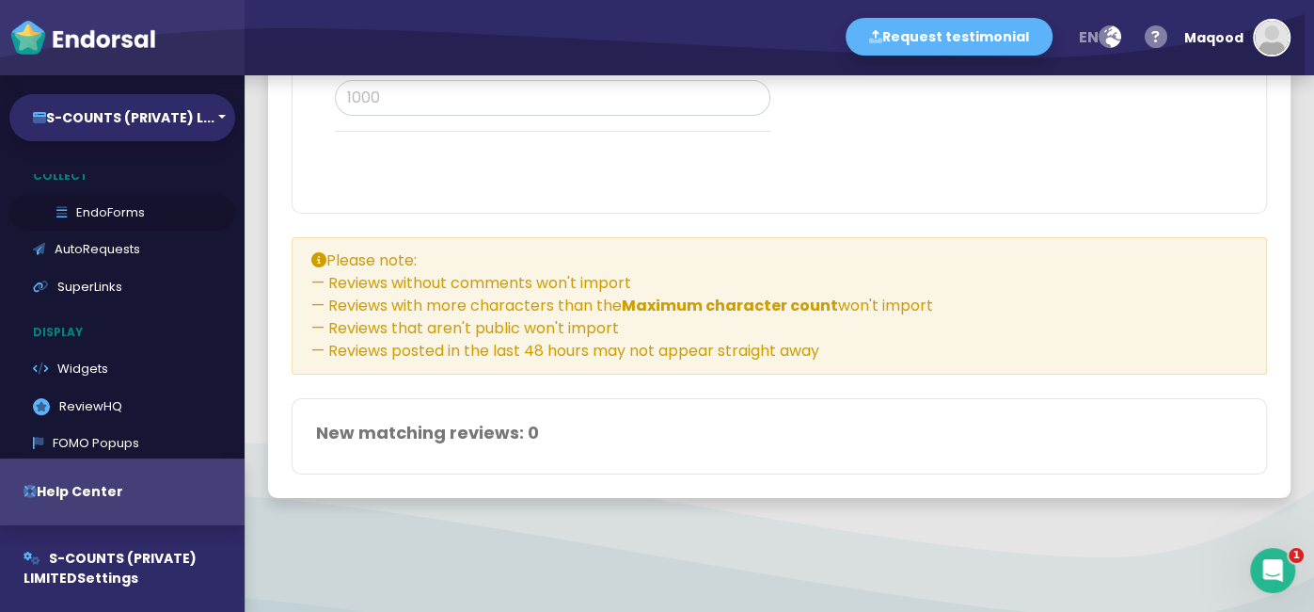
scroll to position [273, 0]
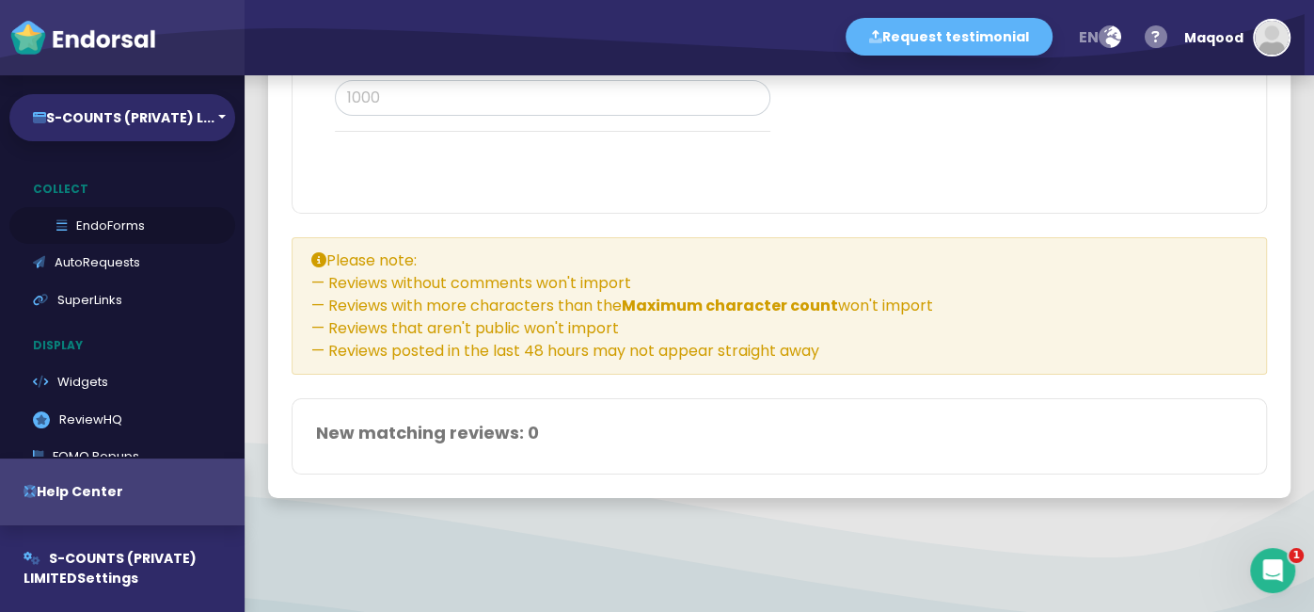
click at [179, 311] on link "SuperLinks" at bounding box center [122, 300] width 226 height 38
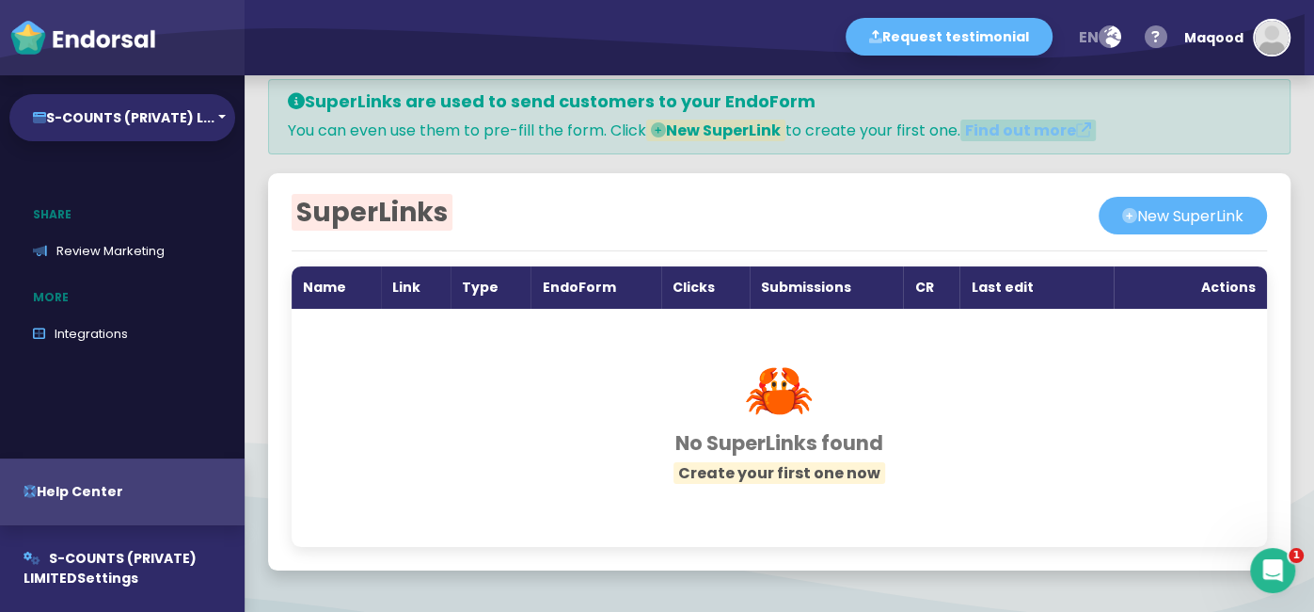
scroll to position [428, 0]
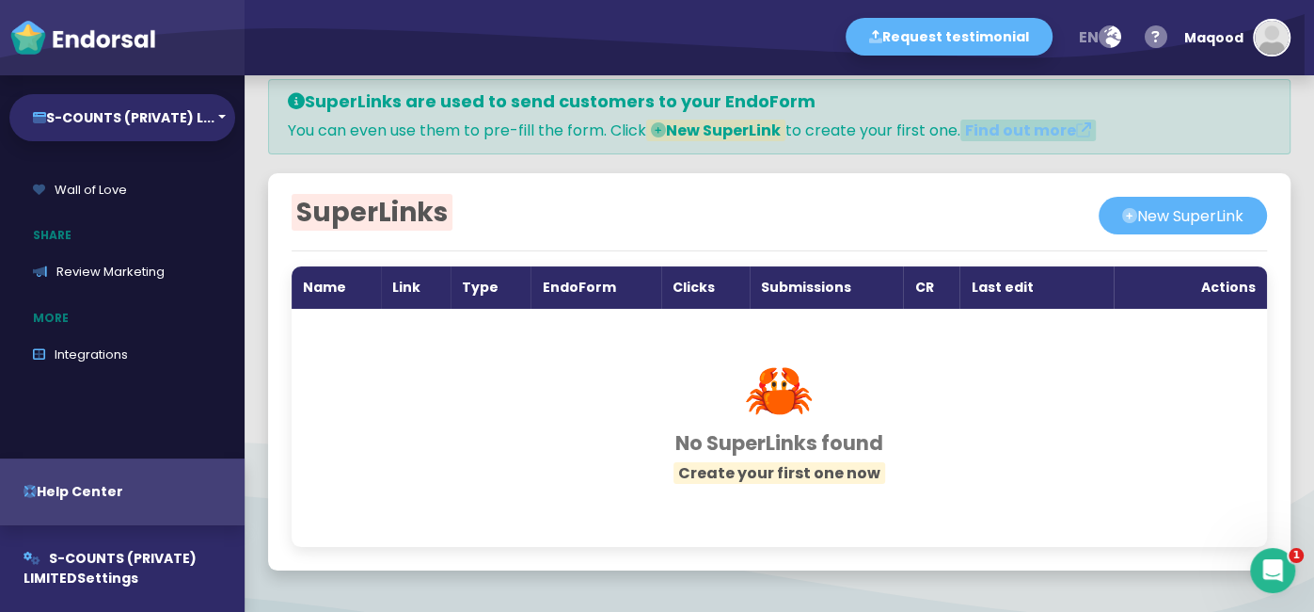
click at [151, 260] on link "Review Marketing" at bounding box center [122, 272] width 226 height 38
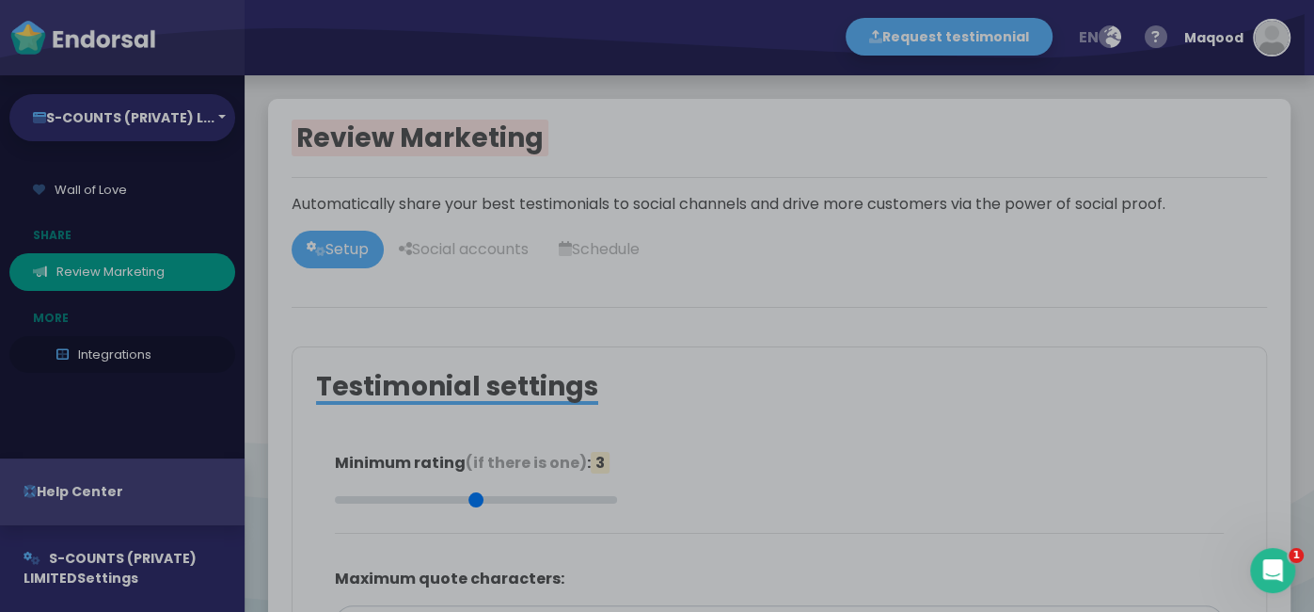
click at [163, 366] on div "Product tour overlay" at bounding box center [657, 306] width 1314 height 612
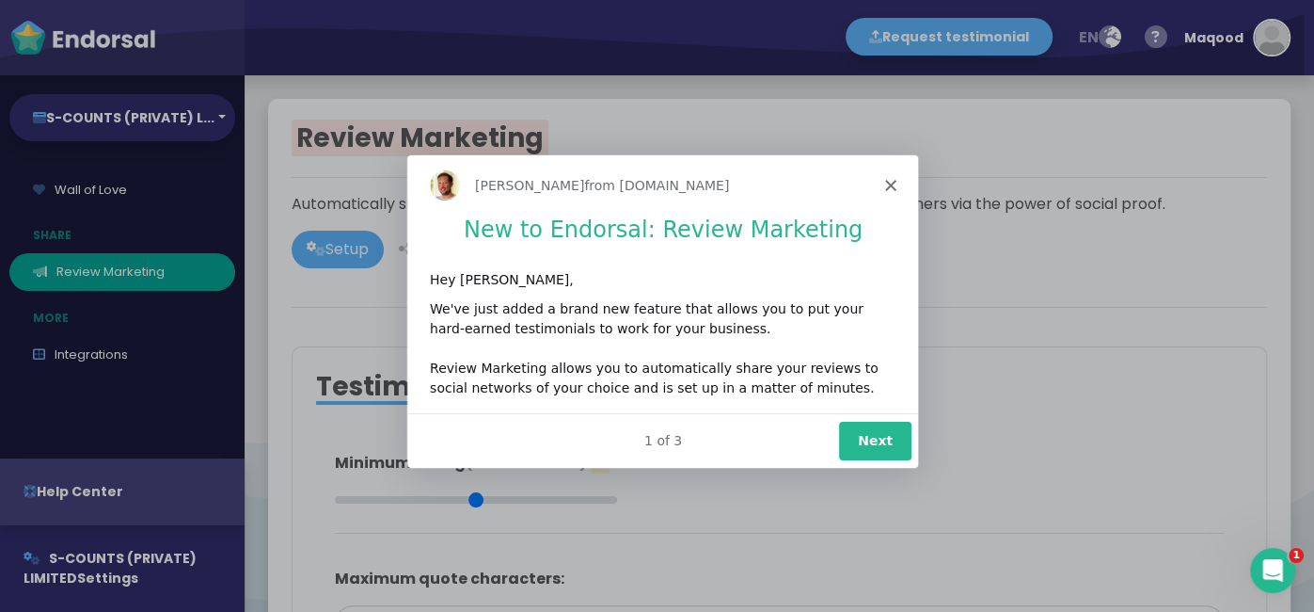
click at [891, 183] on icon "Close" at bounding box center [889, 184] width 11 height 11
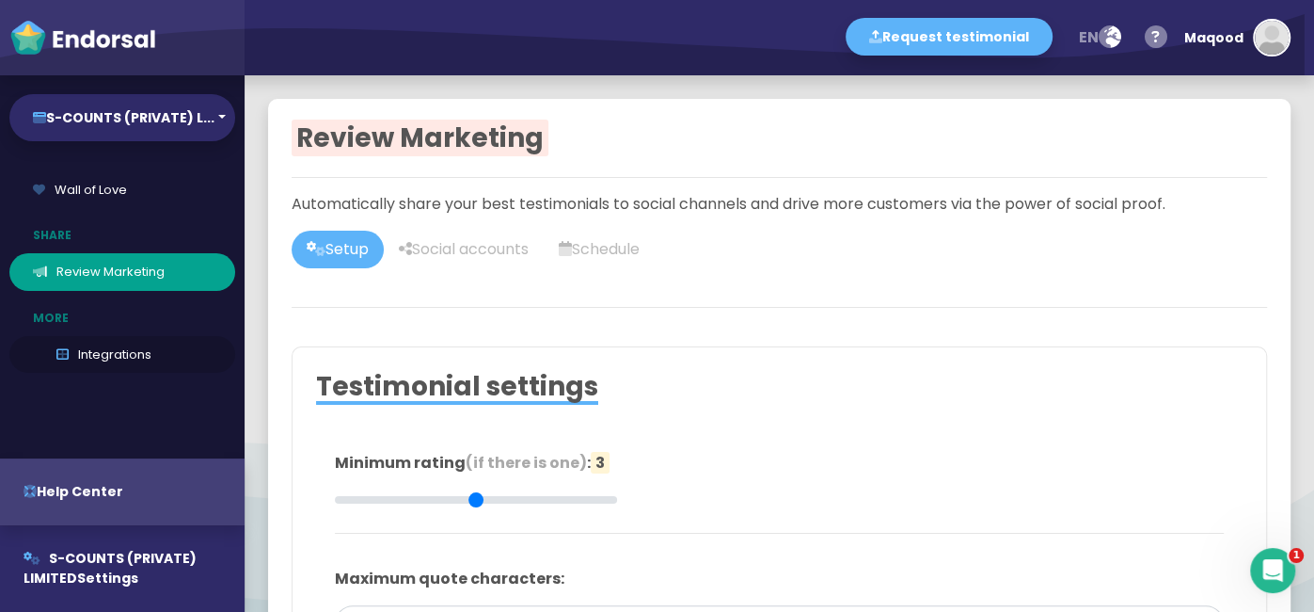
click at [126, 353] on link "Integrations" at bounding box center [122, 355] width 226 height 38
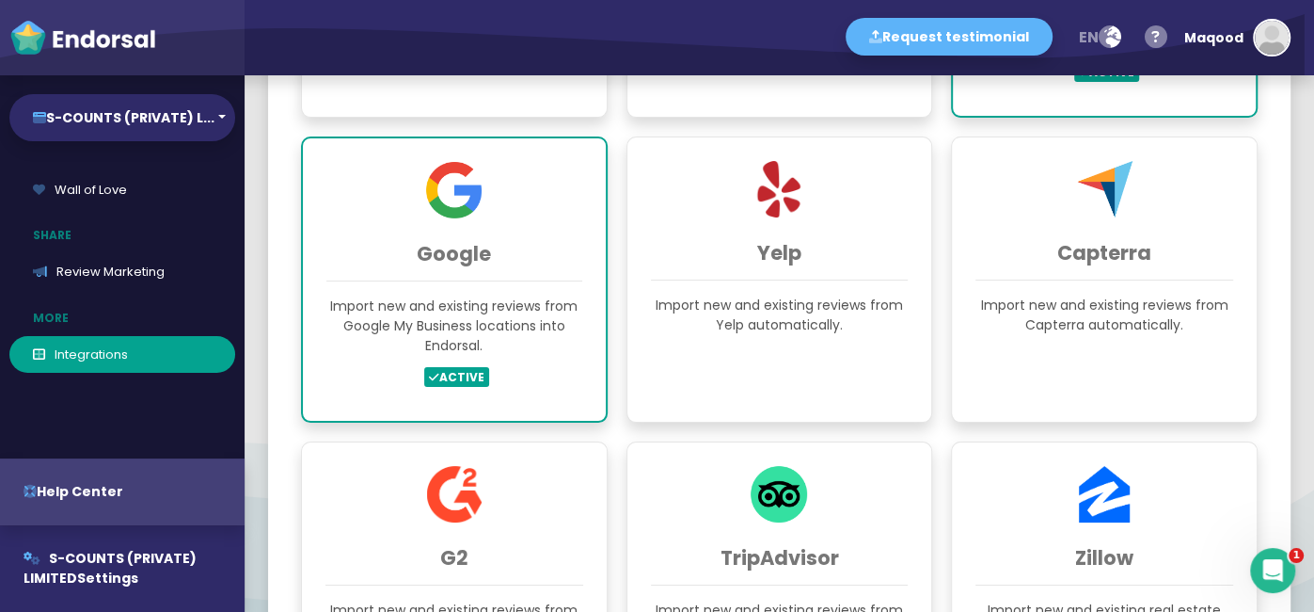
scroll to position [636, 0]
